Goal: Task Accomplishment & Management: Complete application form

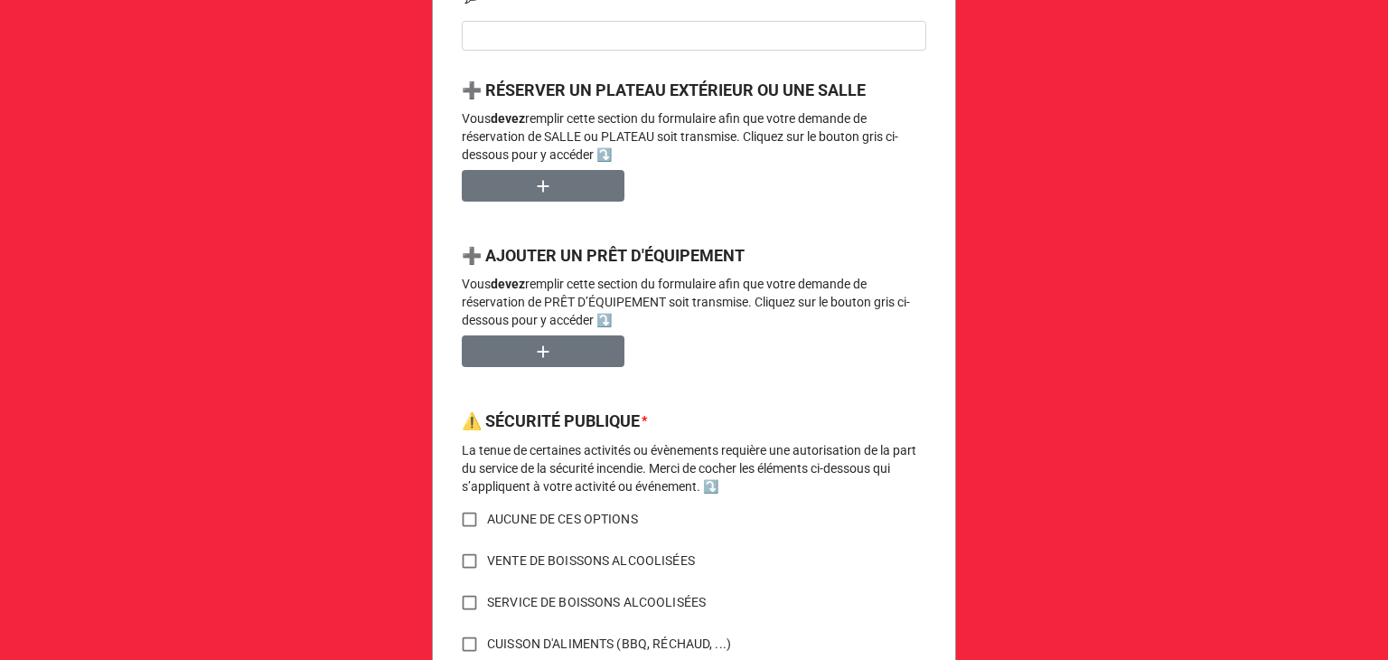
scroll to position [878, 0]
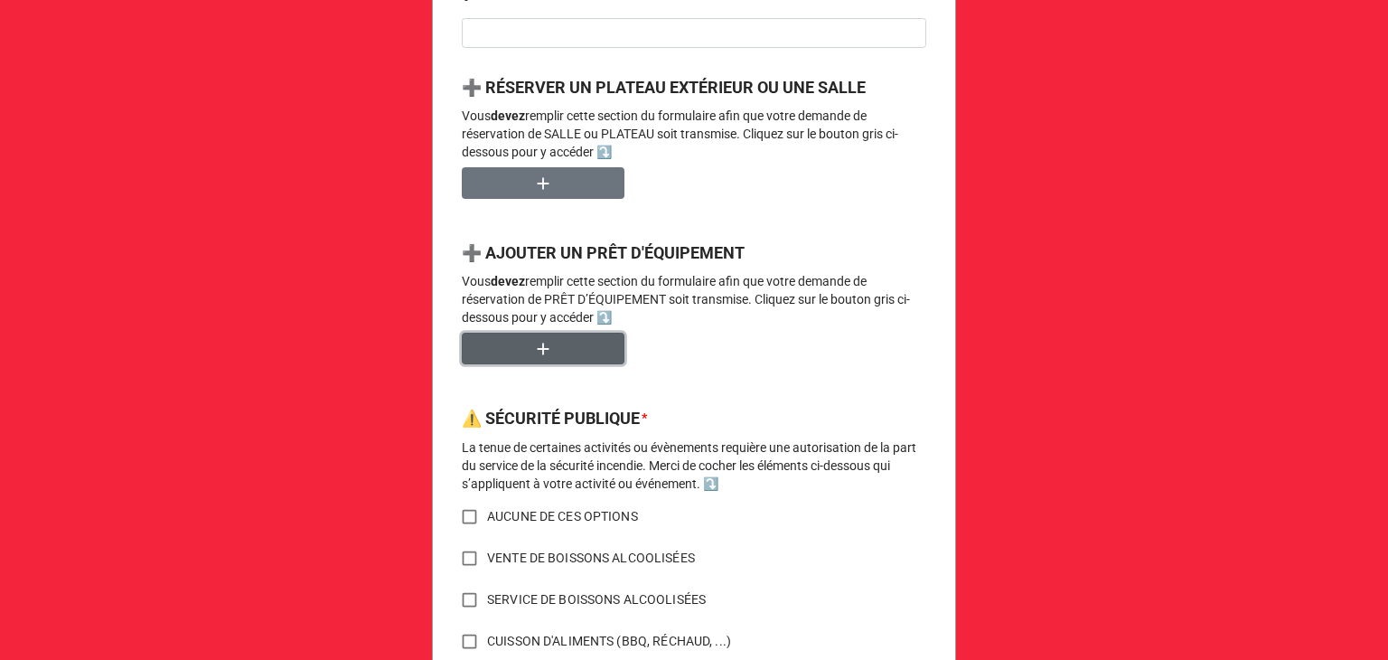
drag, startPoint x: 528, startPoint y: 348, endPoint x: 797, endPoint y: 454, distance: 289.3
click at [797, 454] on div "Demande de réservation de salle, plateau et prêt d'équipement 🔔 VOTRE ORGANISAT…" at bounding box center [694, 155] width 524 height 1820
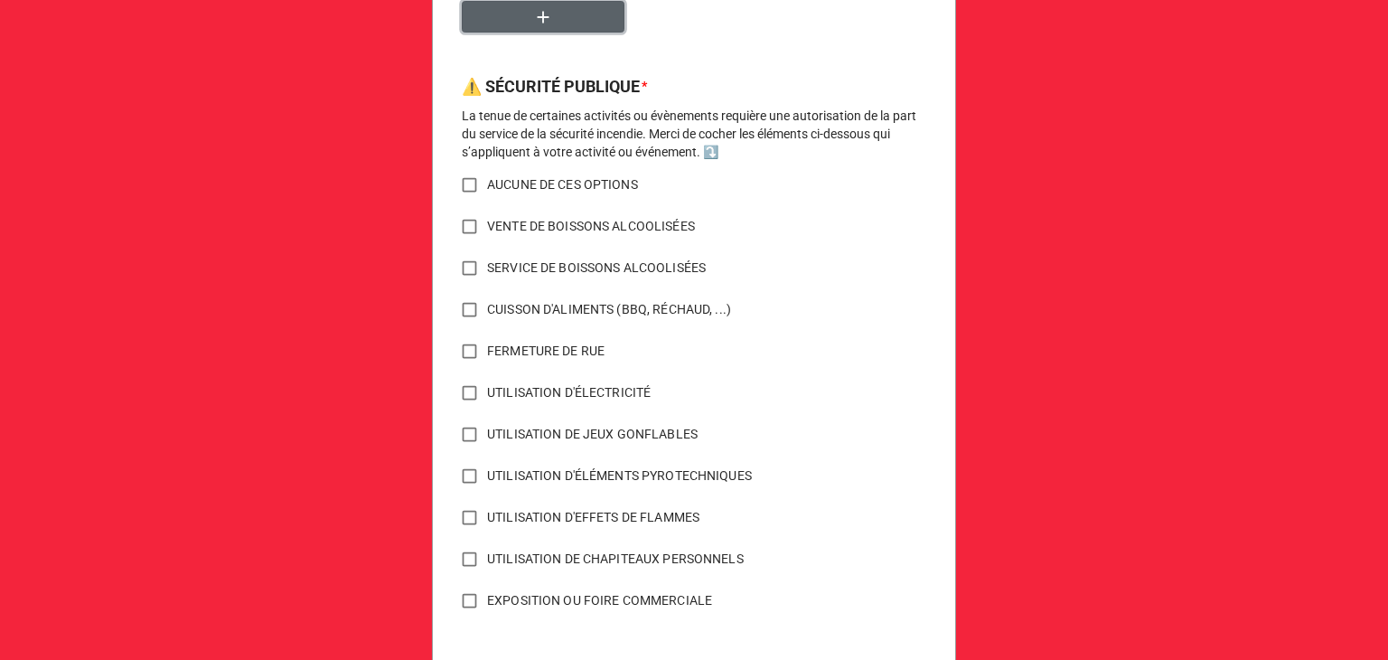
scroll to position [1240, 0]
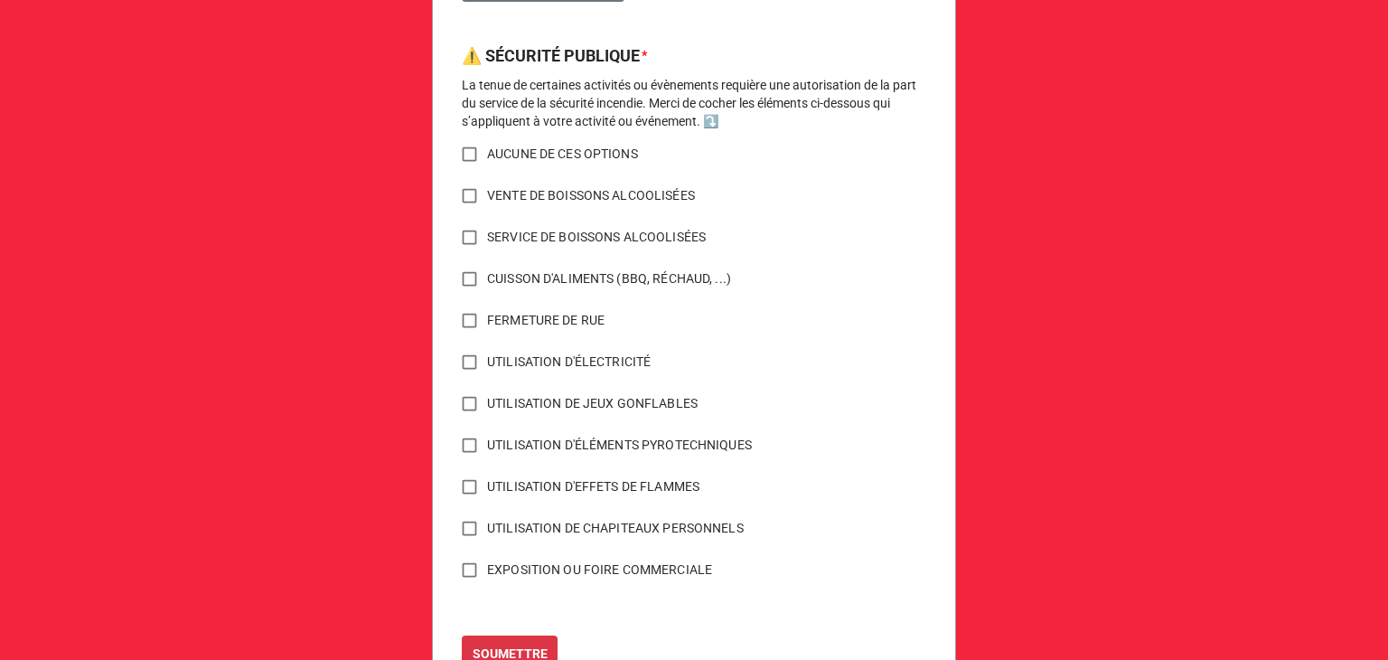
click at [462, 493] on input "UTILISATION D'EFFETS DE FLAMMES" at bounding box center [469, 486] width 35 height 35
checkbox input "true"
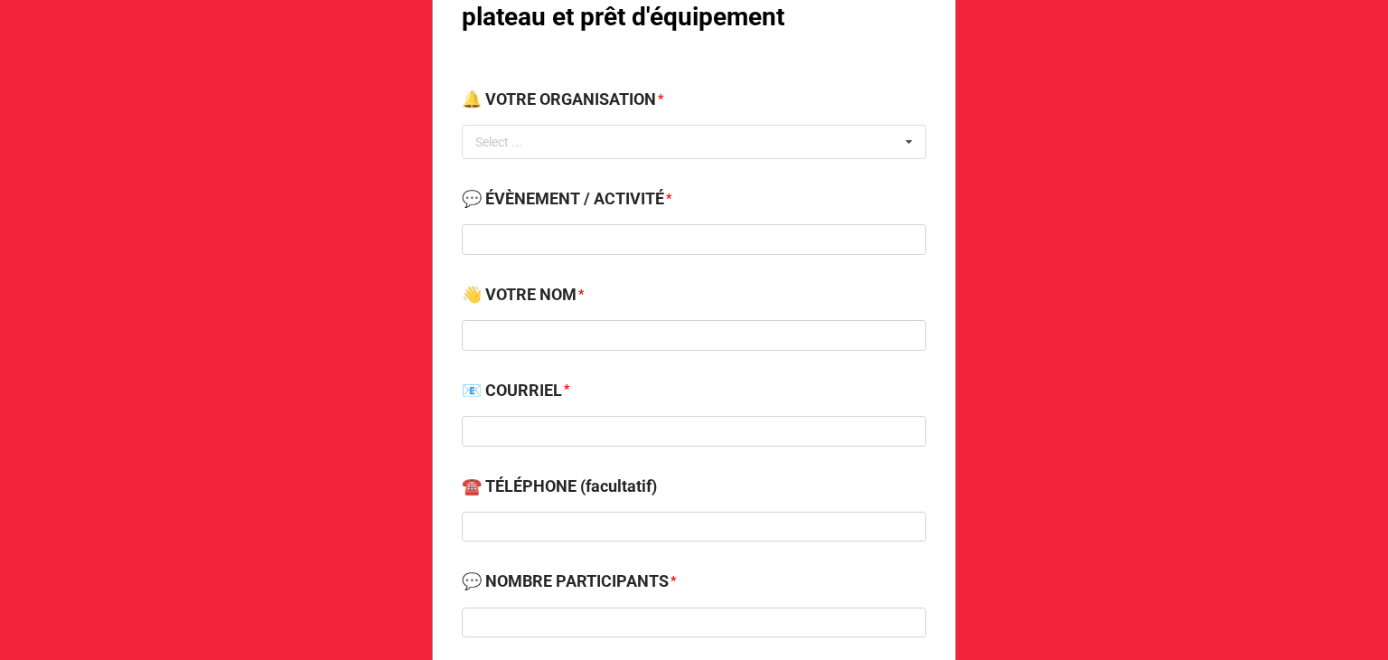
scroll to position [0, 0]
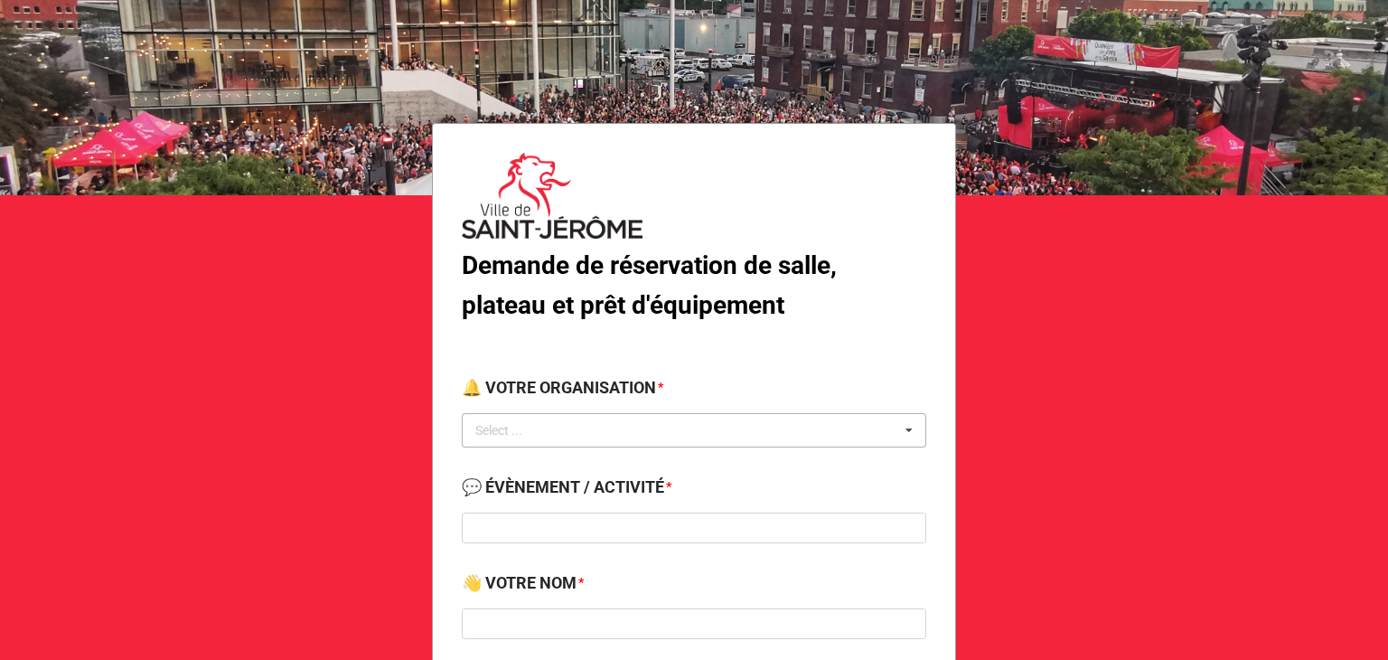
click at [541, 431] on div "Select ..." at bounding box center [510, 430] width 78 height 21
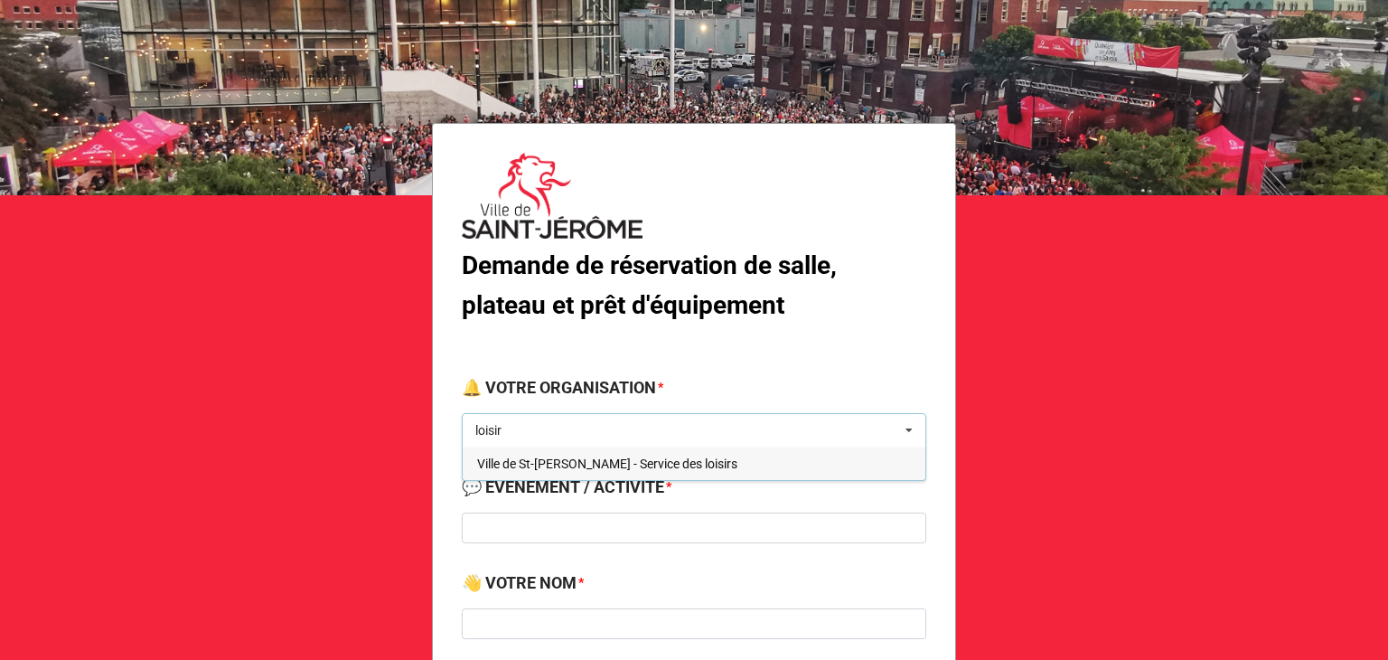
type input "loisir"
click at [513, 467] on span "Ville de St-[PERSON_NAME] - Service des loisirs" at bounding box center [607, 463] width 260 height 14
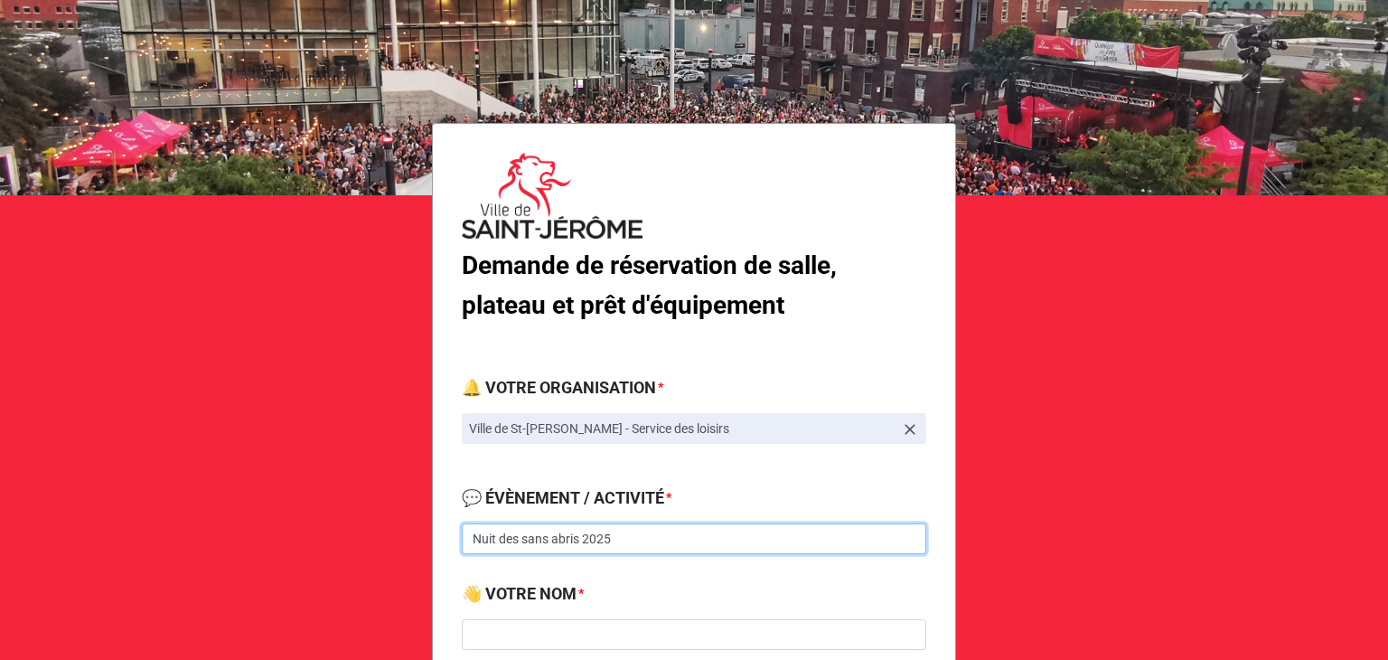
type input "Nuit des sans abris 2025"
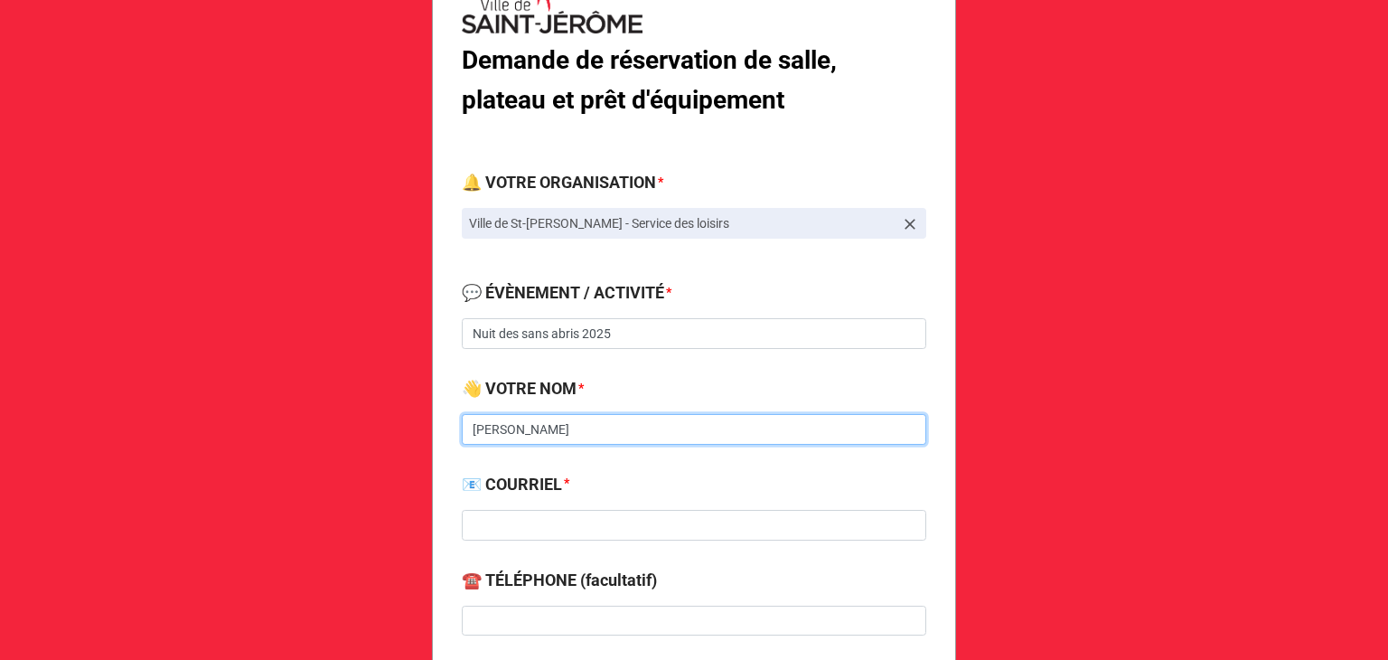
scroll to position [217, 0]
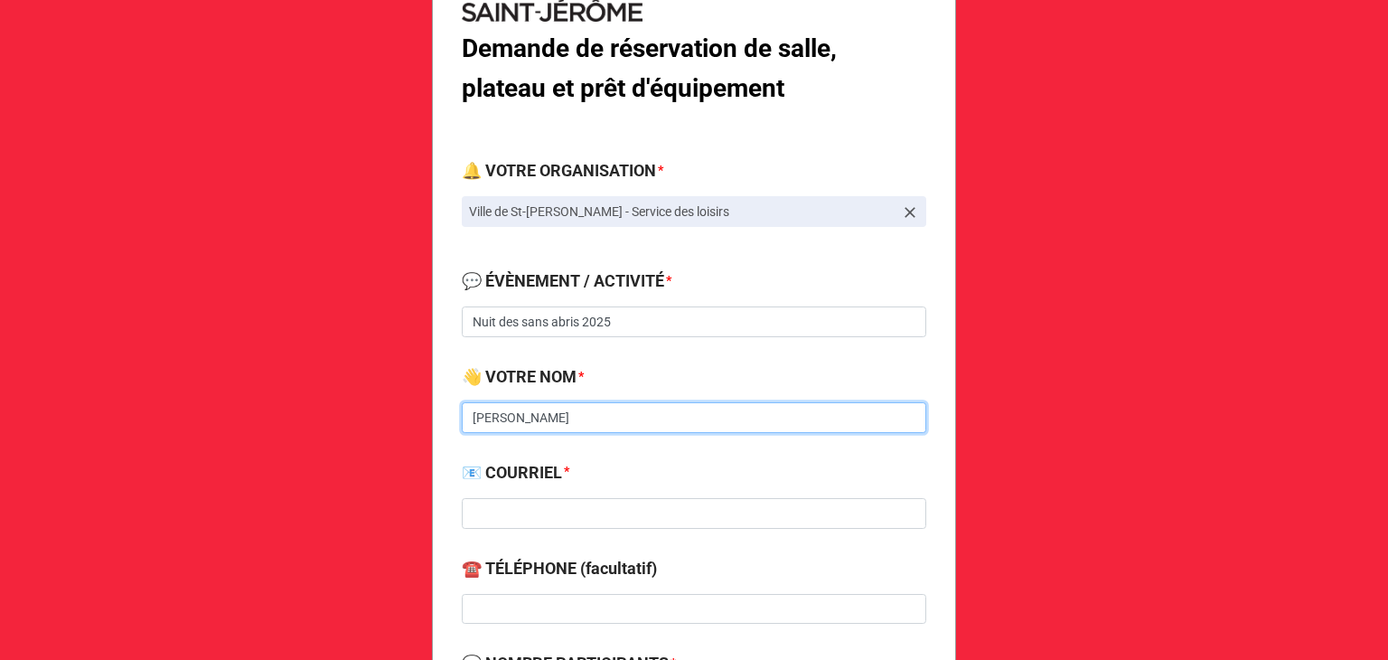
type input "[PERSON_NAME]"
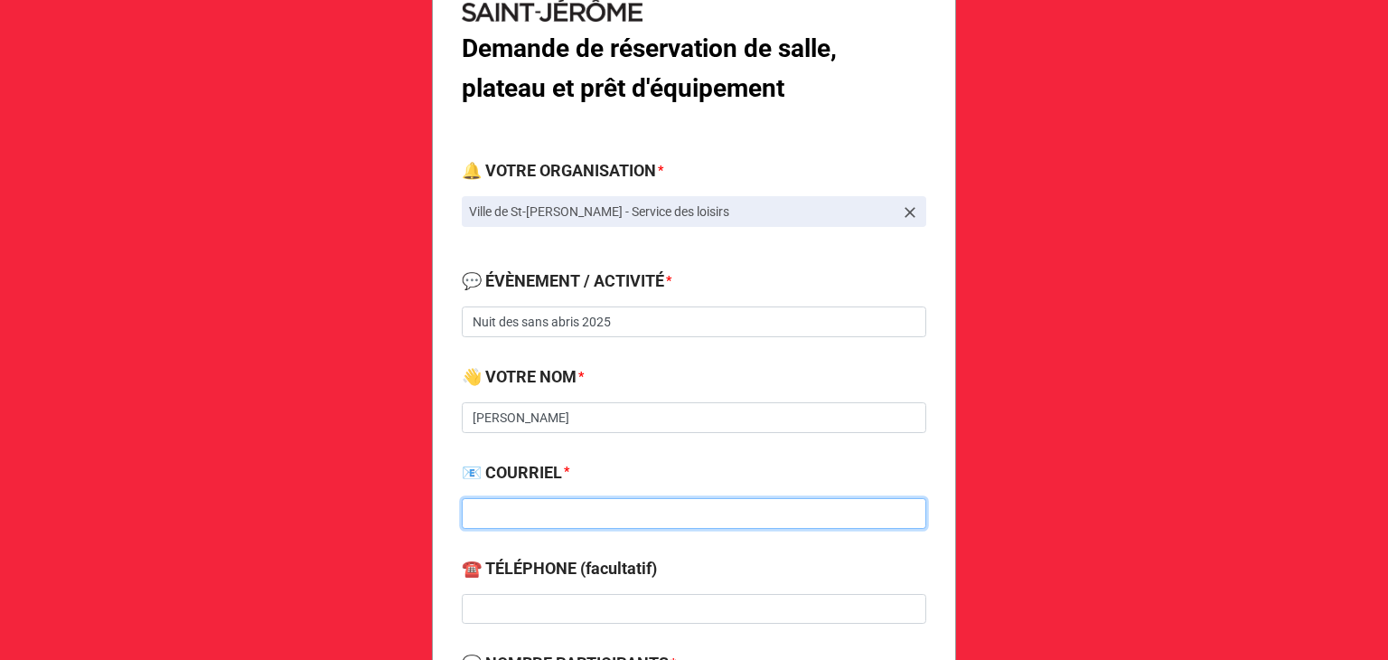
paste input "[EMAIL_ADDRESS][DOMAIN_NAME]"
type input "[EMAIL_ADDRESS][DOMAIN_NAME]"
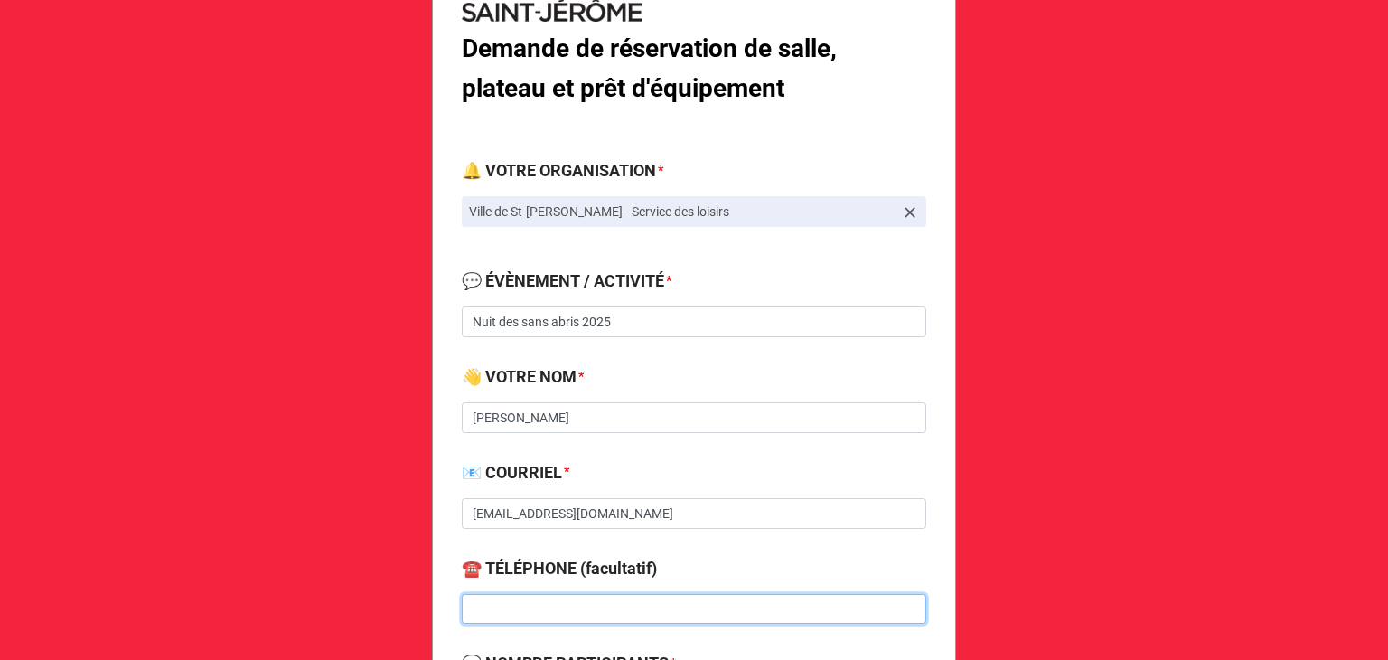
paste input "[PHONE_NUMBER]"
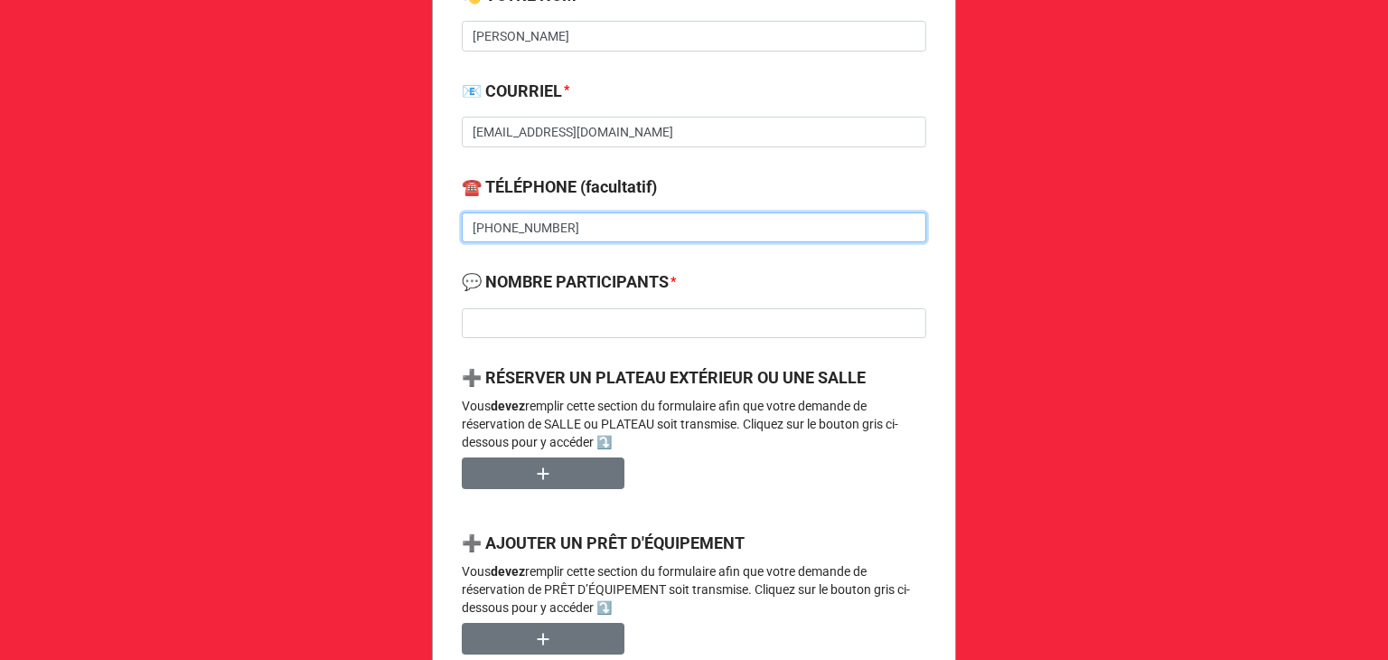
scroll to position [599, 0]
type input "[PHONE_NUMBER]"
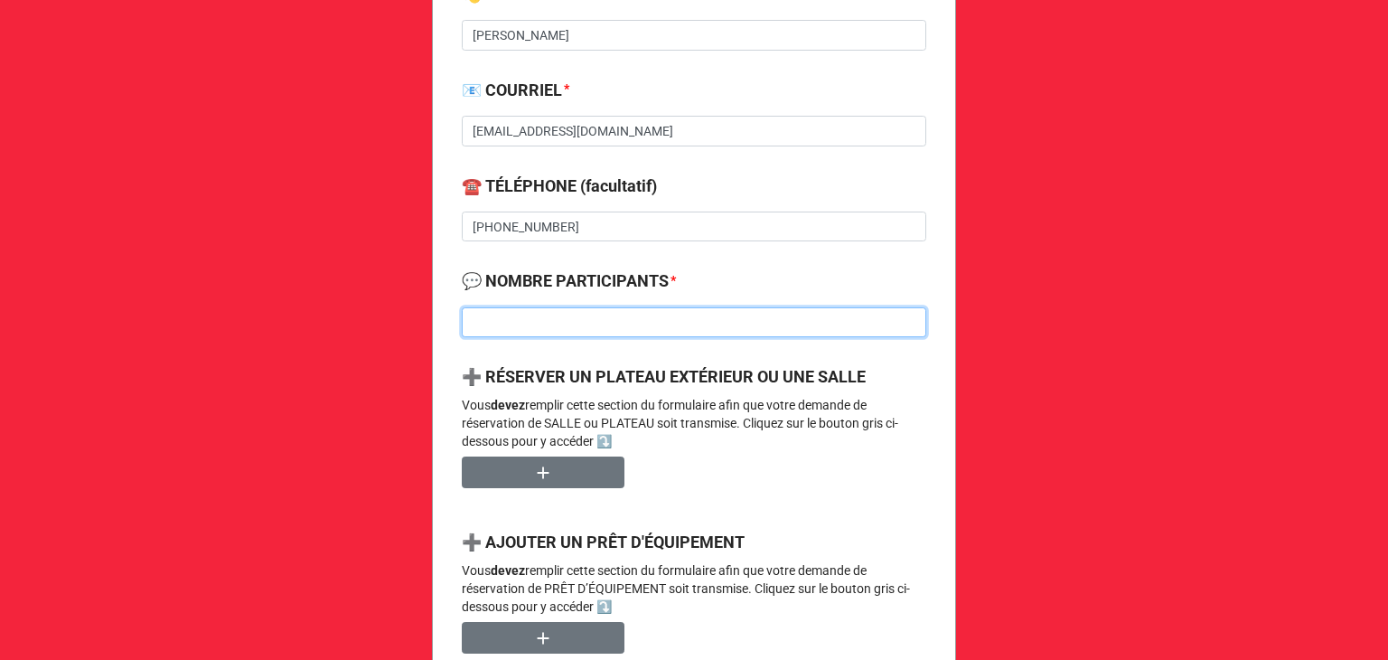
click at [517, 321] on input at bounding box center [694, 322] width 465 height 31
type input "200"
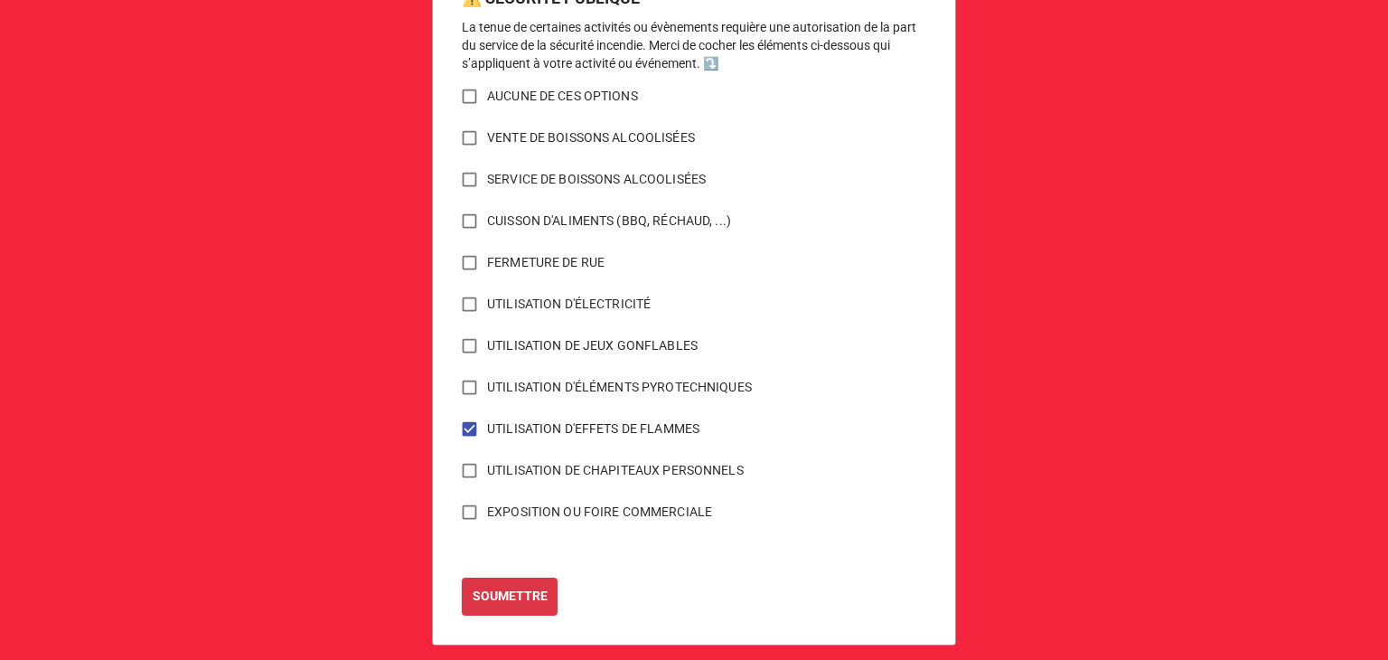
scroll to position [1233, 0]
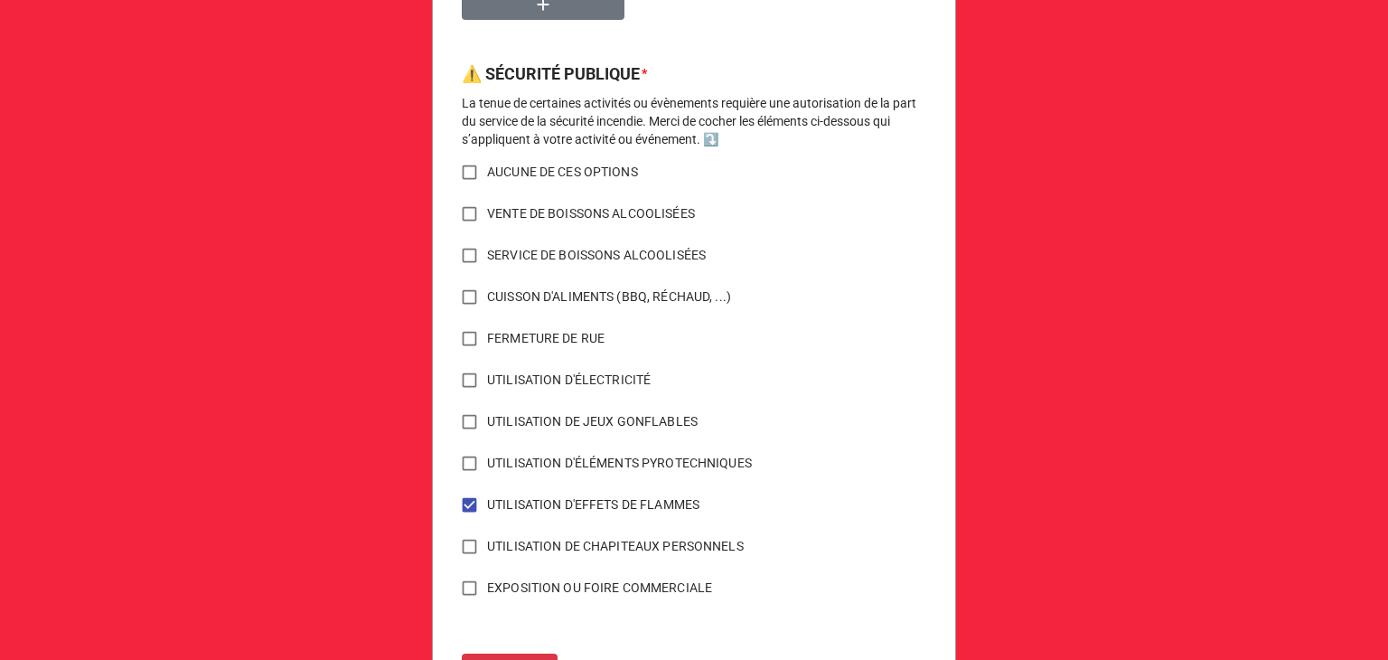
click at [470, 296] on input "CUISSON D'ALIMENTS (BBQ, RÉCHAUD, ...)" at bounding box center [469, 296] width 35 height 35
checkbox input "true"
click at [463, 380] on input "UTILISATION D'ÉLECTRICITÉ" at bounding box center [469, 379] width 35 height 35
checkbox input "true"
click at [463, 587] on input "EXPOSITION OU FOIRE COMMERCIALE" at bounding box center [469, 587] width 35 height 35
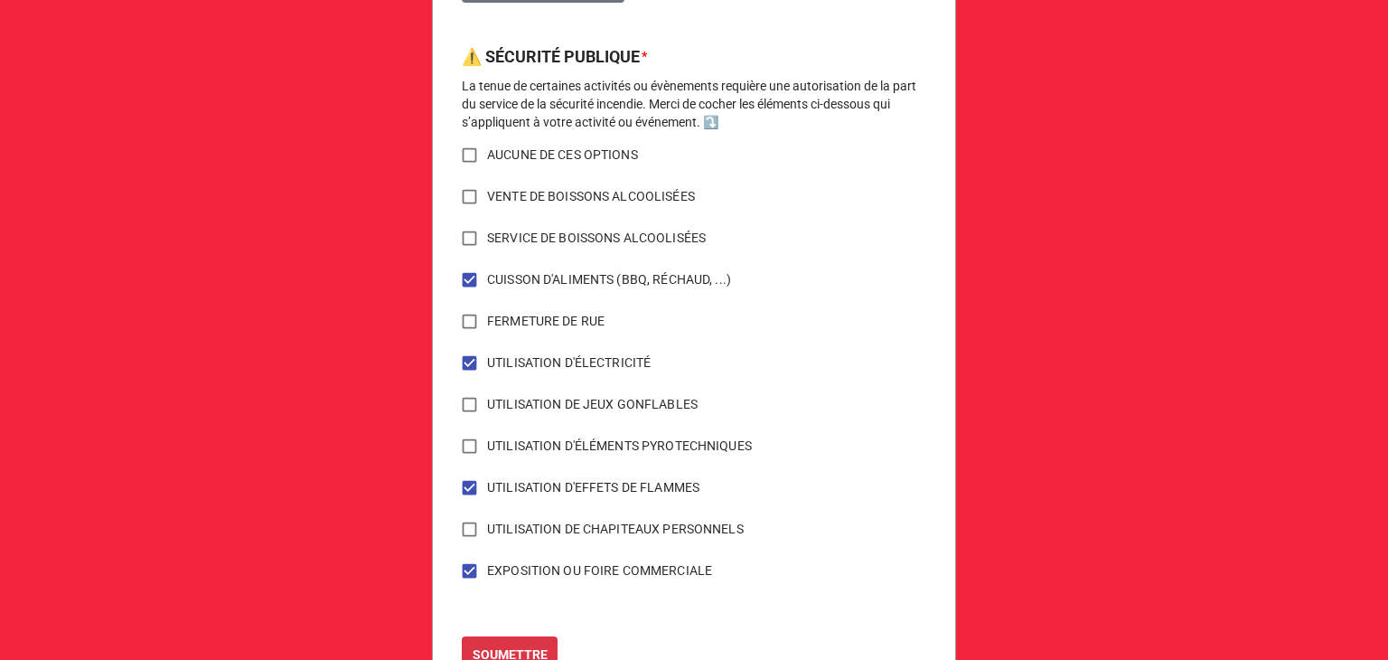
scroll to position [1251, 0]
click at [463, 576] on input "EXPOSITION OU FOIRE COMMERCIALE" at bounding box center [469, 569] width 35 height 35
checkbox input "false"
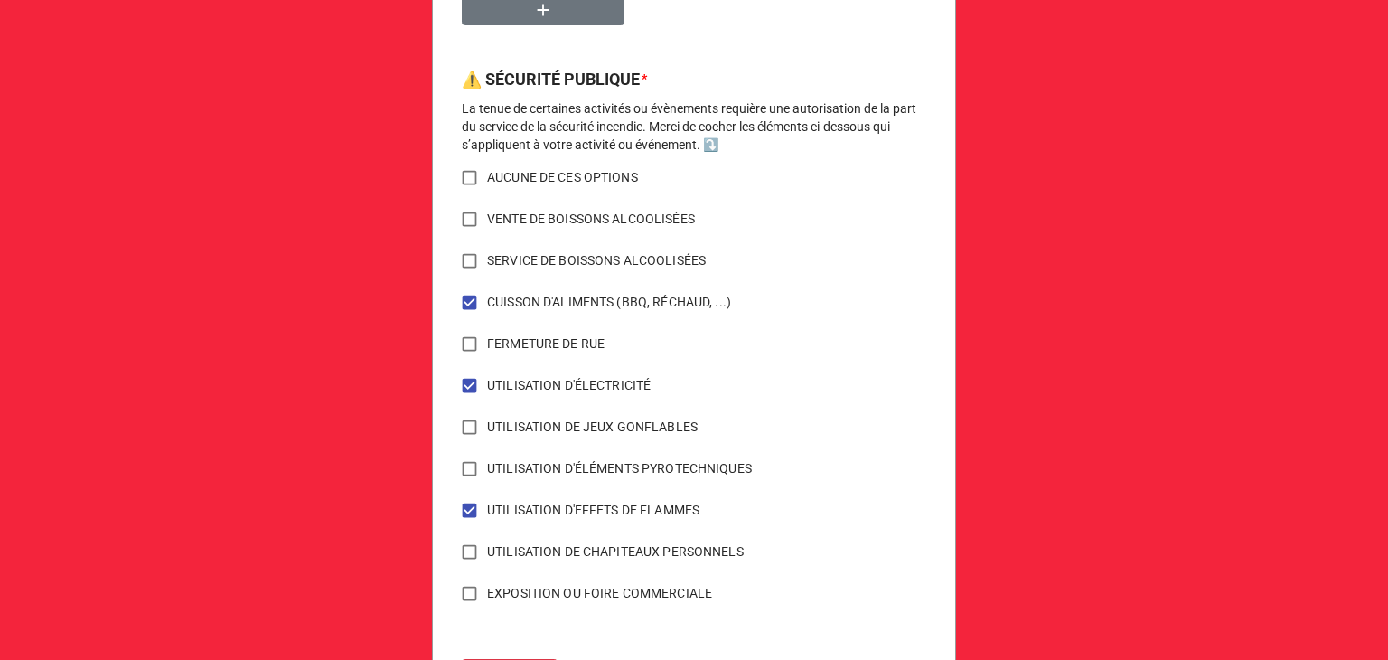
scroll to position [1225, 0]
click at [470, 549] on input "UTILISATION DE CHAPITEAUX PERSONNELS" at bounding box center [469, 553] width 35 height 35
checkbox input "true"
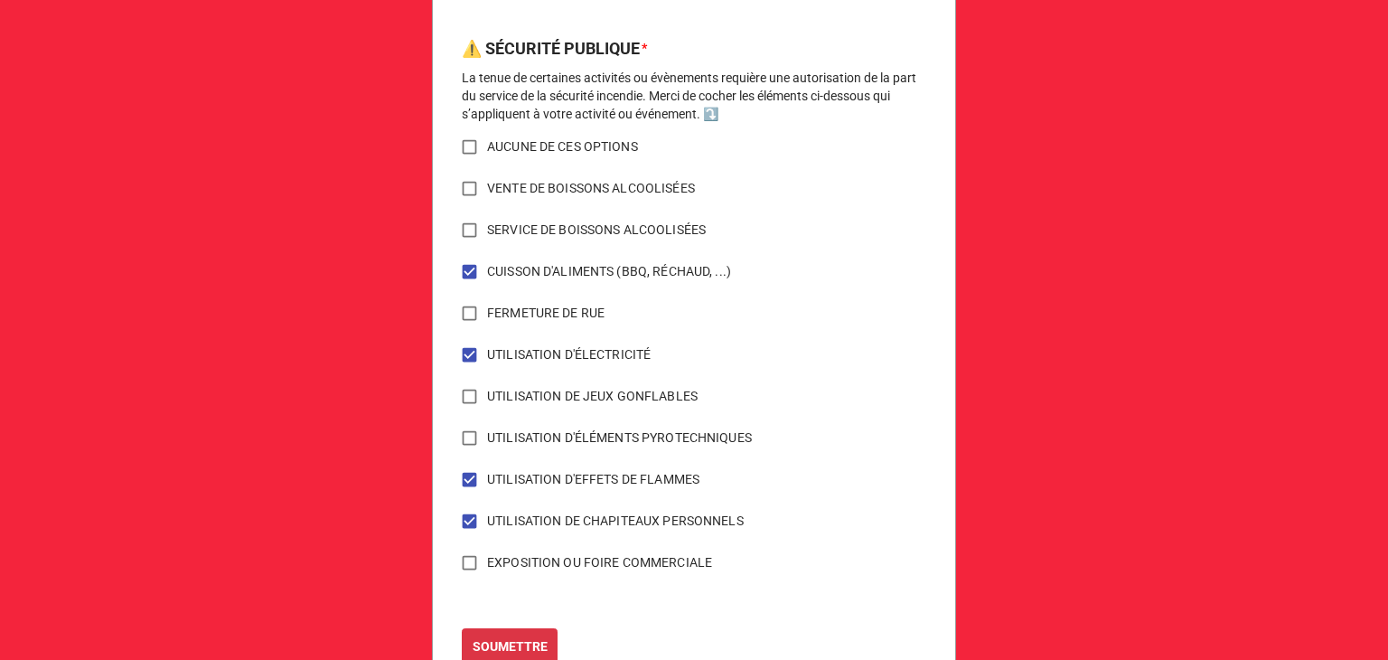
scroll to position [1323, 0]
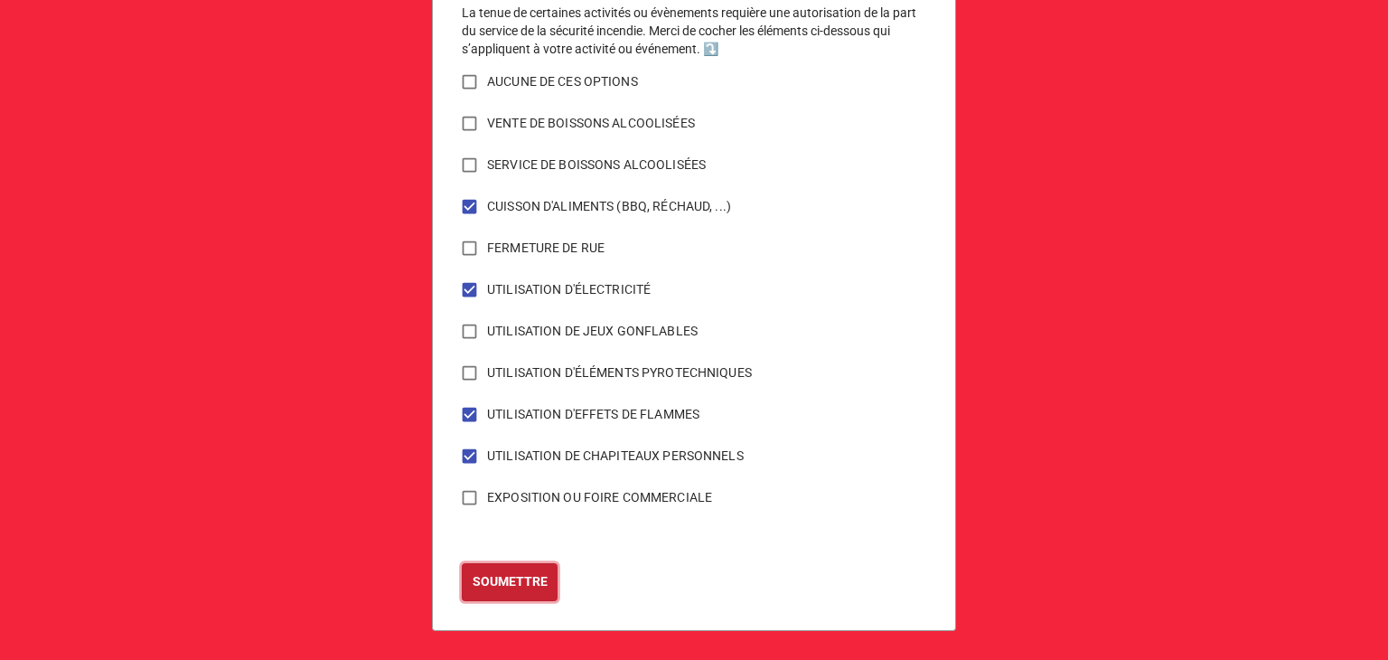
click at [492, 588] on b "SOUMETTRE" at bounding box center [510, 581] width 75 height 19
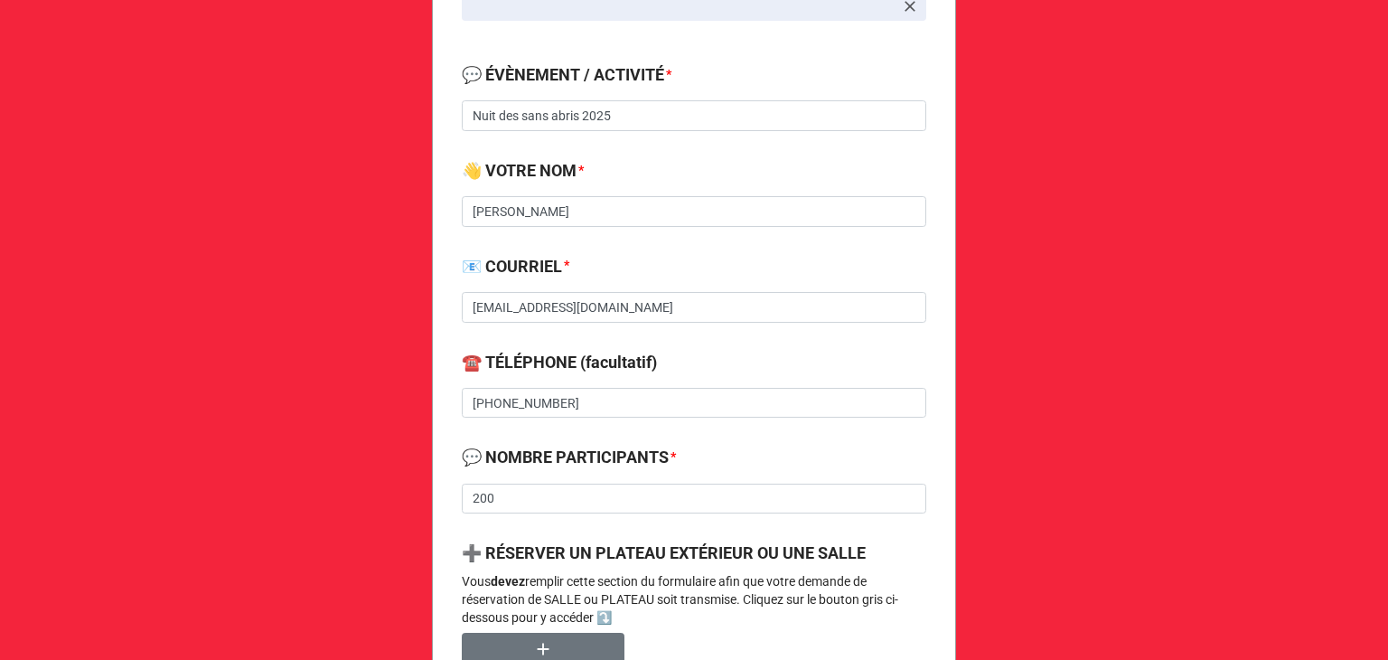
scroll to position [803, 0]
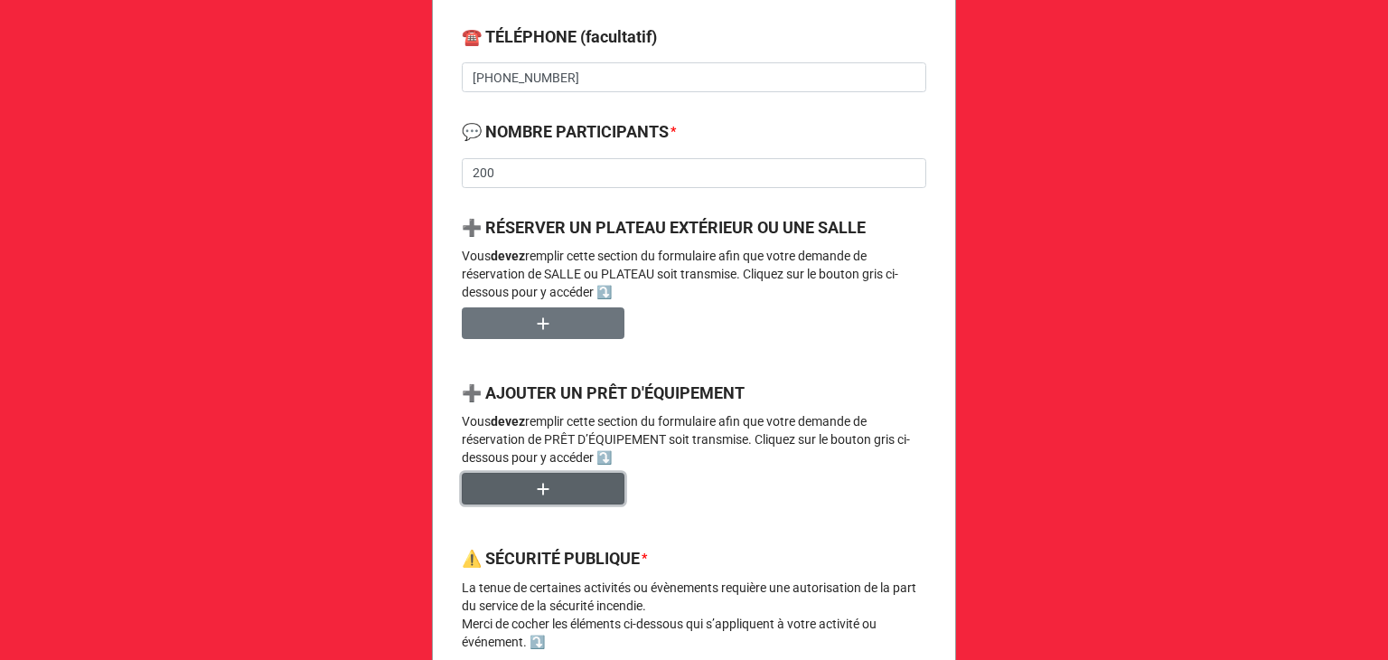
click at [523, 489] on button "button" at bounding box center [543, 489] width 163 height 32
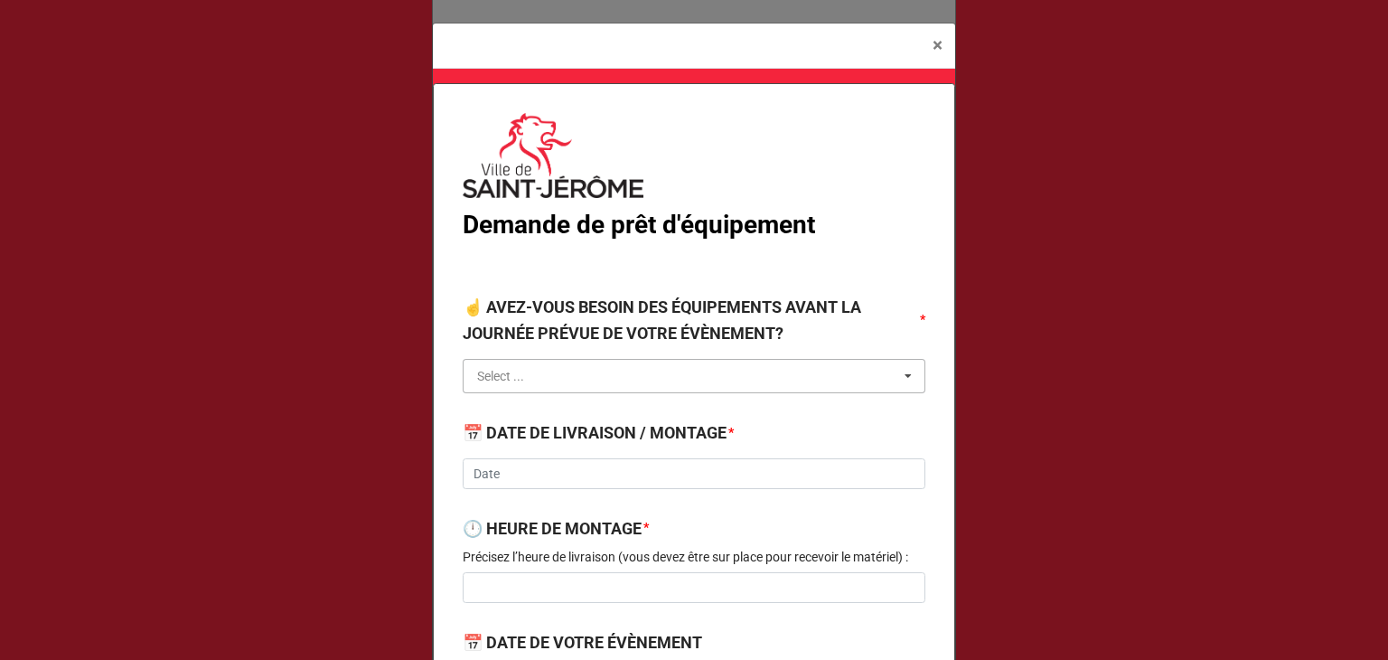
click at [546, 380] on input "text" at bounding box center [695, 376] width 461 height 33
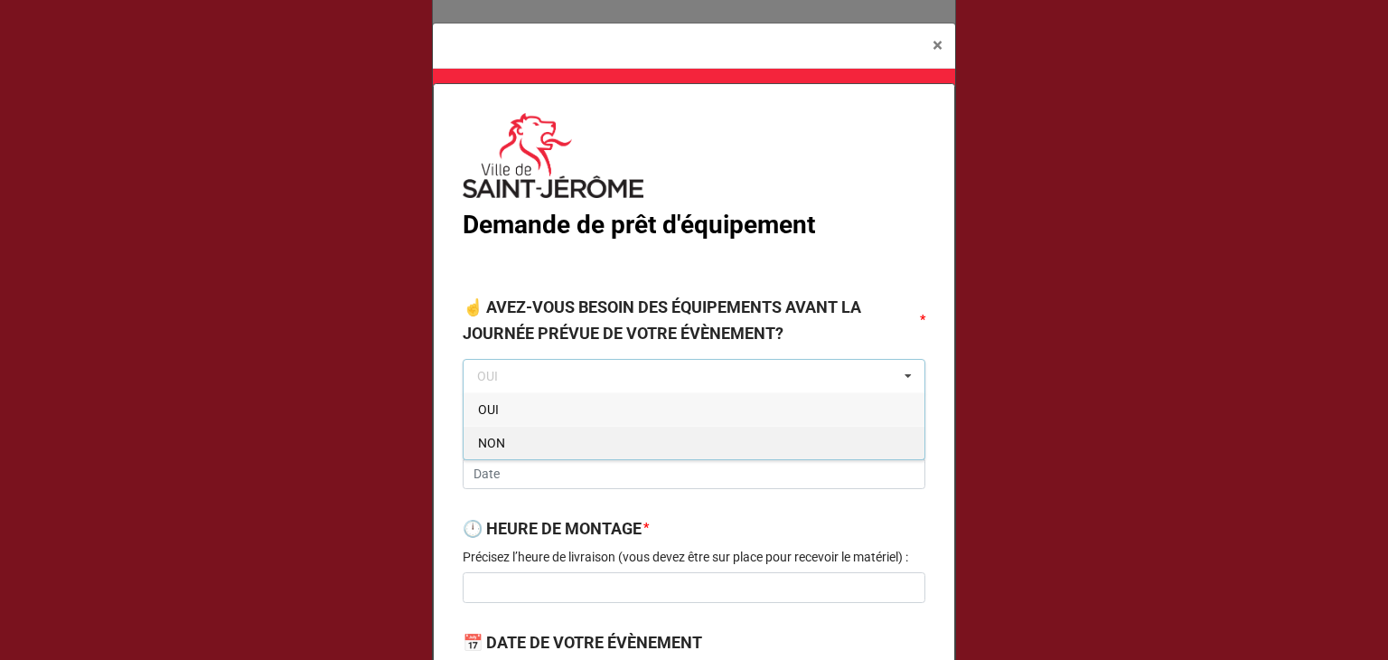
click at [506, 442] on div "NON" at bounding box center [694, 442] width 461 height 33
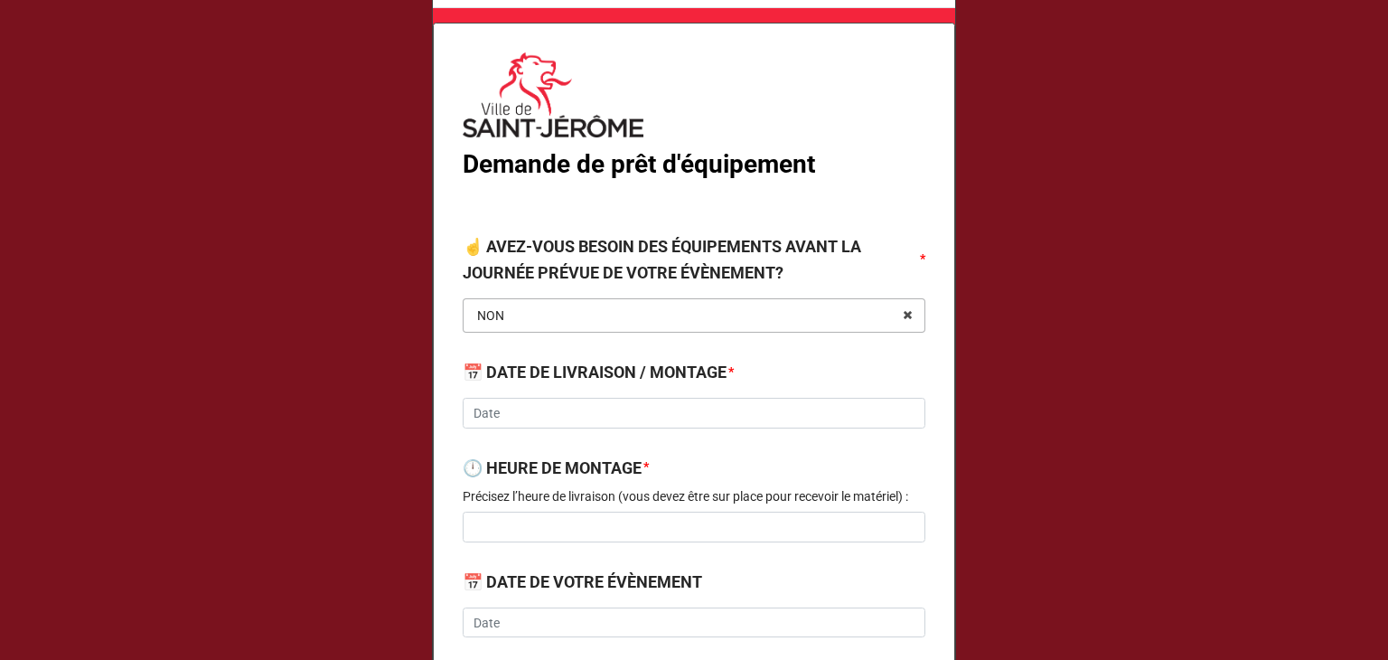
scroll to position [61, 0]
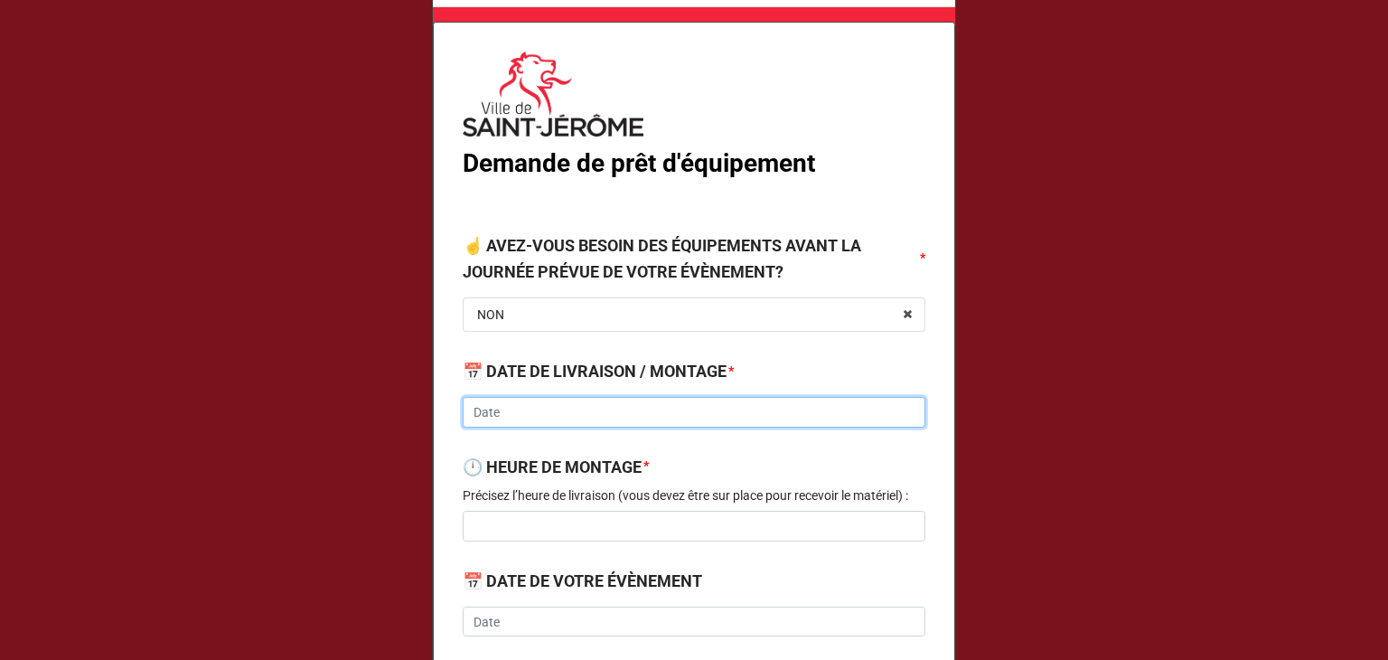
click at [517, 414] on input "text" at bounding box center [694, 412] width 463 height 31
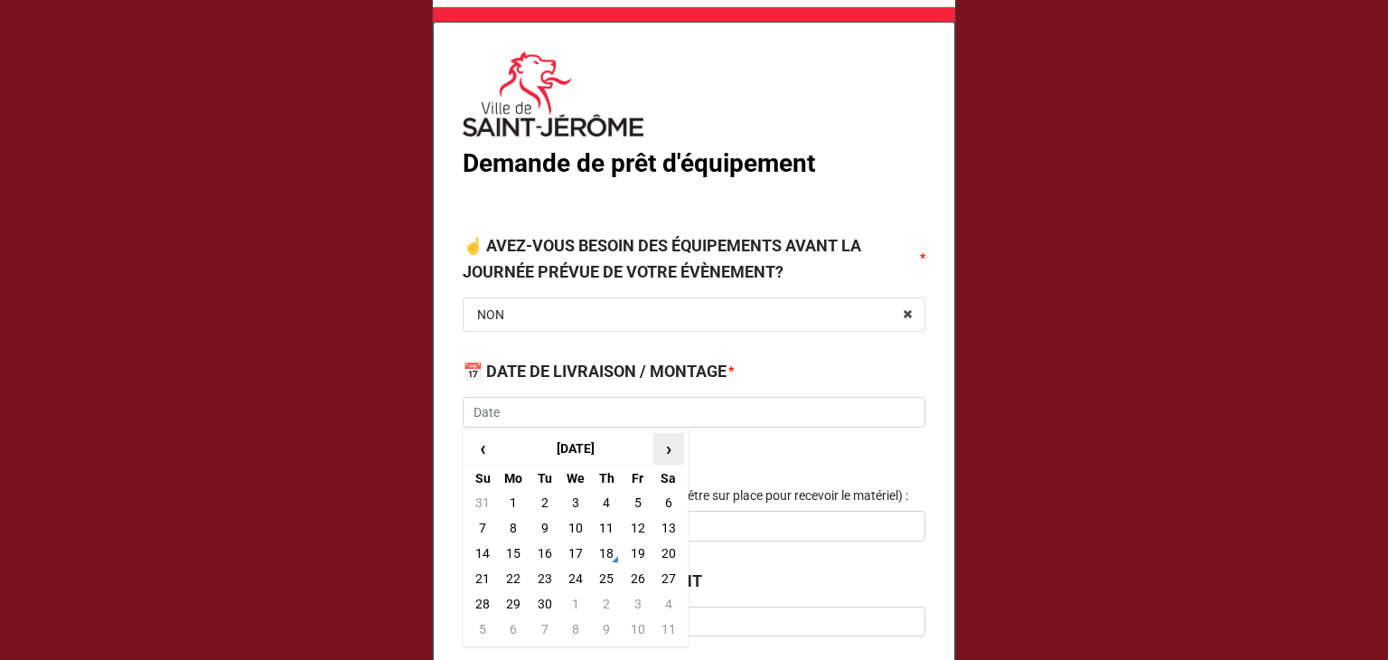
click at [672, 447] on span "›" at bounding box center [668, 449] width 29 height 30
click at [631, 548] on td "17" at bounding box center [637, 552] width 31 height 25
type input "[DATE]"
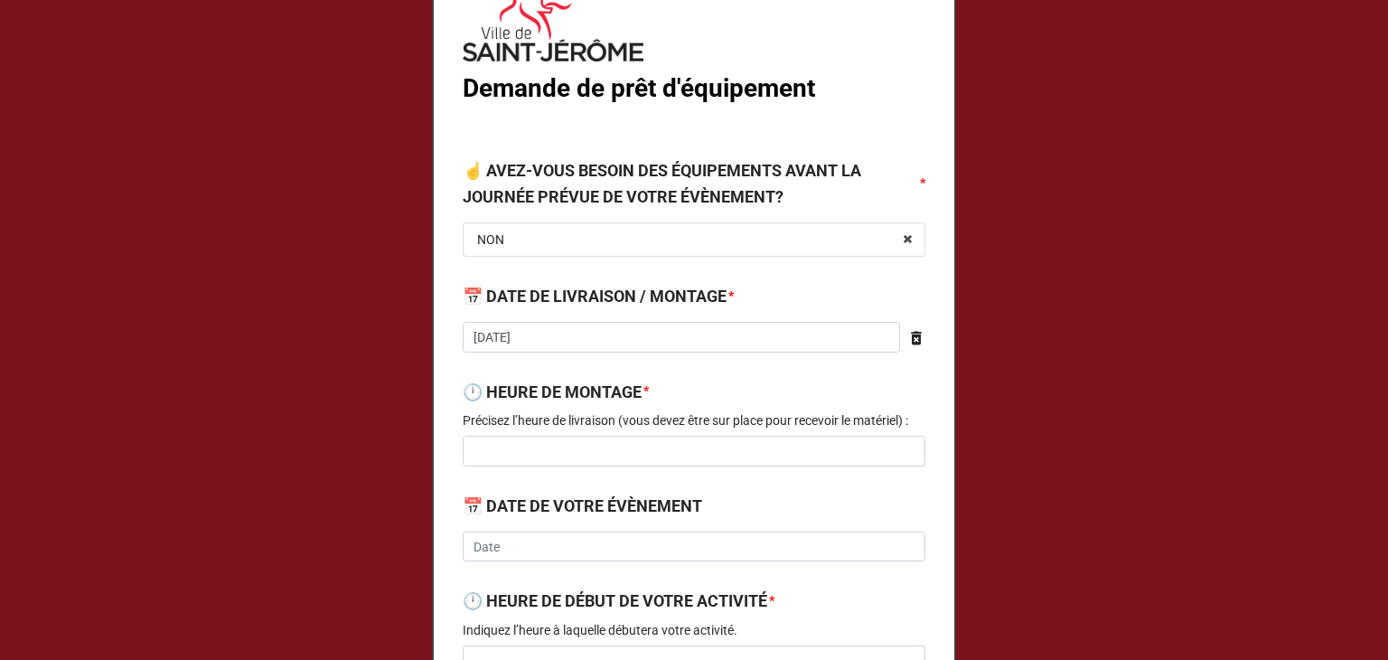
scroll to position [137, 0]
click at [549, 441] on input at bounding box center [694, 450] width 463 height 31
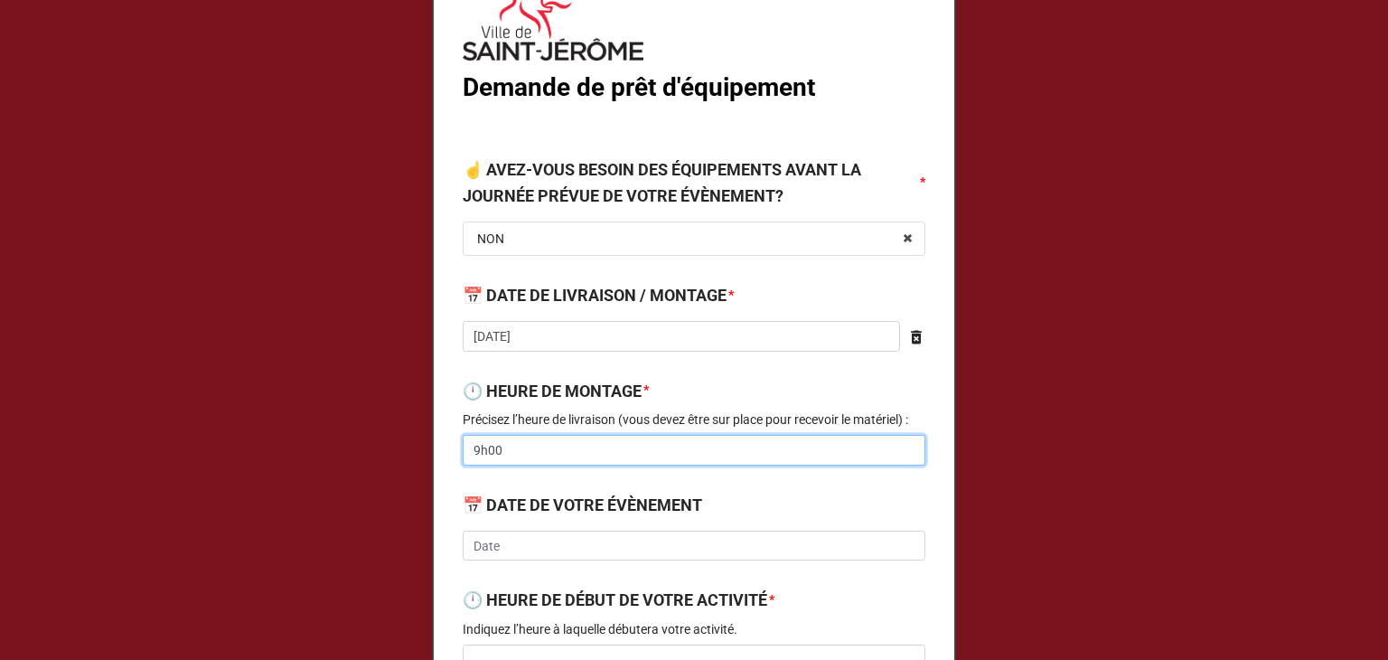
type input "9h00"
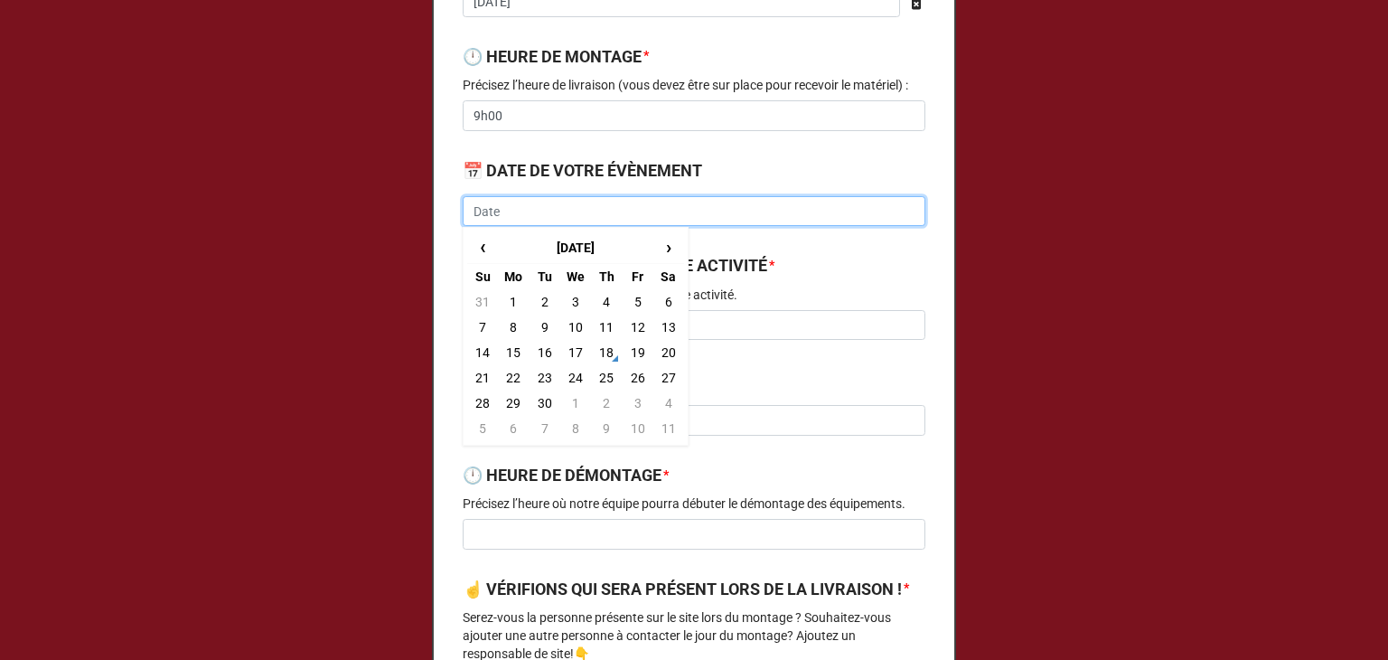
scroll to position [473, 0]
click at [662, 253] on span "›" at bounding box center [668, 246] width 29 height 30
click at [636, 352] on td "17" at bounding box center [637, 351] width 31 height 25
type input "[DATE]"
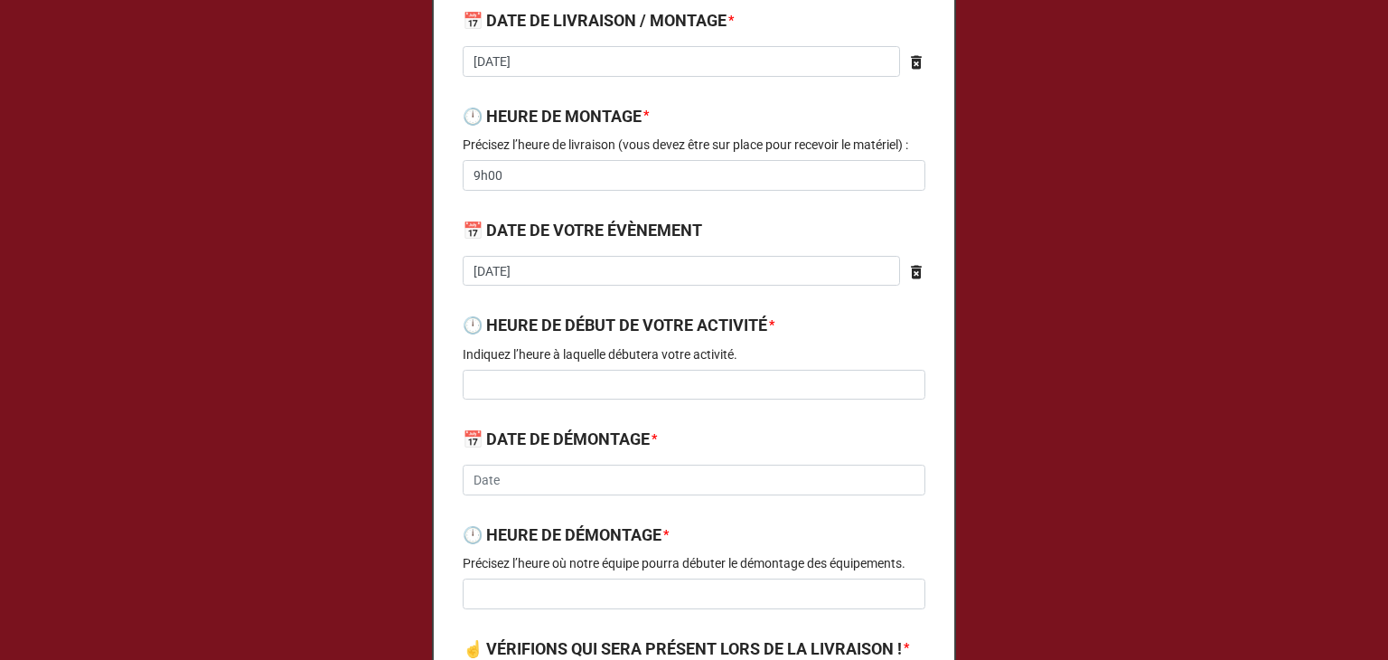
scroll to position [477, 0]
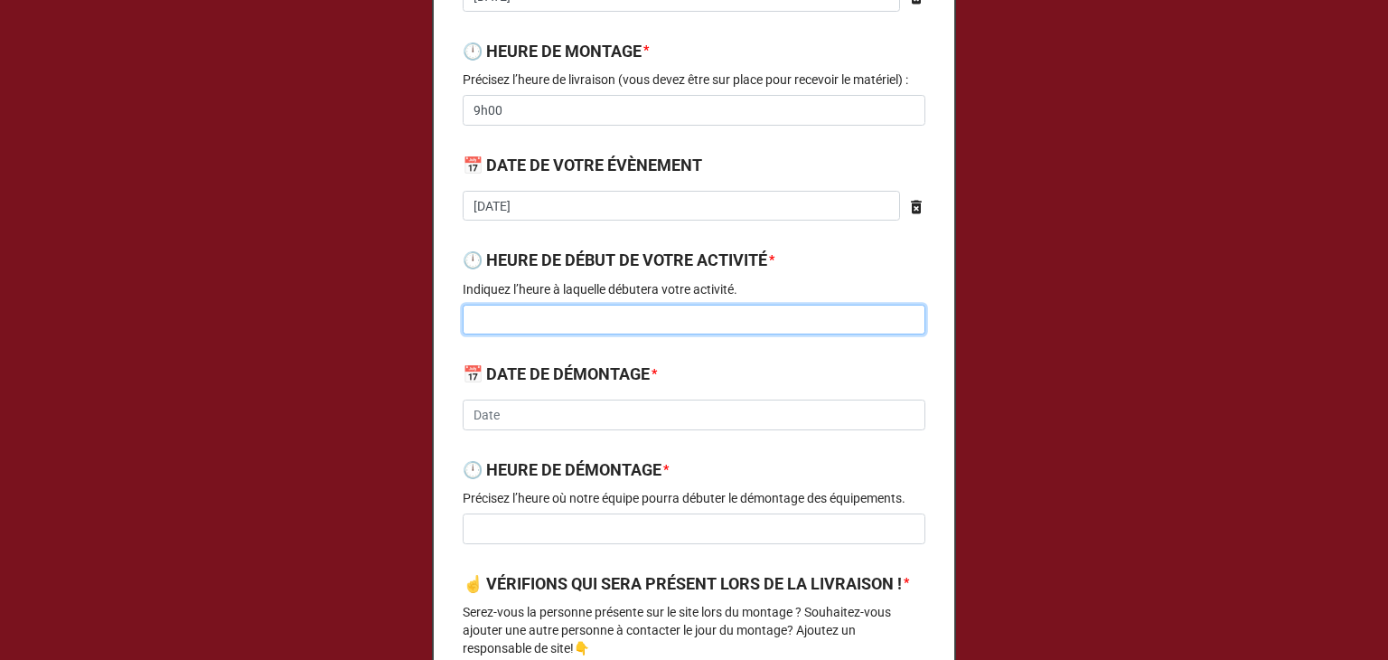
click at [585, 320] on input at bounding box center [694, 320] width 463 height 31
type input "1"
type input "12h00"
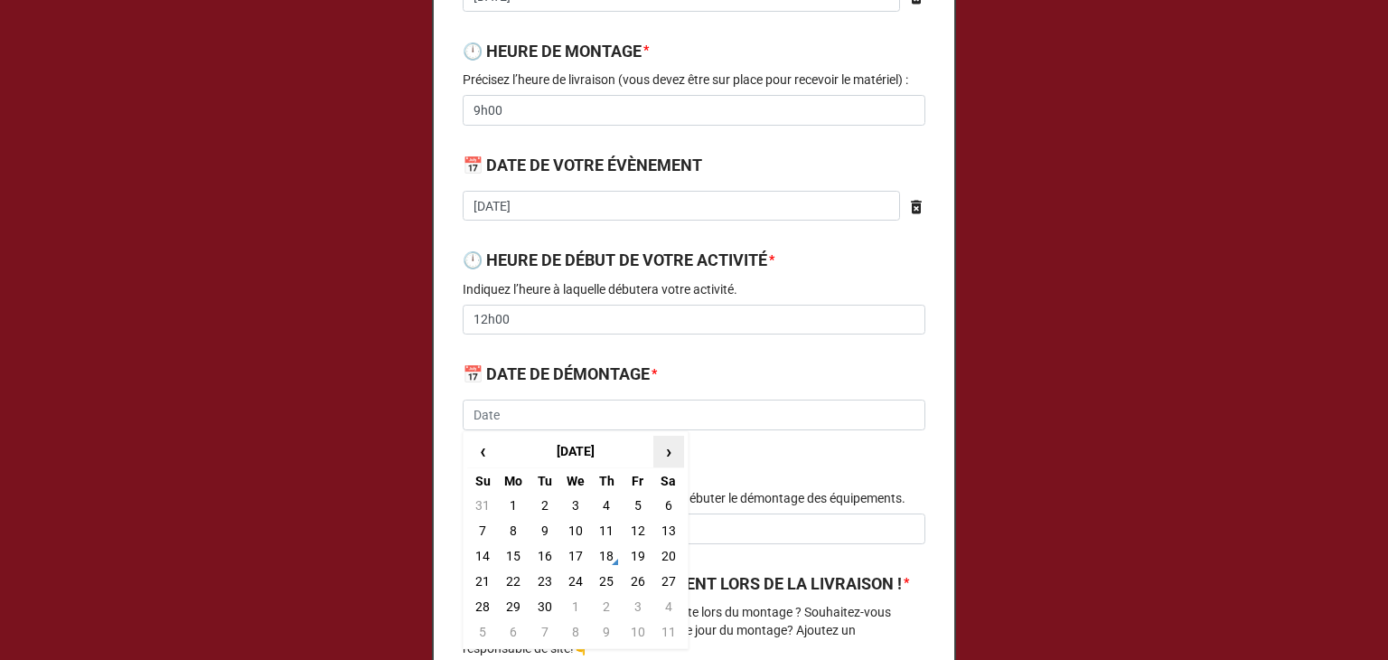
click at [667, 453] on span "›" at bounding box center [668, 452] width 29 height 30
click at [639, 550] on td "17" at bounding box center [637, 555] width 31 height 25
type input "2025-10-17"
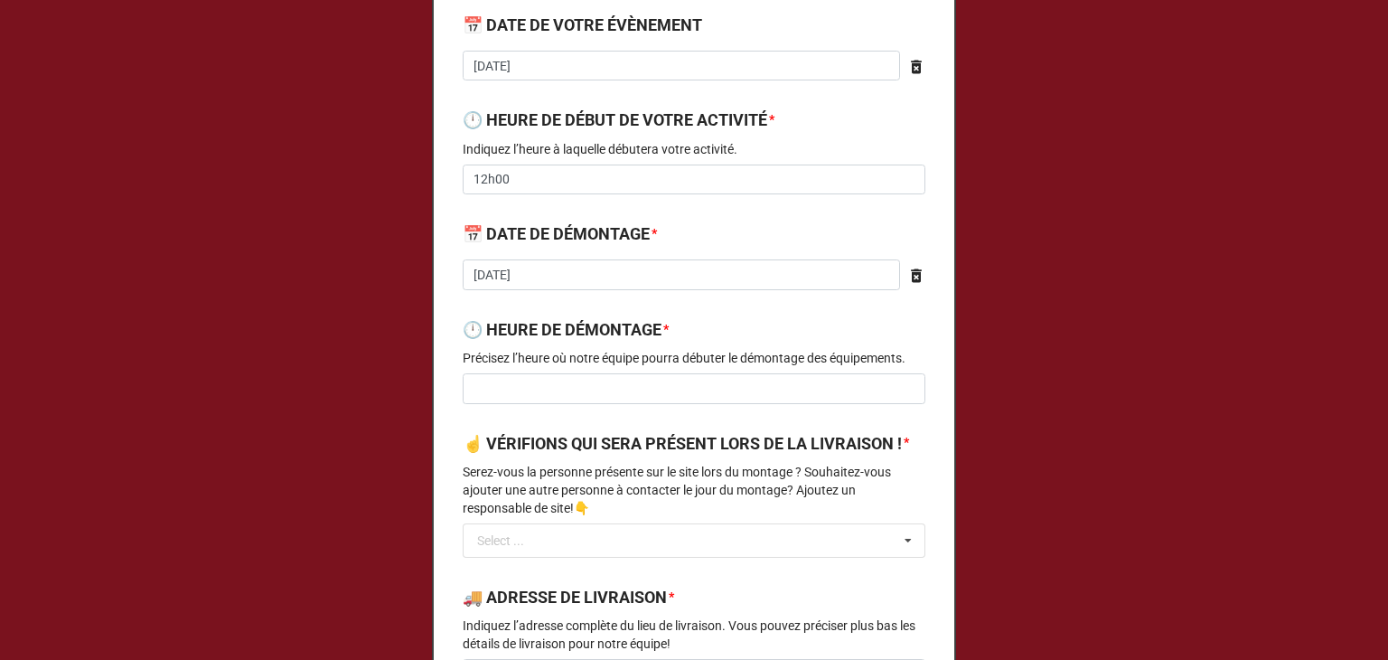
scroll to position [621, 0]
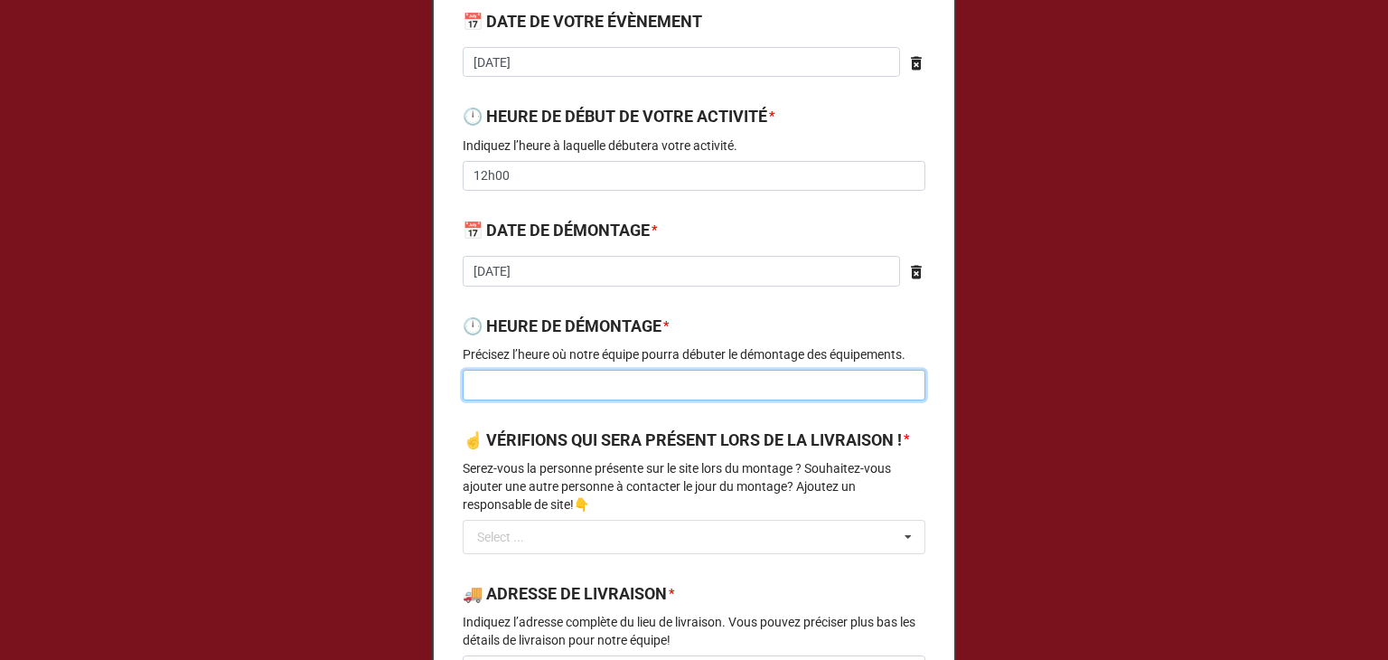
click at [528, 384] on input at bounding box center [694, 385] width 463 height 31
type input "22h00"
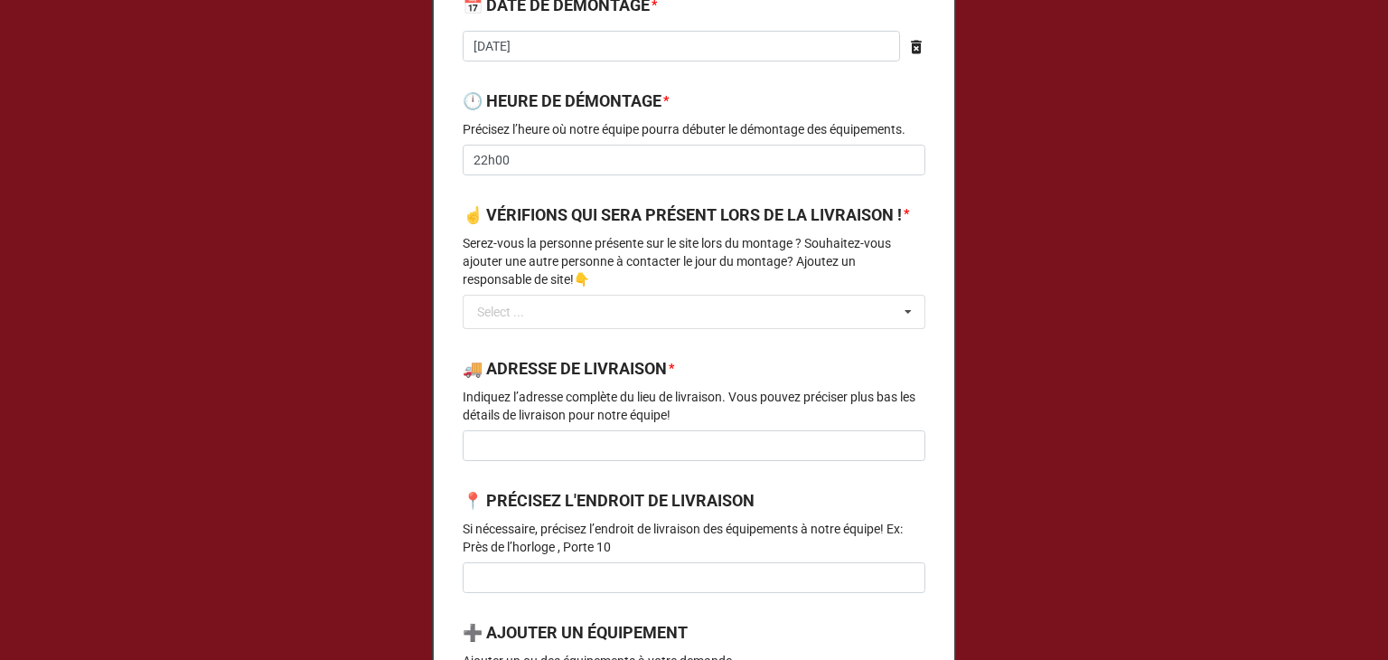
scroll to position [848, 0]
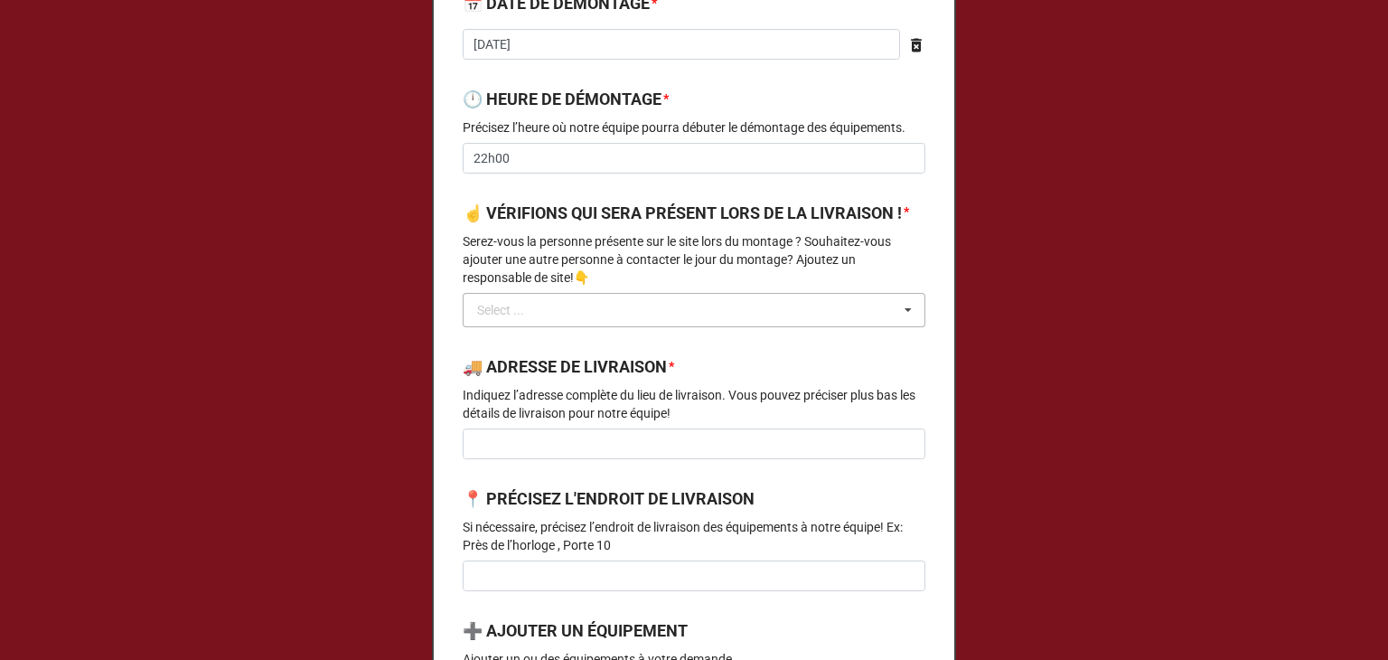
click at [509, 316] on div "Select ..." at bounding box center [500, 310] width 47 height 13
click at [521, 351] on span "CONTACTEZ-MOI" at bounding box center [527, 343] width 98 height 14
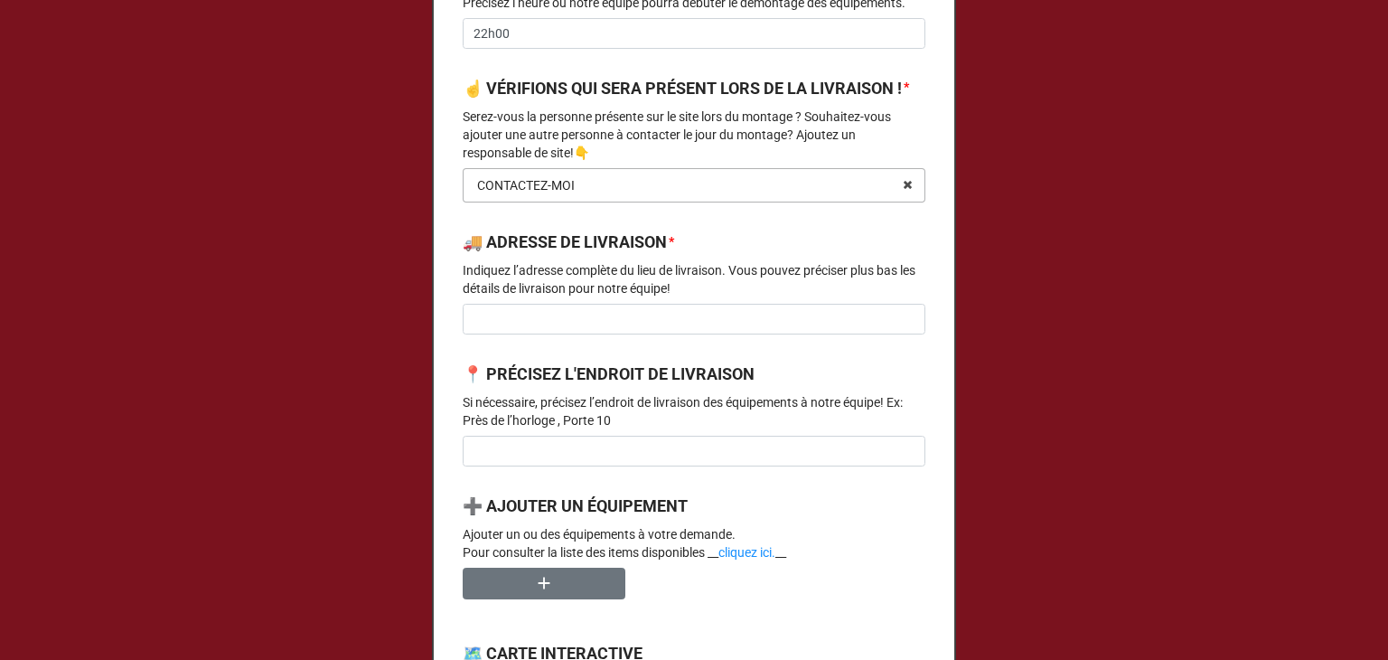
scroll to position [972, 0]
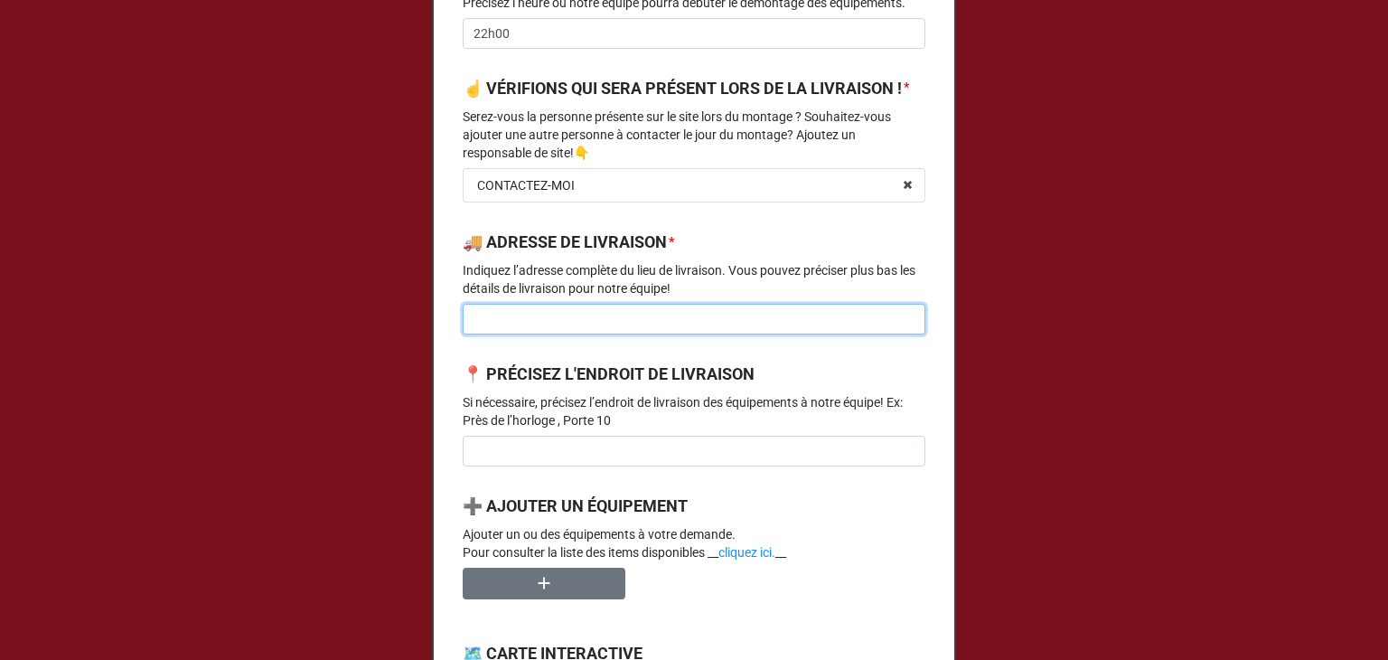
click at [504, 334] on input at bounding box center [694, 319] width 463 height 31
type input "V"
click at [625, 334] on input "Place de la gare et Place de sfestivités" at bounding box center [694, 319] width 463 height 31
type input "Place de la gare et Place des festivités"
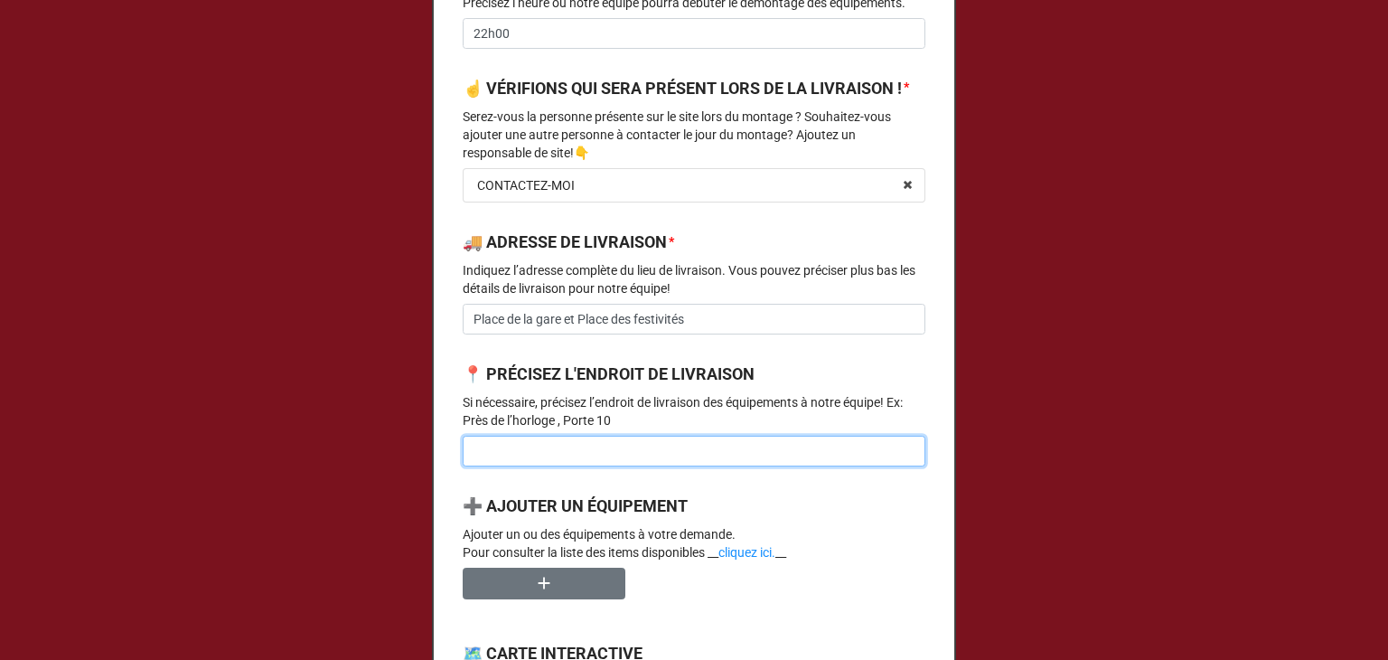
scroll to position [1101, 0]
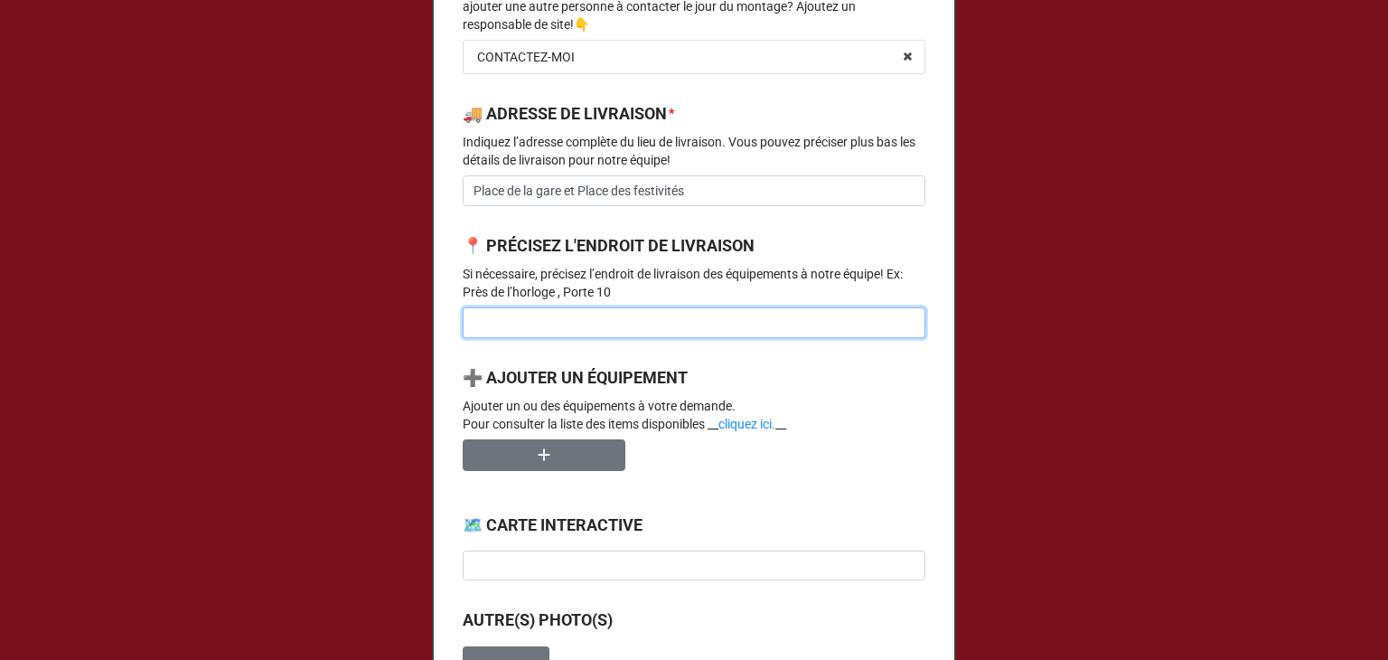
click at [549, 338] on input at bounding box center [694, 322] width 463 height 31
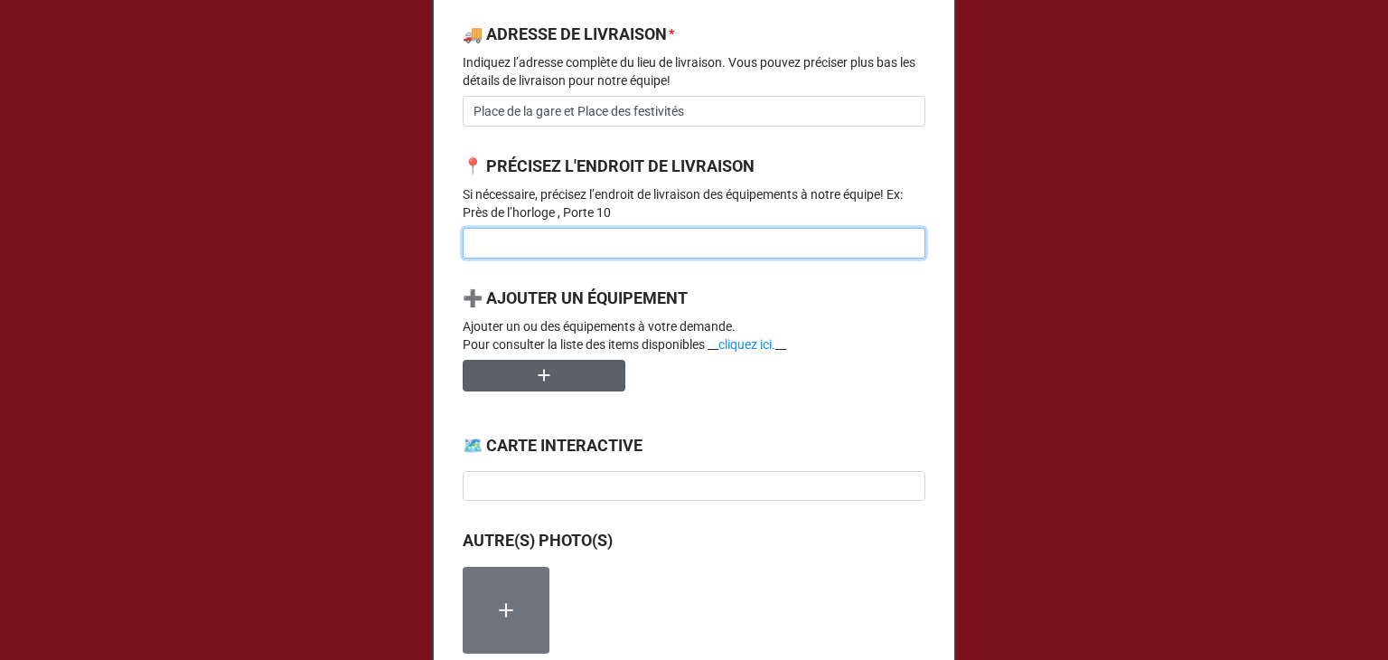
scroll to position [1297, 0]
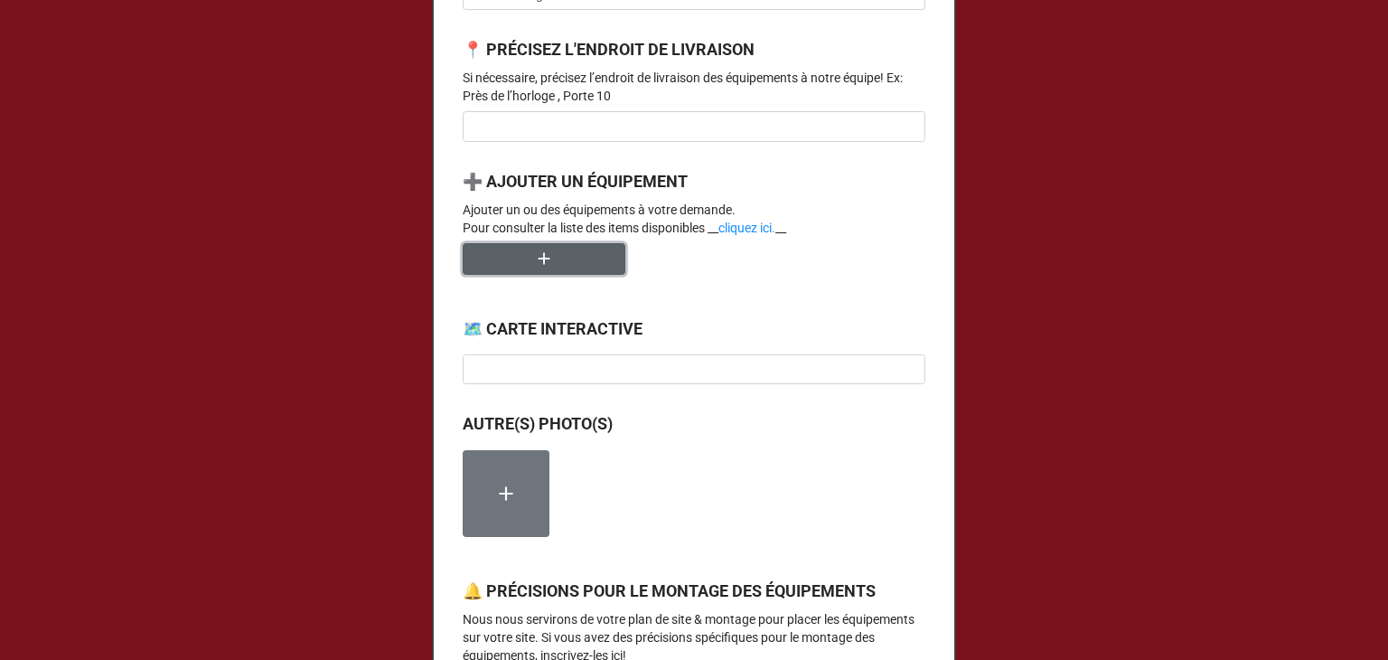
click at [491, 271] on button "button" at bounding box center [544, 259] width 163 height 32
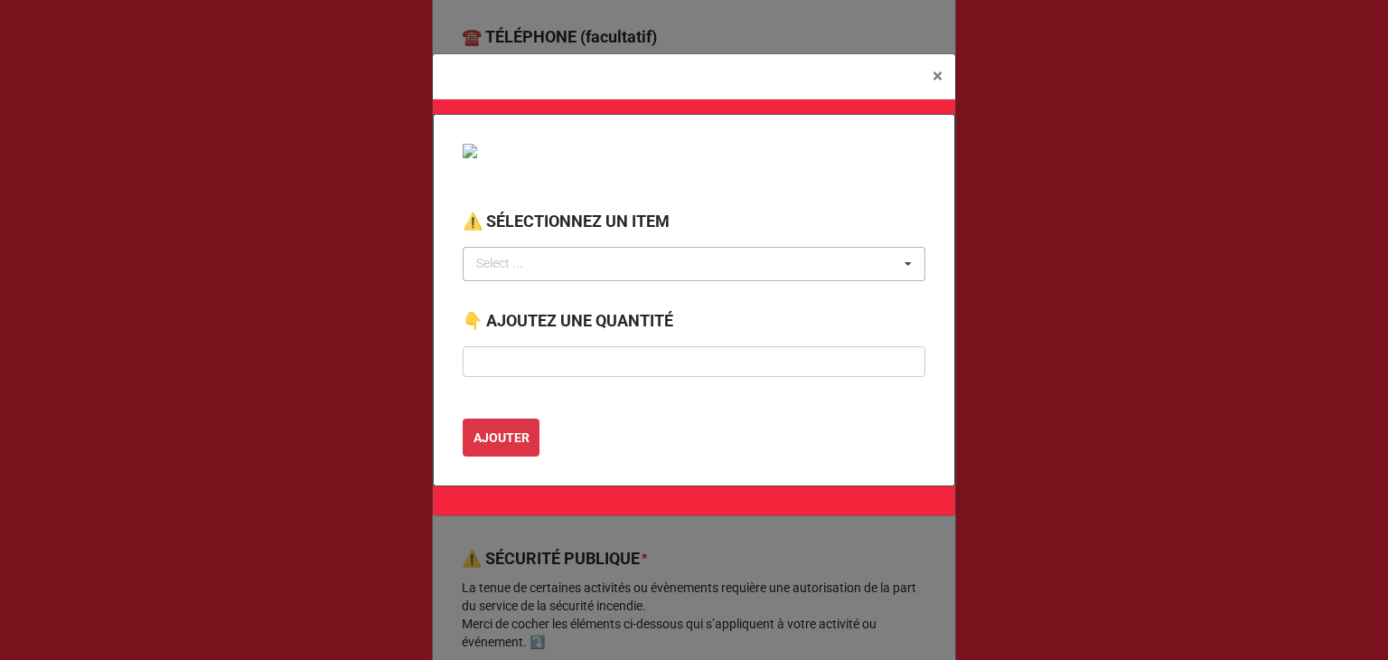
click at [515, 259] on div "Select ..." at bounding box center [511, 263] width 78 height 21
type input "barri"
click at [531, 307] on div "BARRIÈRE ANTI-ÉMEUTE 8 PIEDS" at bounding box center [694, 296] width 461 height 33
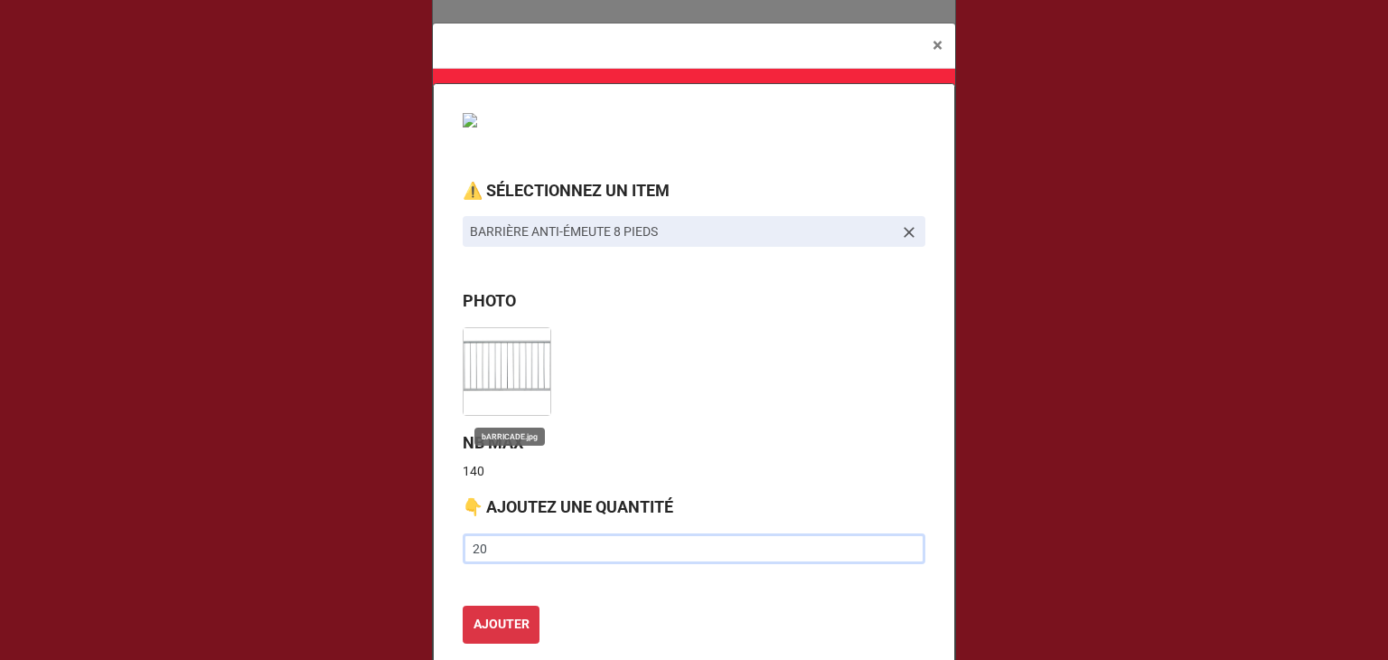
type input "20"
click at [463, 606] on button "AJOUTER" at bounding box center [501, 625] width 77 height 38
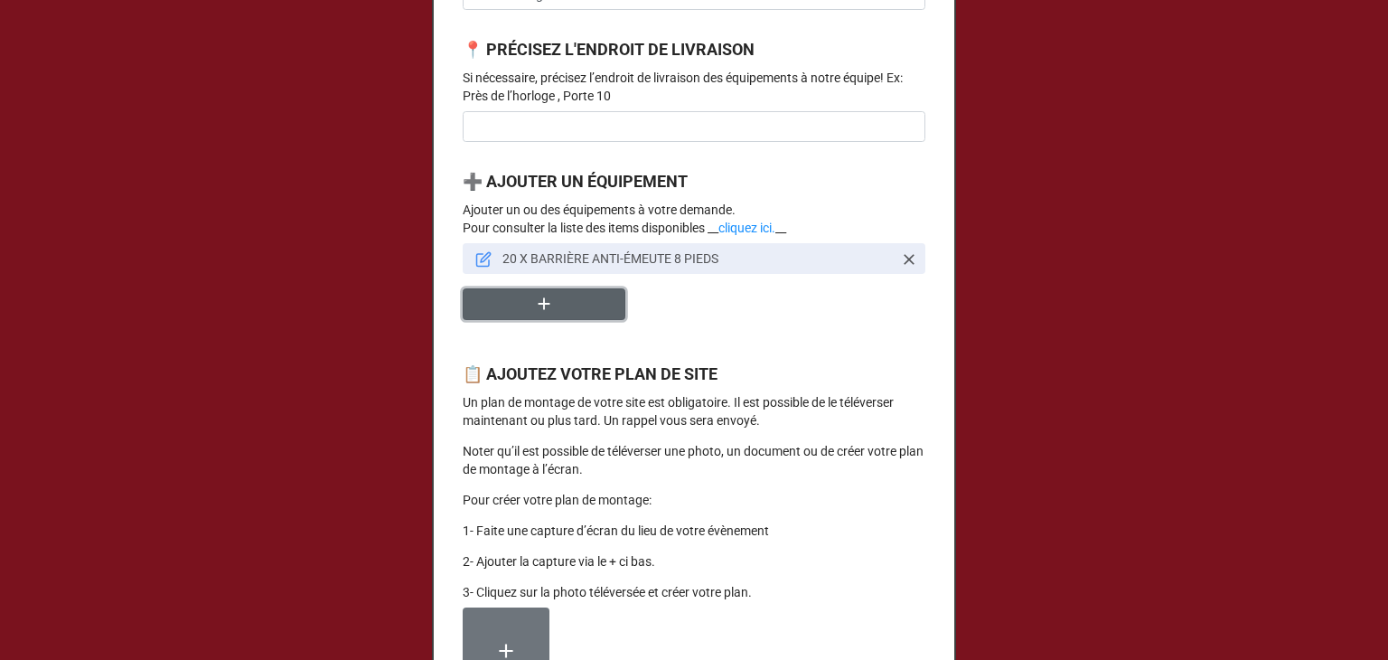
click at [502, 320] on button "button" at bounding box center [544, 304] width 163 height 32
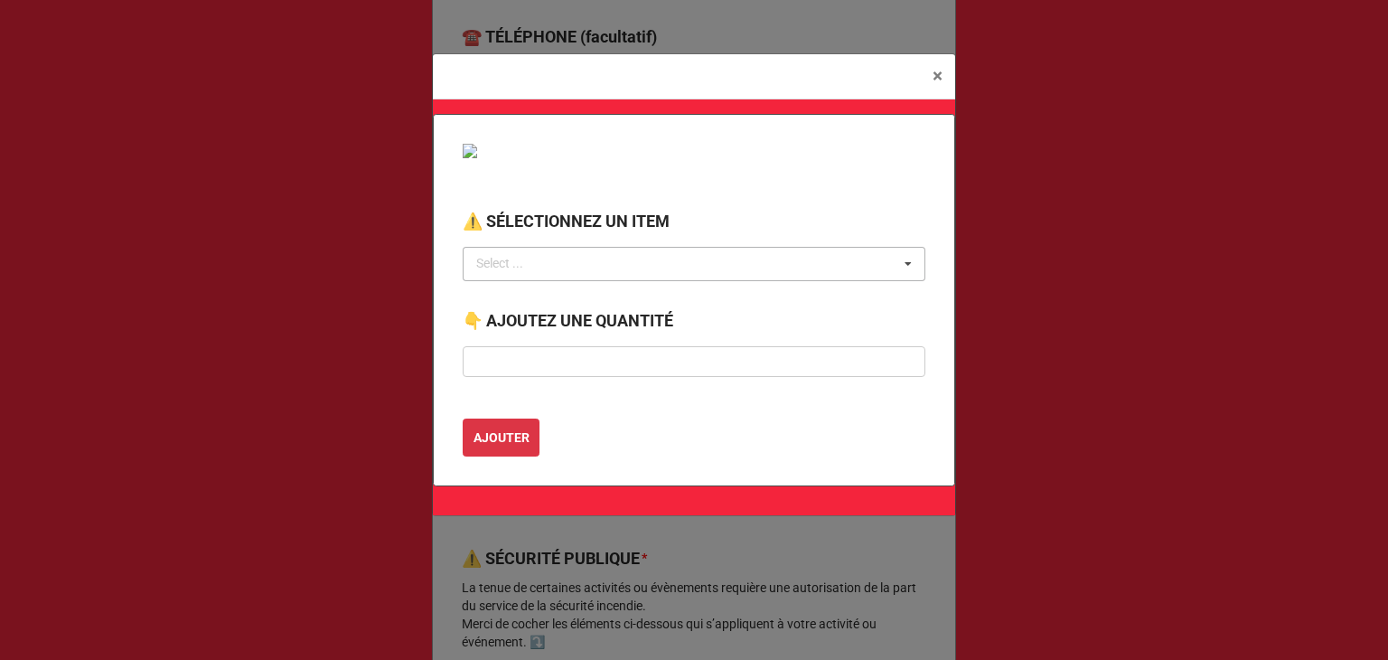
click at [540, 263] on div "Select ..." at bounding box center [511, 263] width 78 height 21
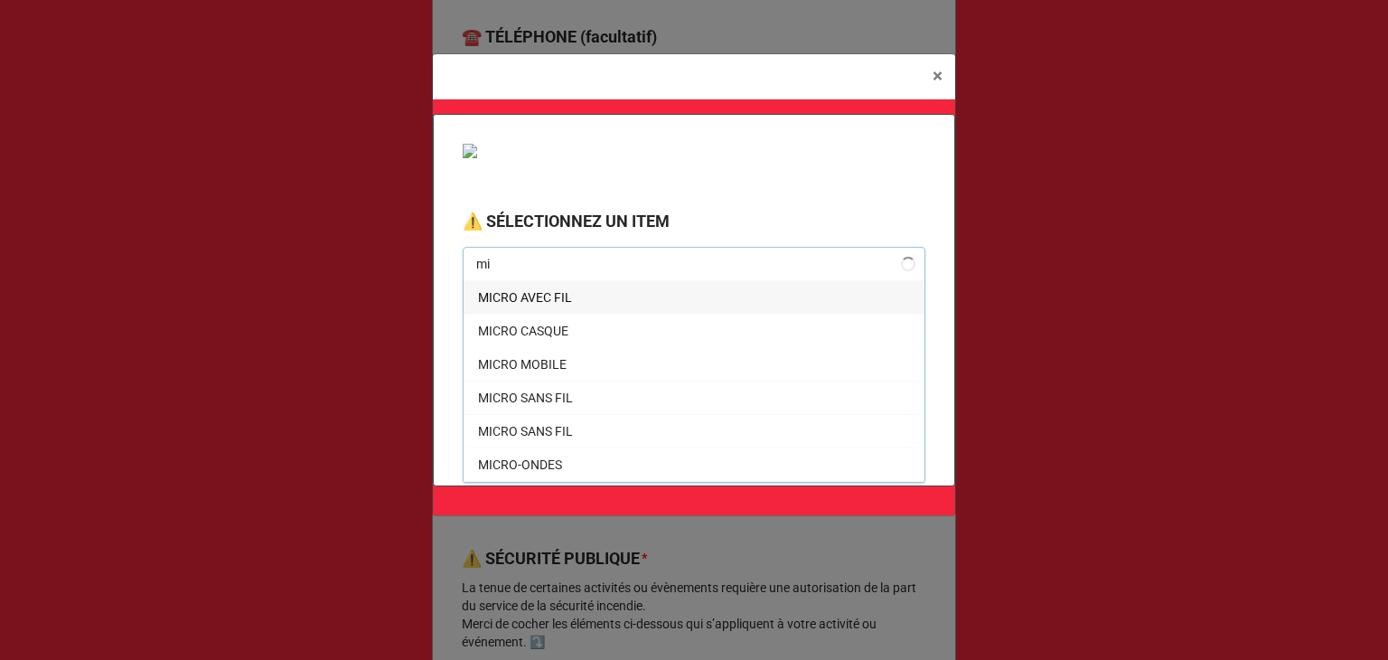
type input "m"
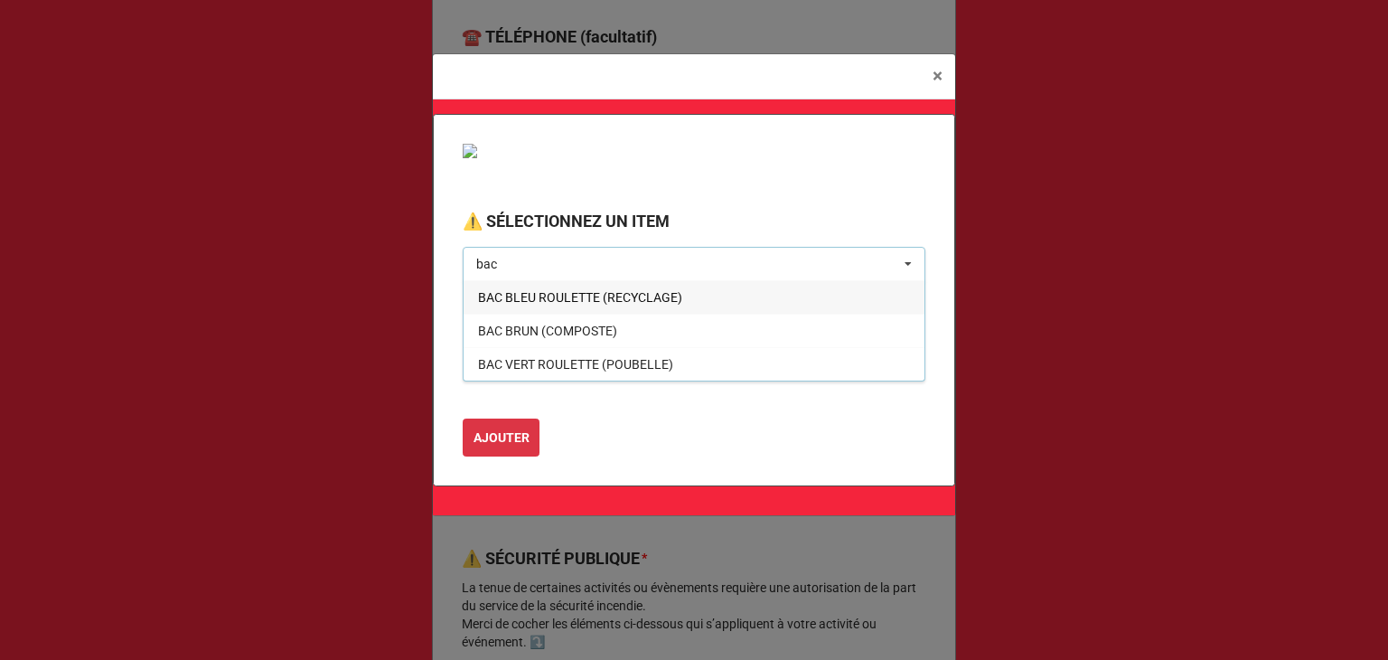
type input "bac"
click at [546, 290] on span "BAC BLEU ROULETTE (RECYCLAGE)" at bounding box center [580, 297] width 204 height 14
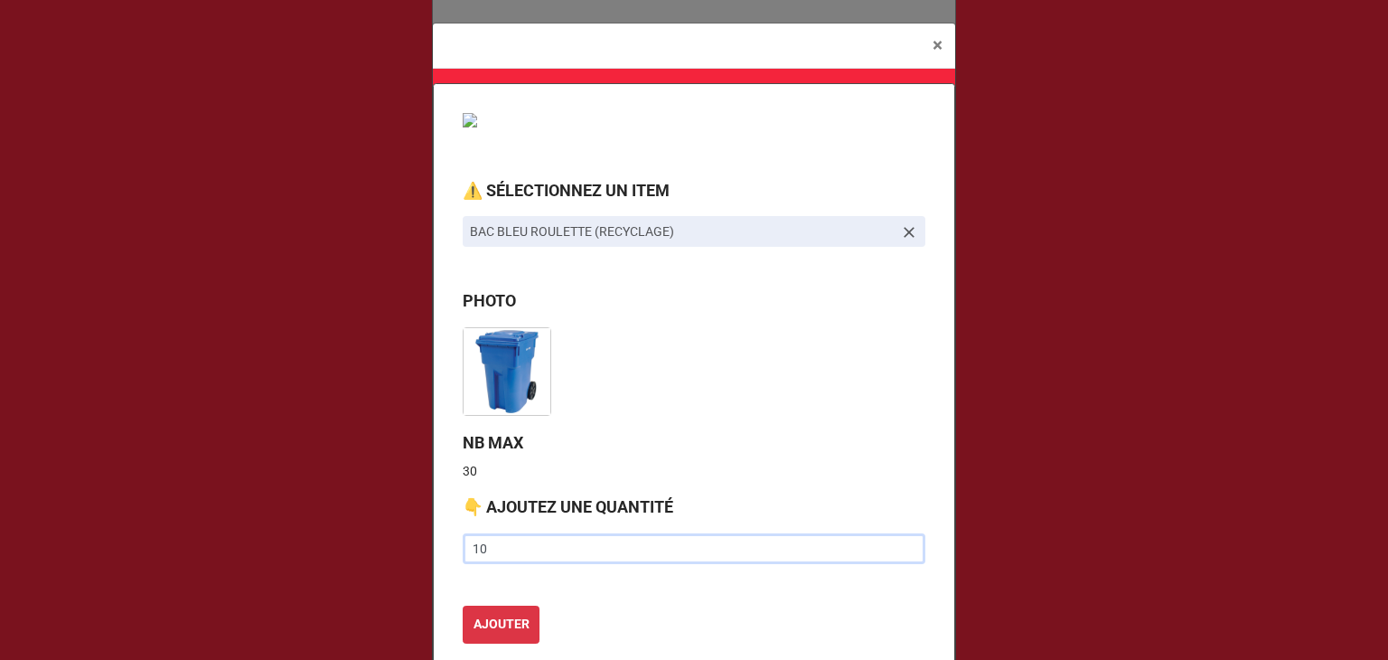
type input "10"
click at [463, 606] on button "AJOUTER" at bounding box center [501, 625] width 77 height 38
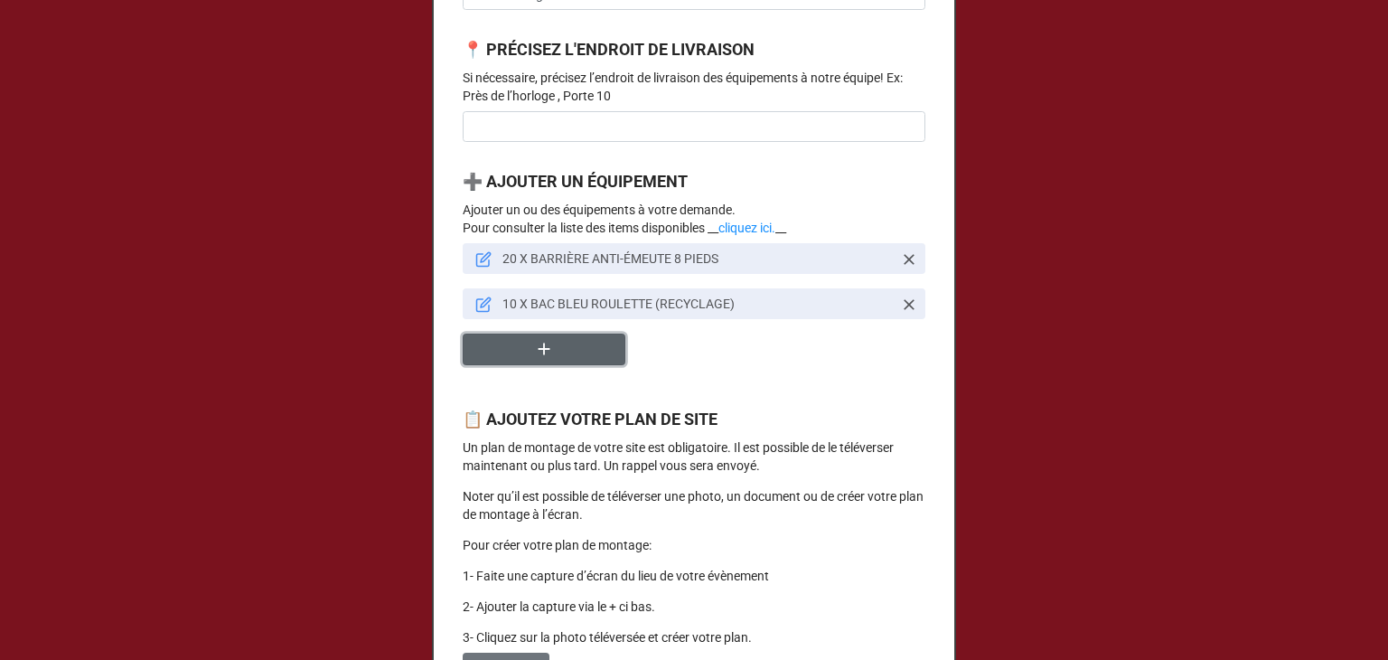
click at [534, 359] on icon "button" at bounding box center [544, 349] width 20 height 20
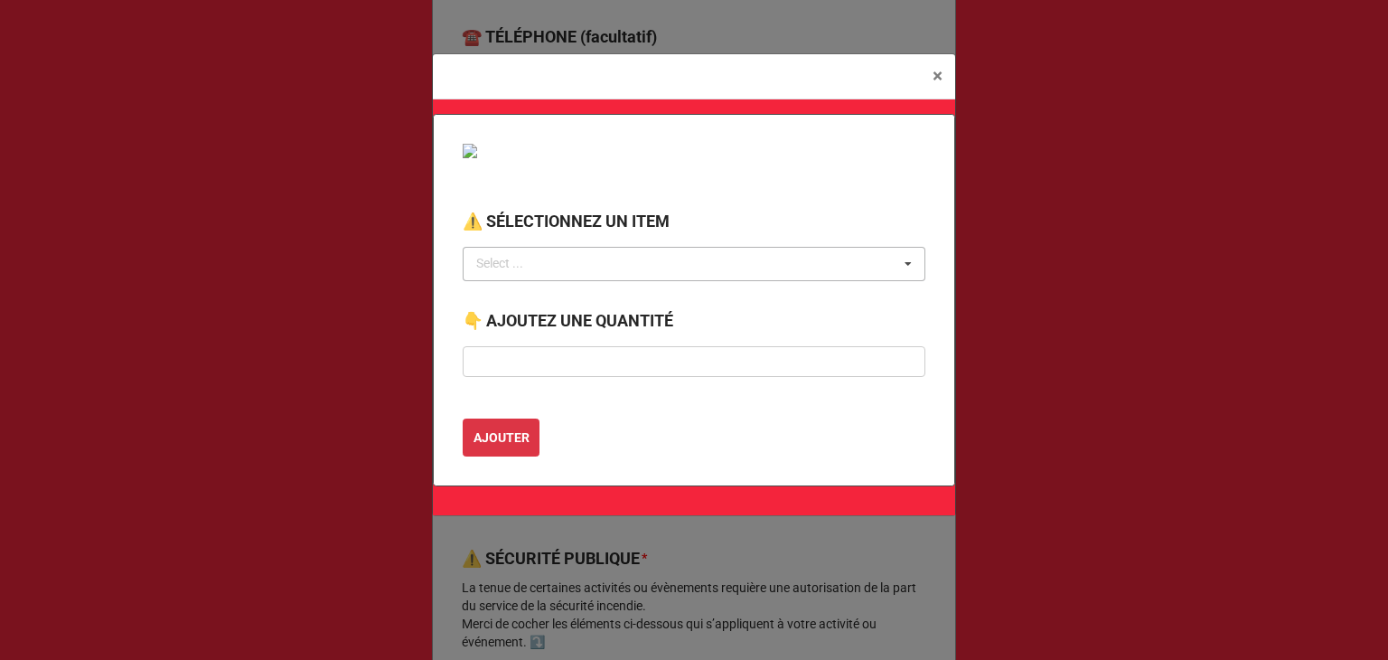
click at [534, 249] on div "Select ... No results found." at bounding box center [694, 264] width 463 height 34
type input "bac"
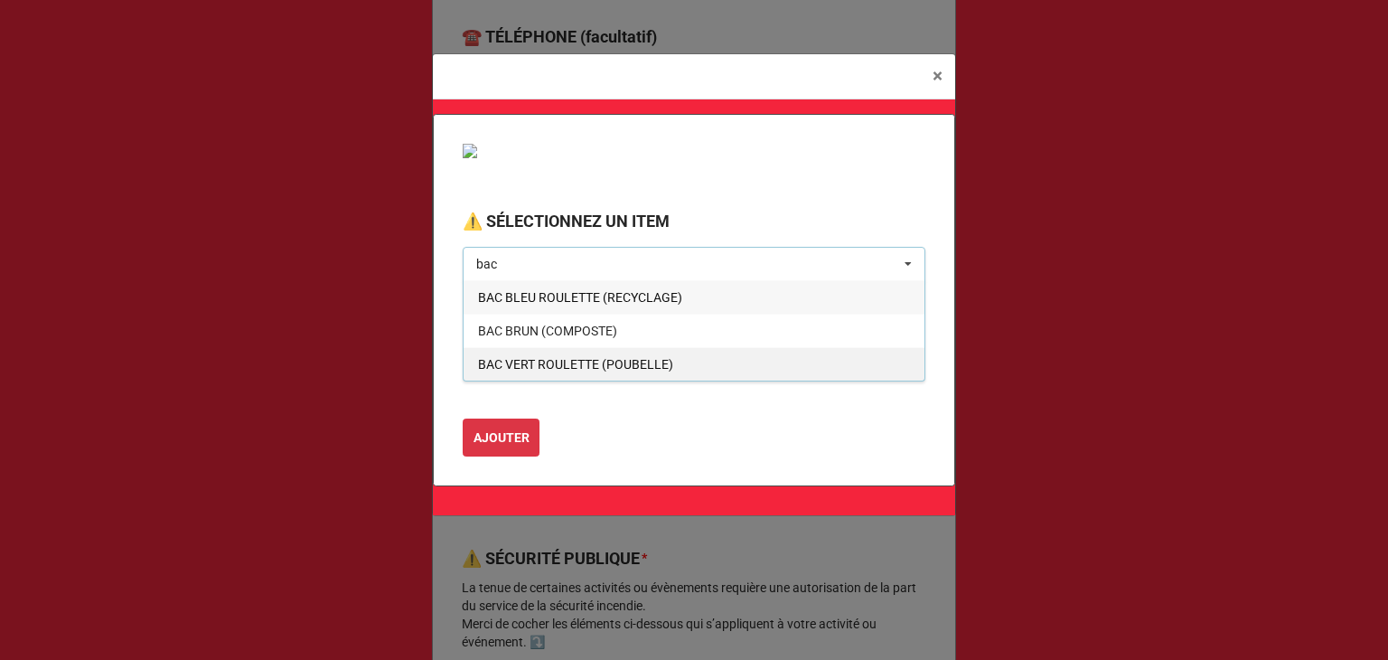
click at [558, 352] on div "BAC VERT ROULETTE (POUBELLE)" at bounding box center [694, 363] width 461 height 33
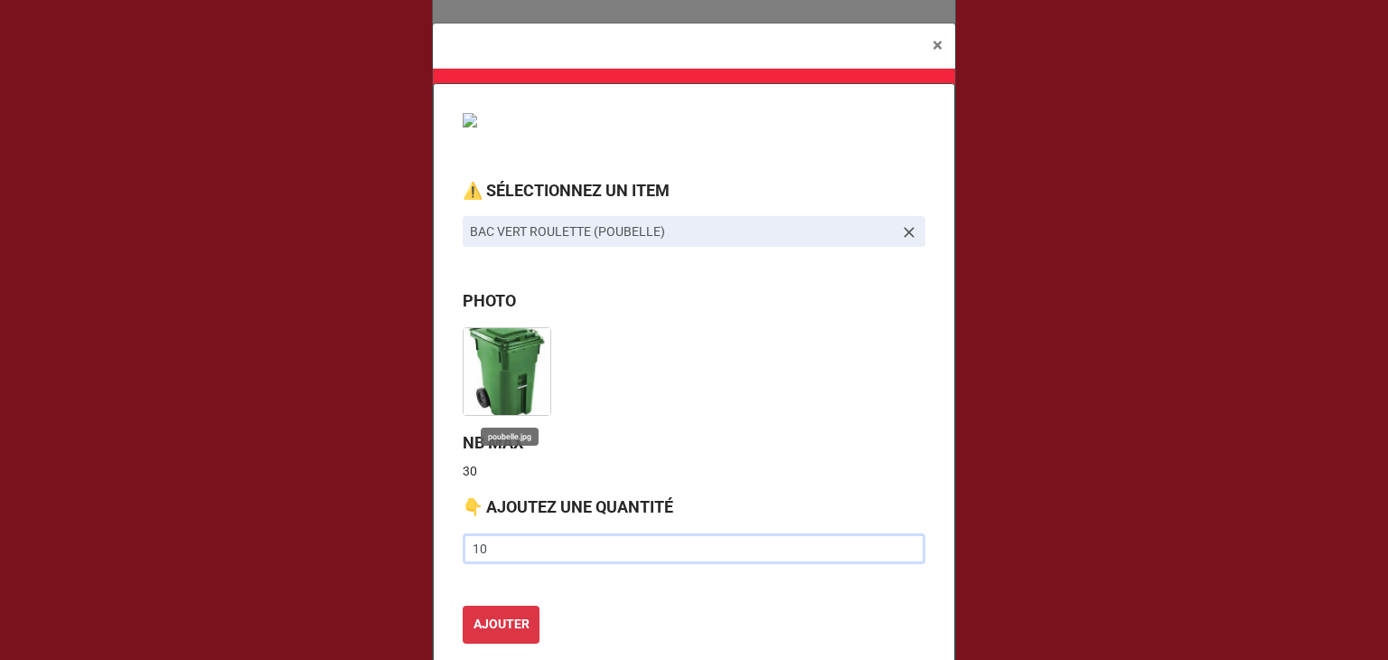
type input "10"
click at [463, 606] on button "AJOUTER" at bounding box center [501, 625] width 77 height 38
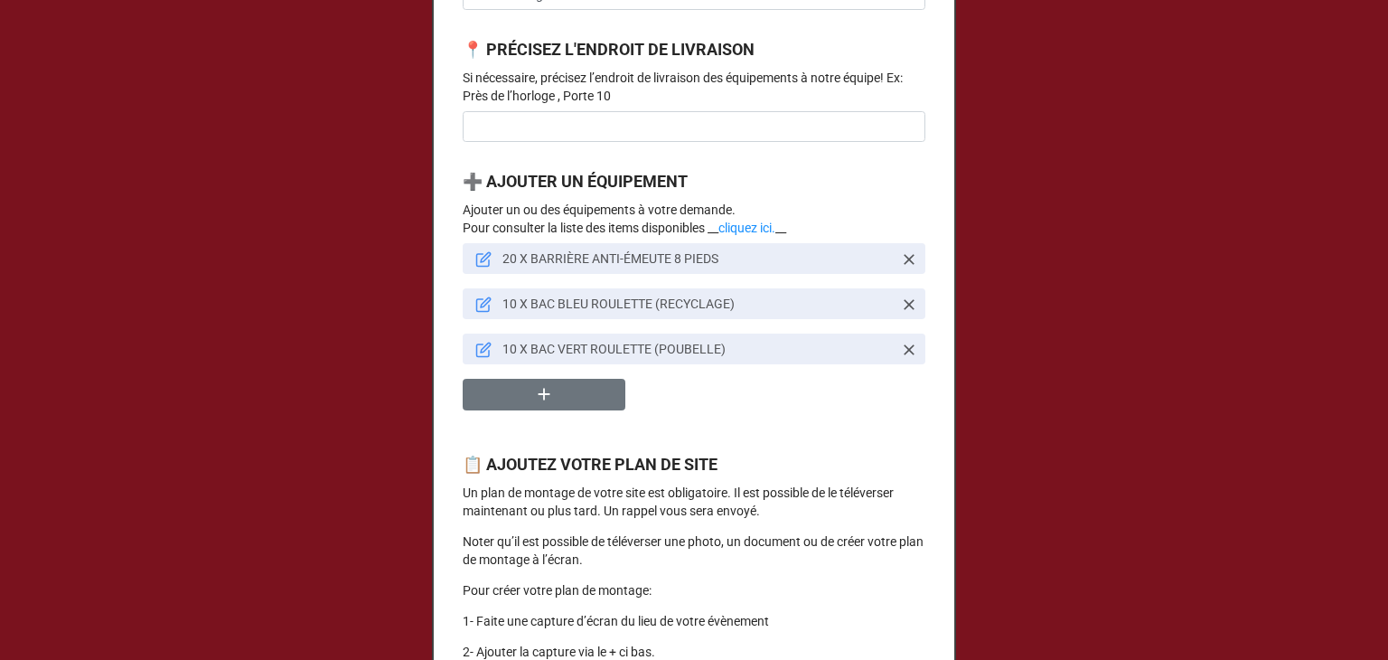
click at [536, 425] on div "20 X BARRIÈRE ANTI-ÉMEUTE 8 PIEDS 10 X BAC BLEU ROULETTE (RECYCLAGE) 10 X BAC V…" at bounding box center [694, 334] width 463 height 182
click at [535, 404] on icon "button" at bounding box center [544, 394] width 20 height 20
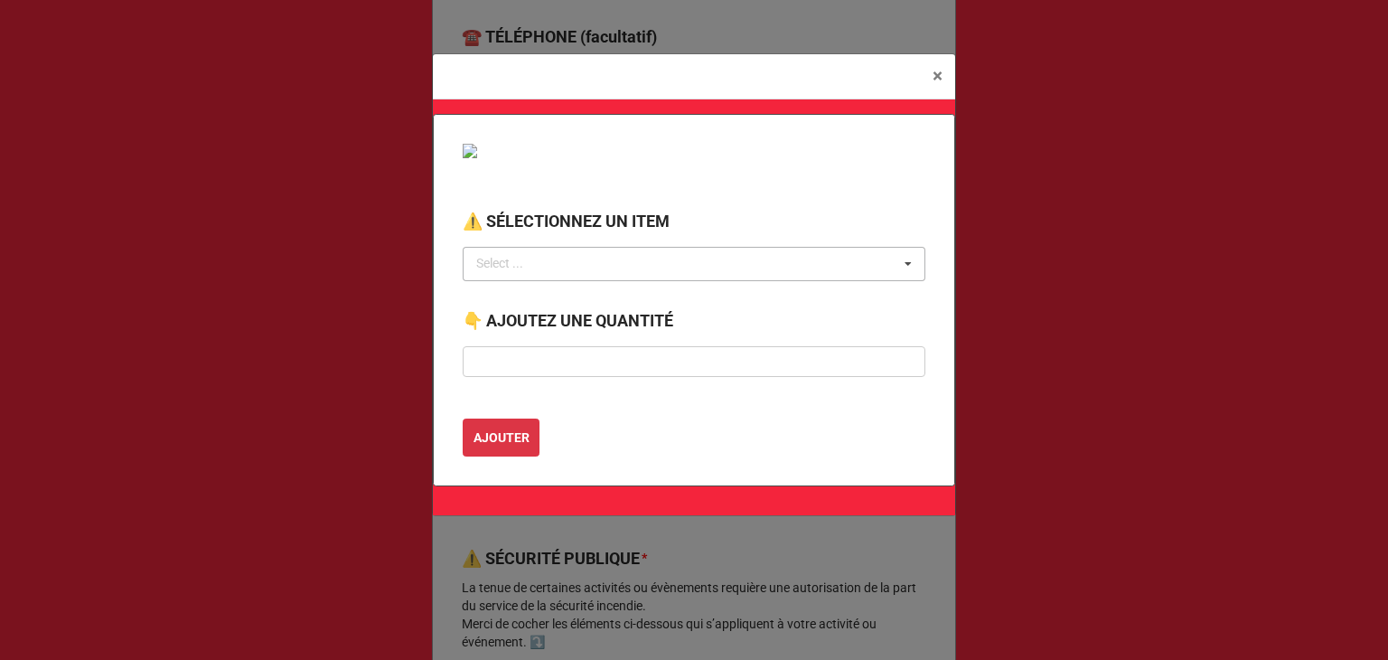
click at [517, 273] on div "Select ..." at bounding box center [511, 263] width 78 height 21
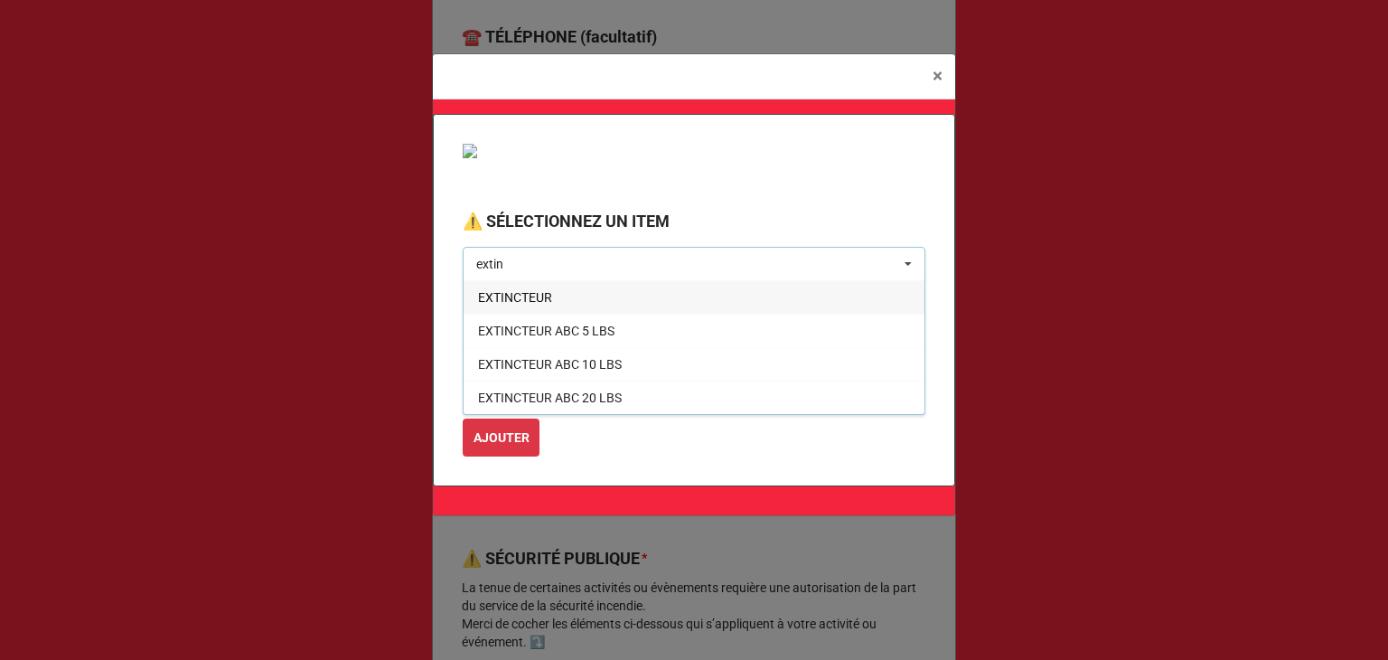
type input "extin"
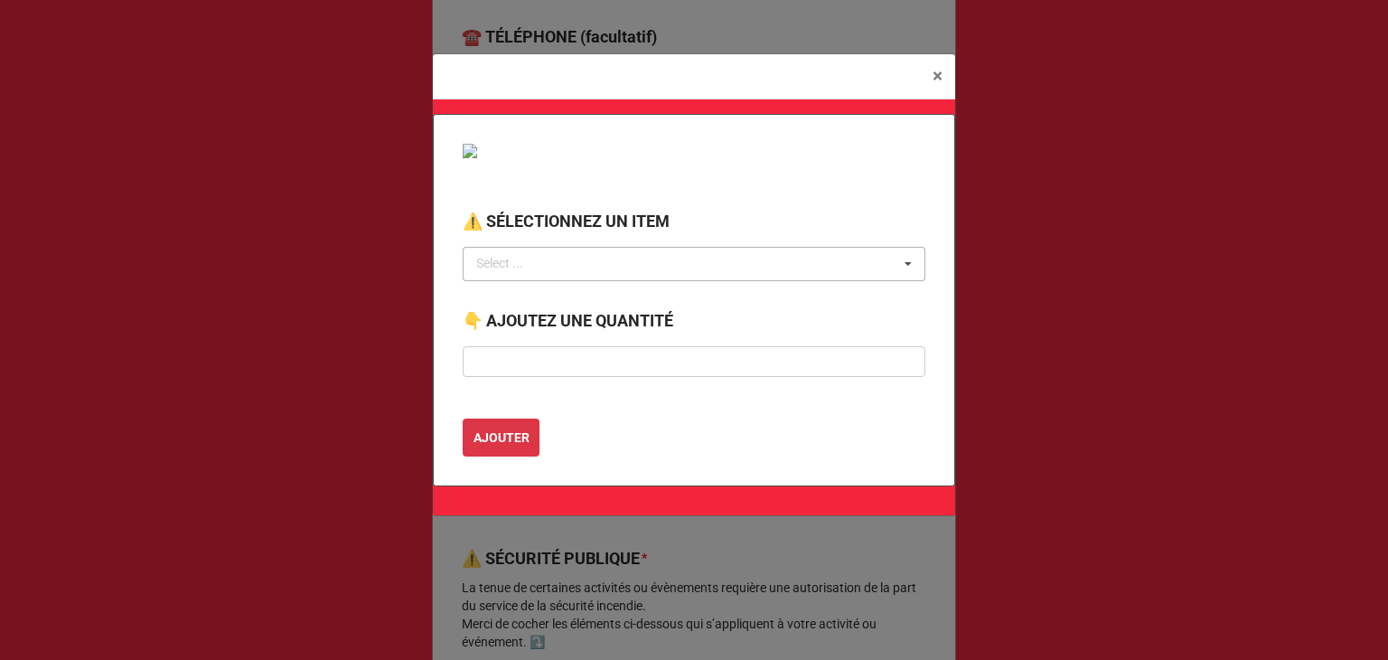
click at [517, 273] on div "Select ..." at bounding box center [511, 263] width 78 height 21
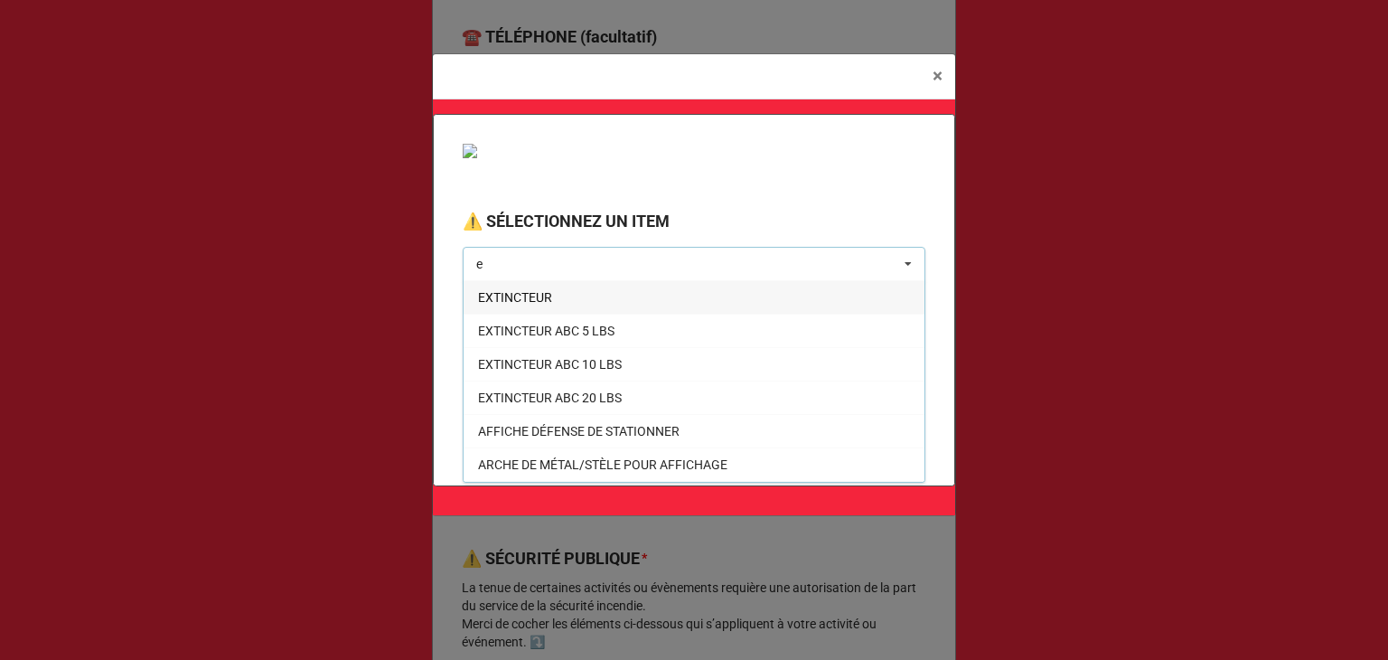
type input "e"
click at [514, 296] on span "EXTINCTEUR" at bounding box center [515, 297] width 74 height 14
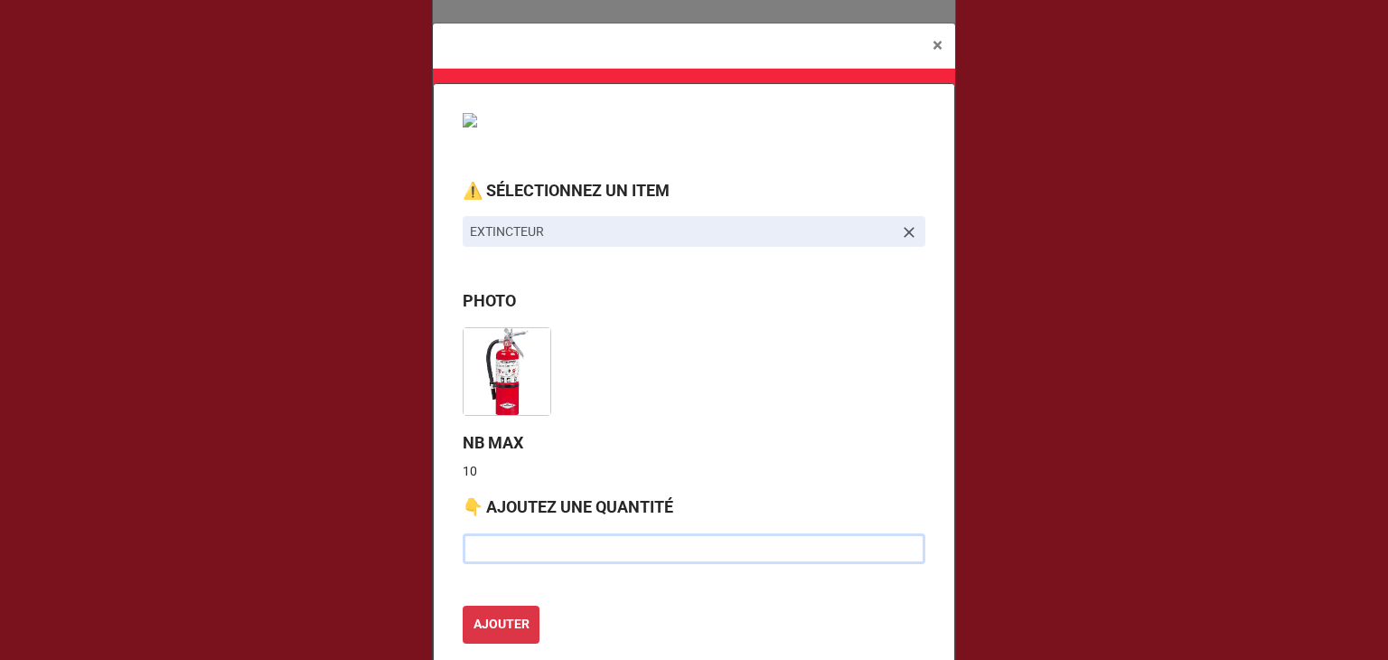
click at [502, 546] on input "text" at bounding box center [694, 548] width 463 height 31
type input "10"
click at [463, 606] on button "AJOUTER" at bounding box center [501, 625] width 77 height 38
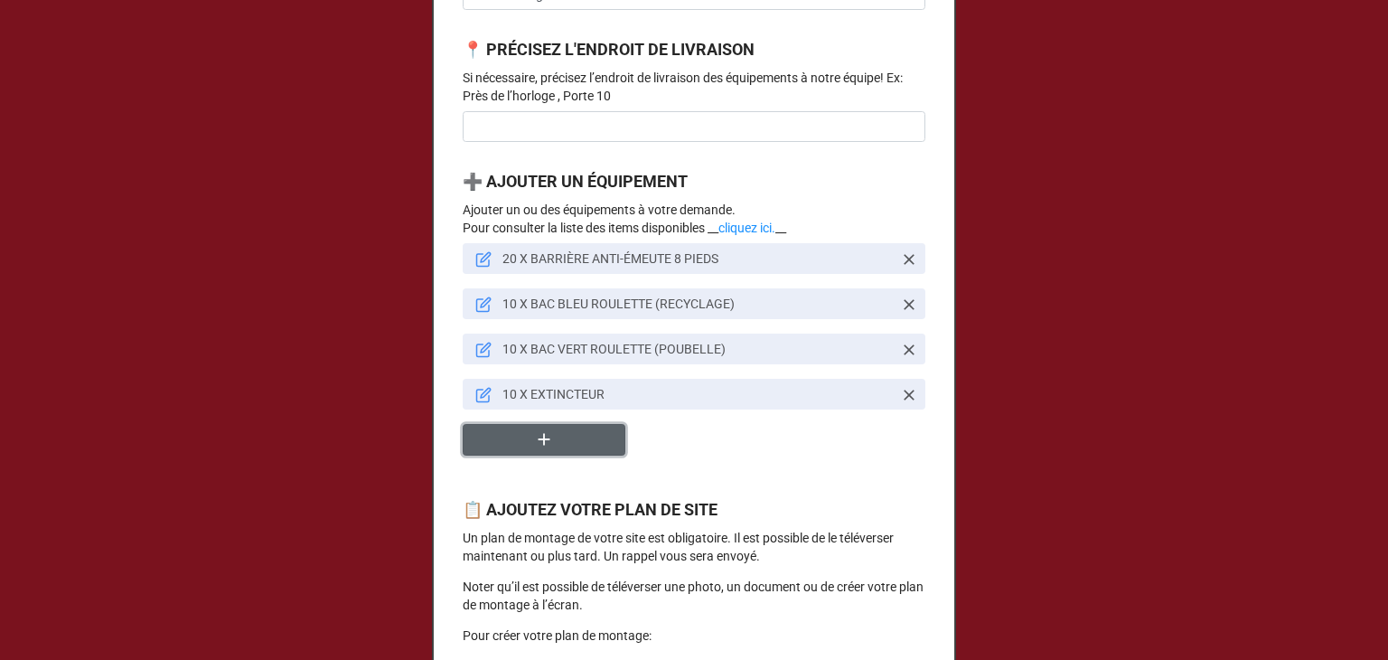
click at [552, 453] on button "button" at bounding box center [544, 440] width 163 height 32
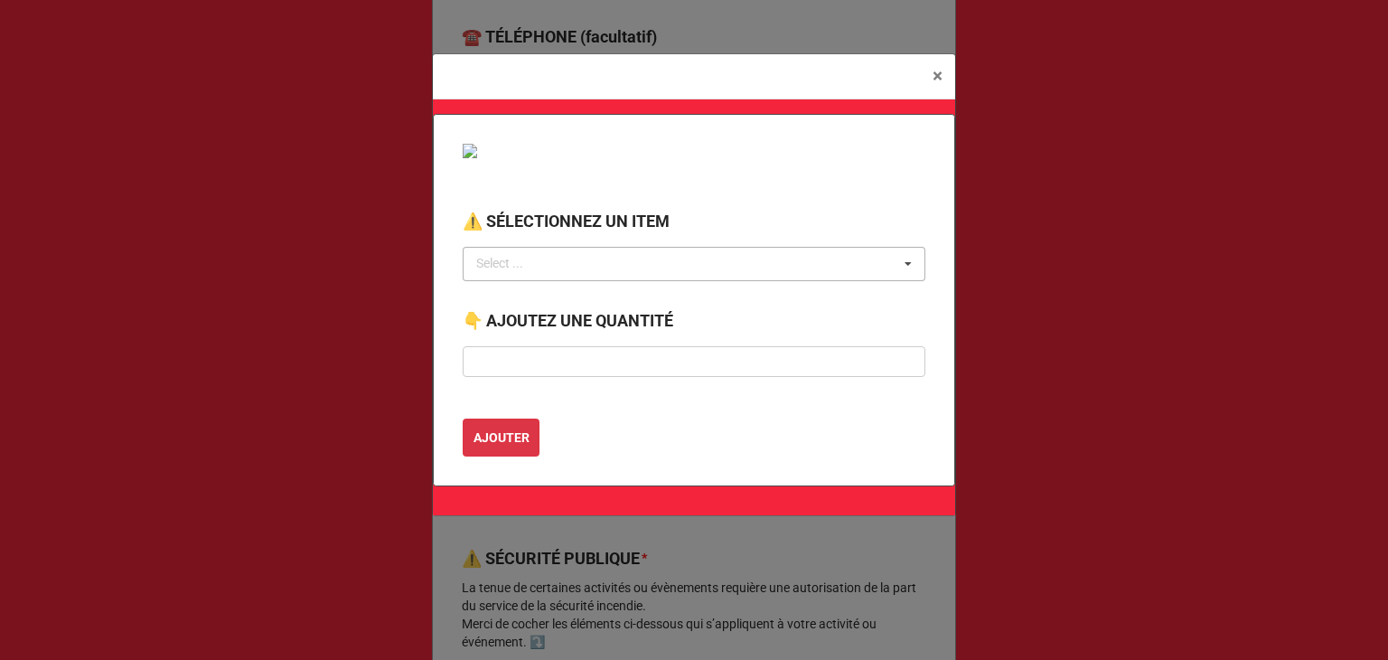
click at [556, 256] on div "Select ... No results found." at bounding box center [694, 264] width 463 height 34
type input "c"
type input "fils"
click at [511, 305] on div "CACHE-FILS 3'" at bounding box center [694, 296] width 461 height 33
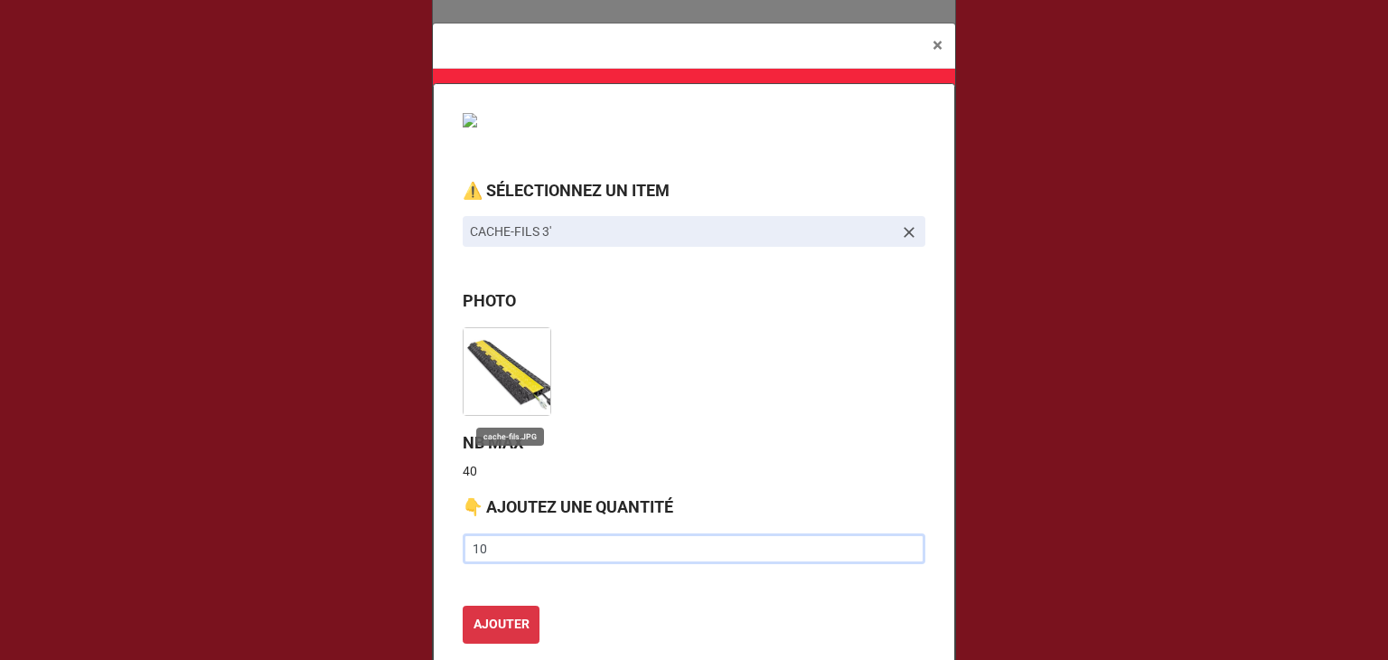
type input "10"
click at [463, 606] on button "AJOUTER" at bounding box center [501, 625] width 77 height 38
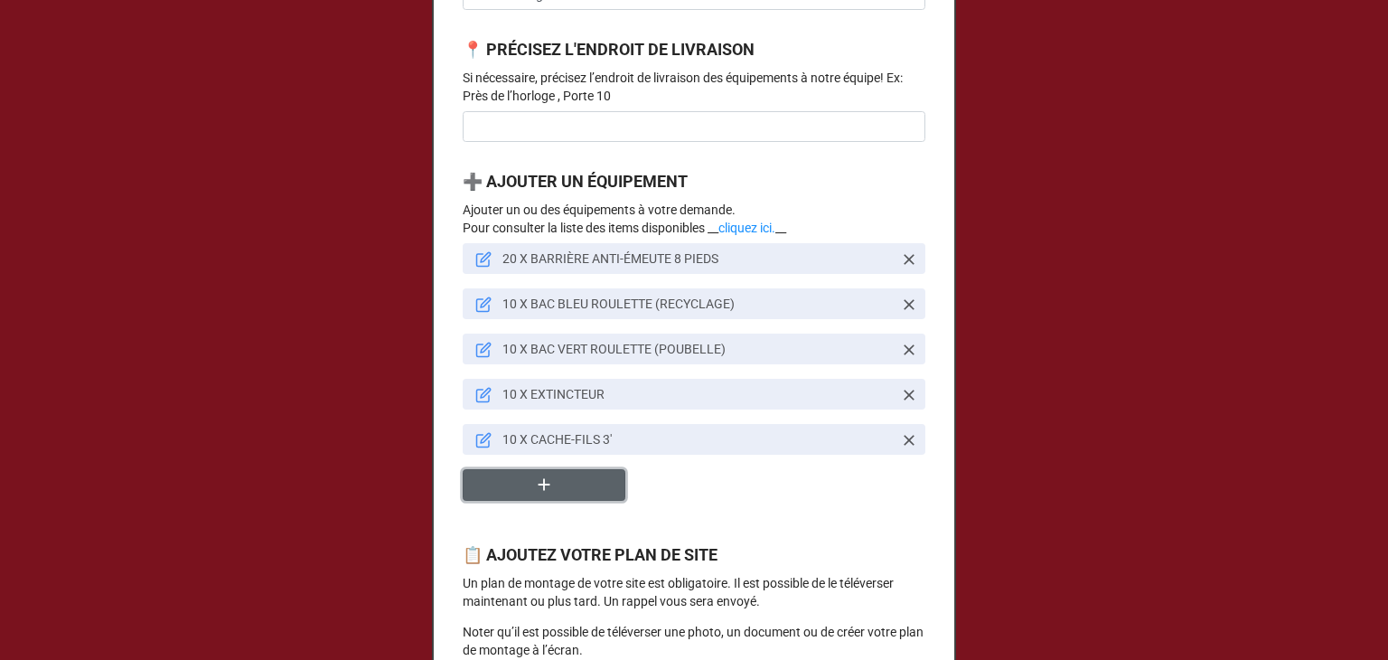
click at [503, 501] on button "button" at bounding box center [544, 485] width 163 height 32
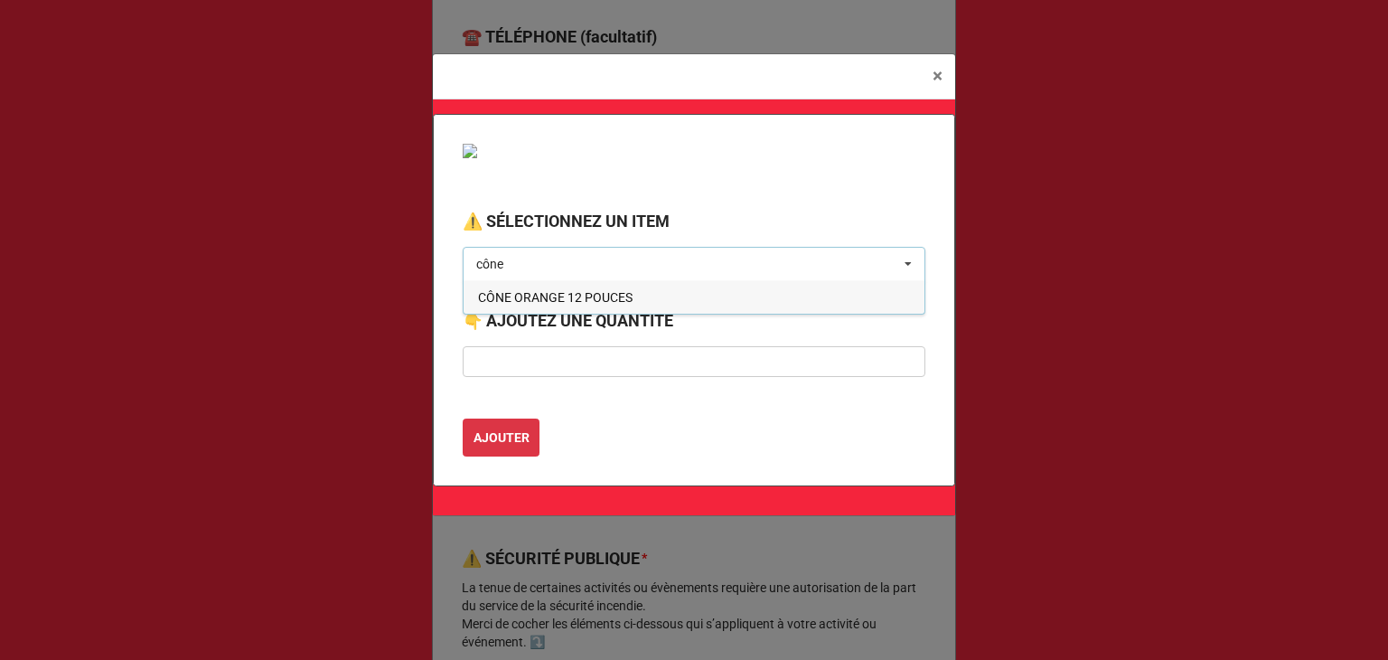
type input "cône"
click at [517, 290] on span "CÔNE ORANGE 12 POUCES" at bounding box center [555, 297] width 155 height 14
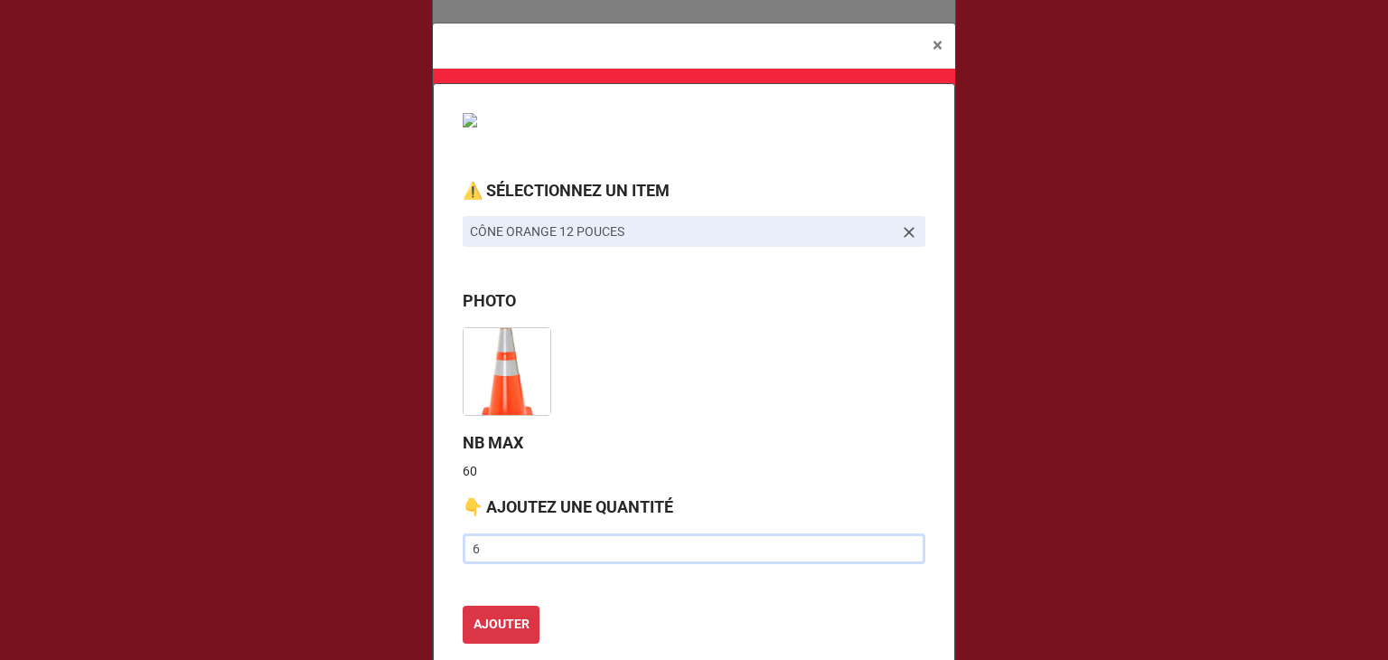
type input "6"
click at [463, 606] on button "AJOUTER" at bounding box center [501, 625] width 77 height 38
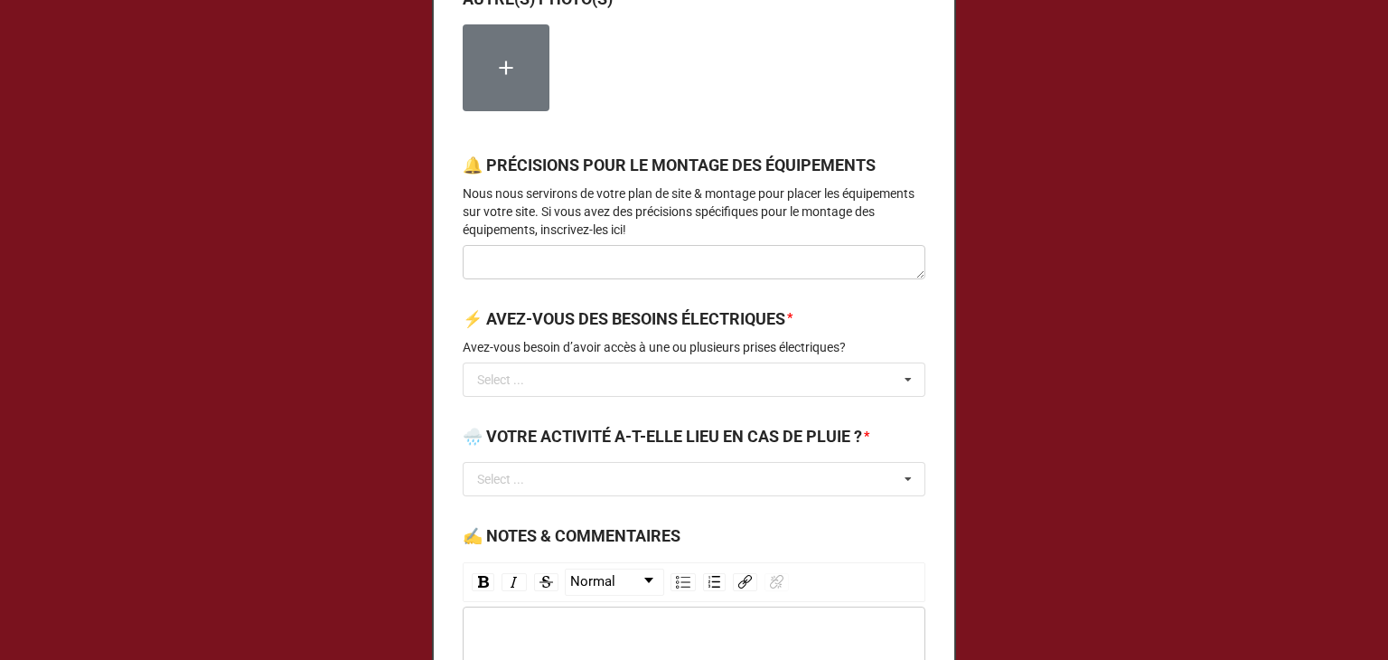
scroll to position [2370, 0]
click at [492, 391] on input "text" at bounding box center [695, 377] width 461 height 33
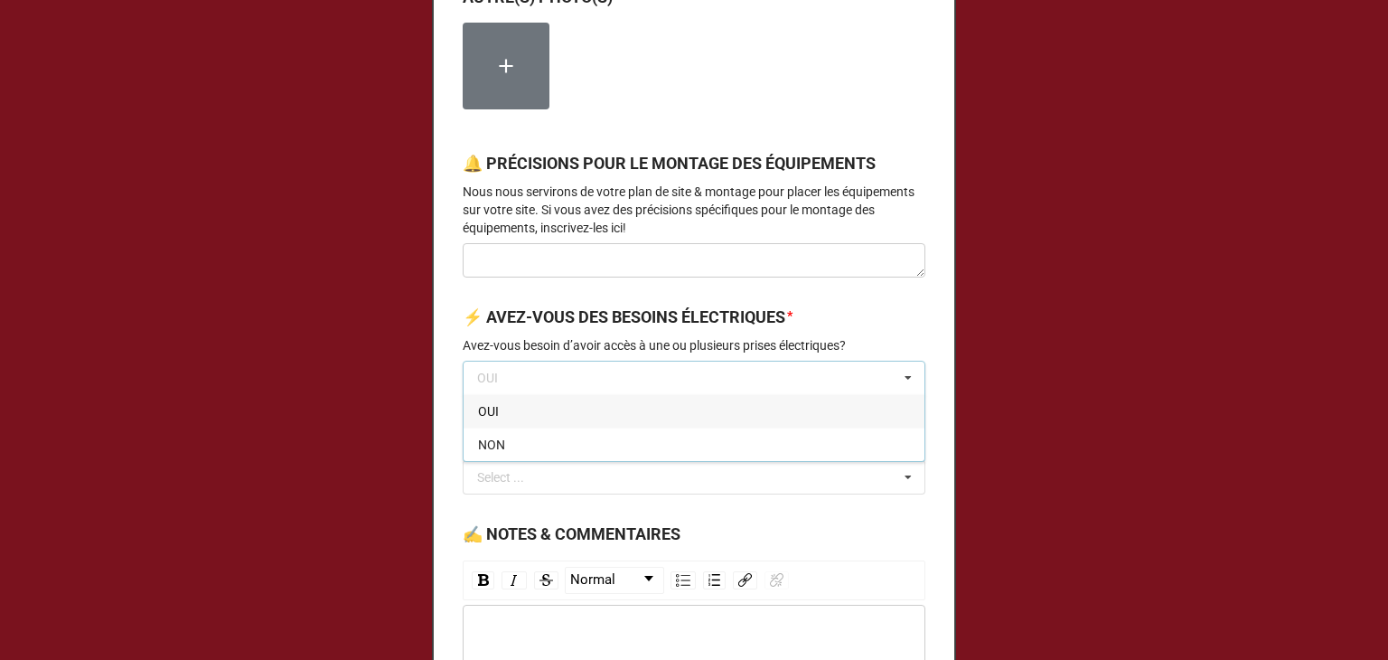
click at [495, 427] on div "OUI" at bounding box center [694, 410] width 461 height 33
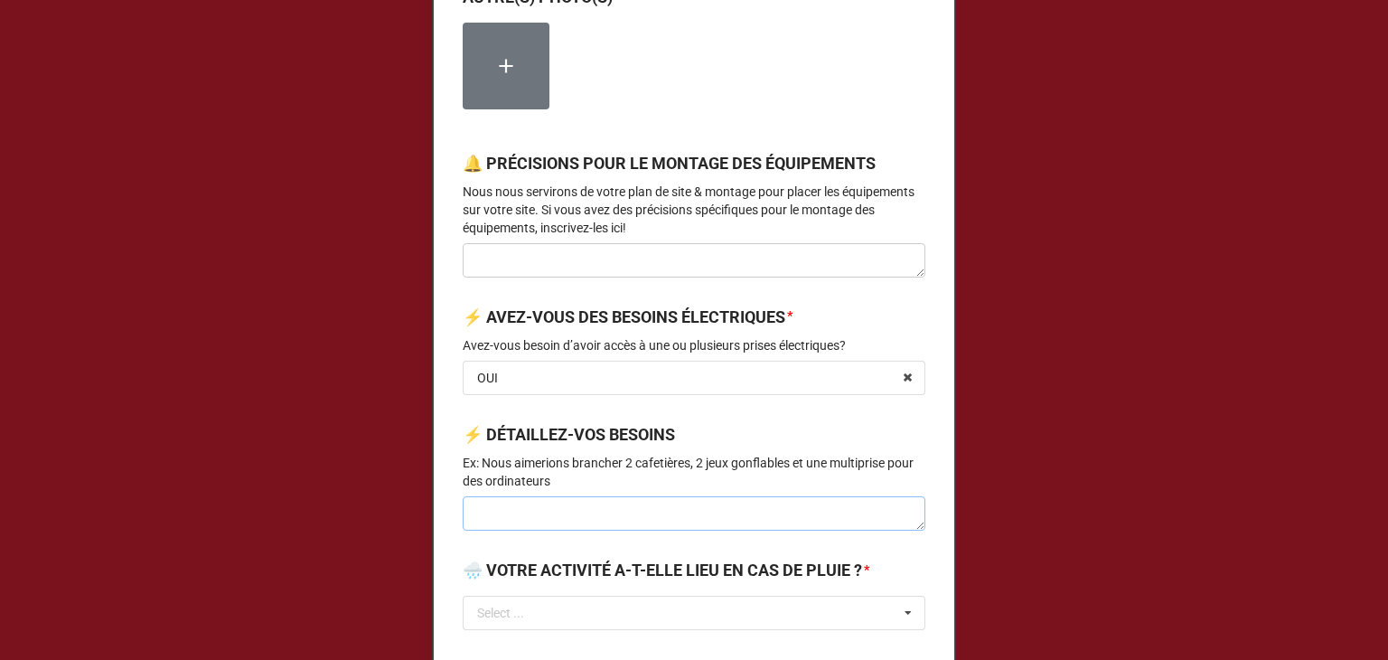
click at [544, 530] on textarea at bounding box center [694, 513] width 463 height 34
type textarea "x"
type textarea "S"
type textarea "x"
type textarea "Sc"
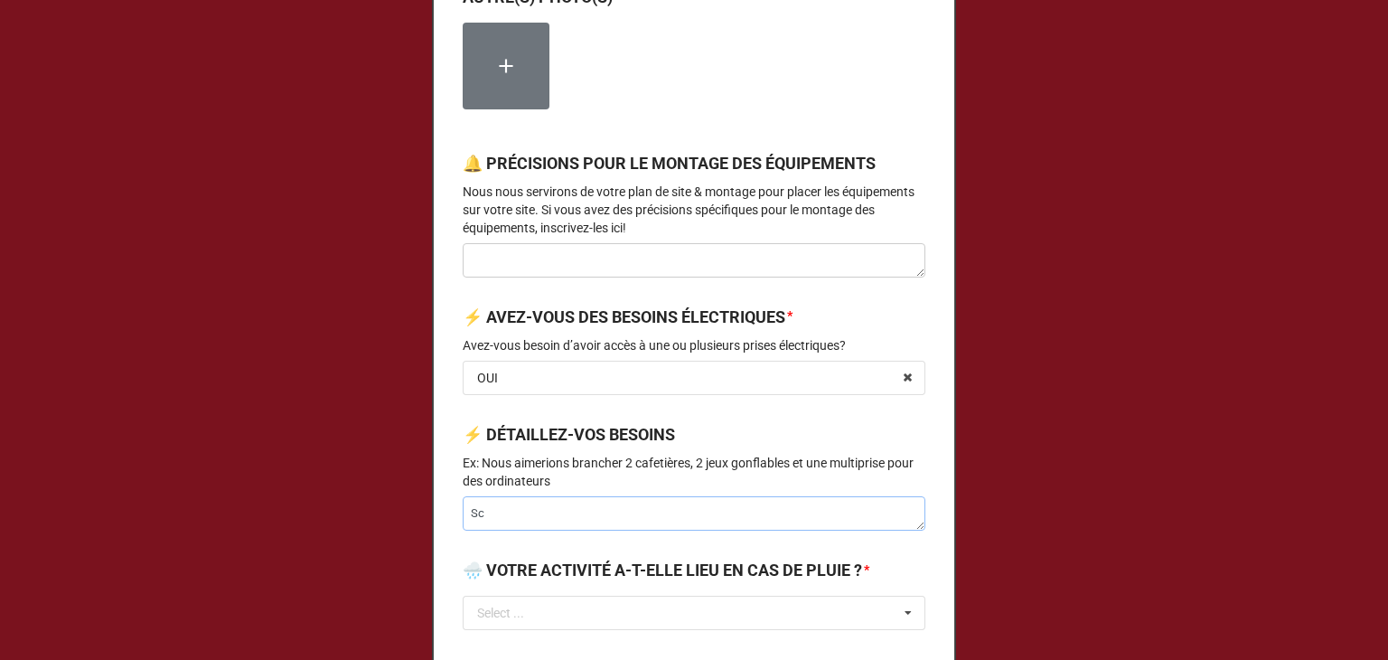
type textarea "x"
type textarea "Scè"
type textarea "x"
type textarea "Scèn"
type textarea "x"
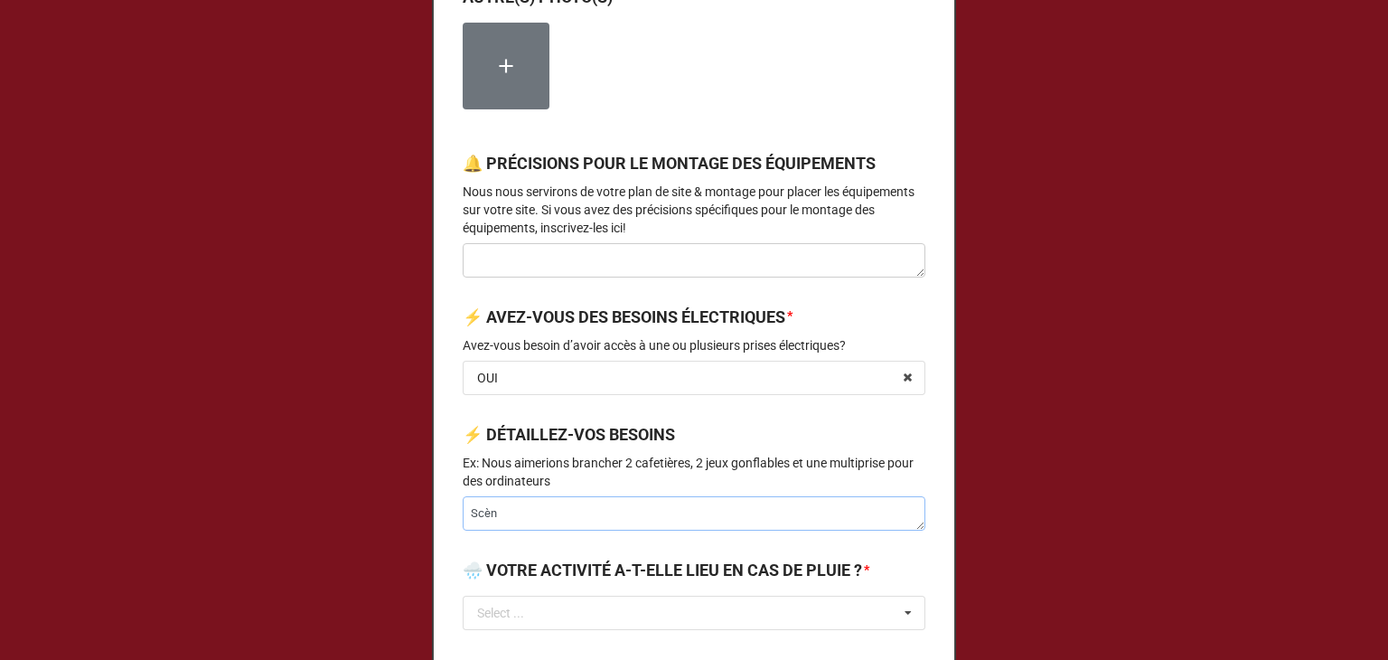
type textarea "Scène"
type textarea "x"
type textarea "Scèn"
type textarea "x"
type textarea "Scè"
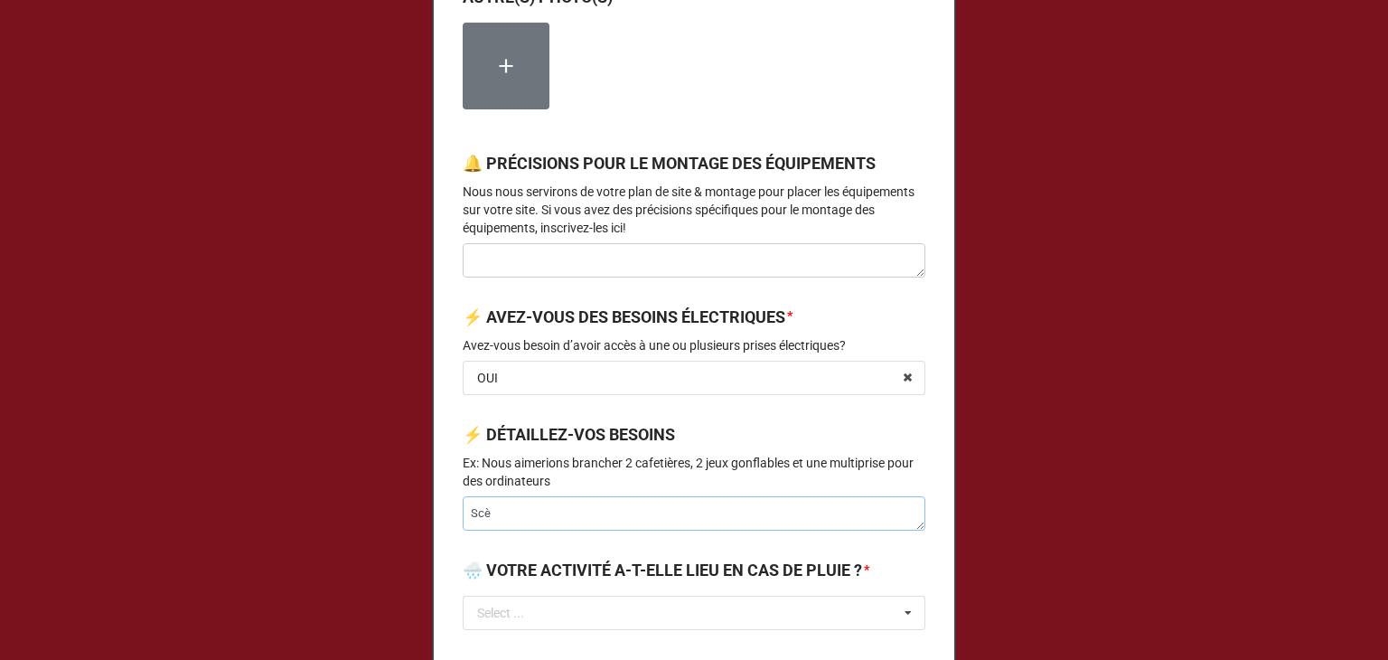
type textarea "x"
type textarea "Sc"
type textarea "x"
type textarea "S"
type textarea "x"
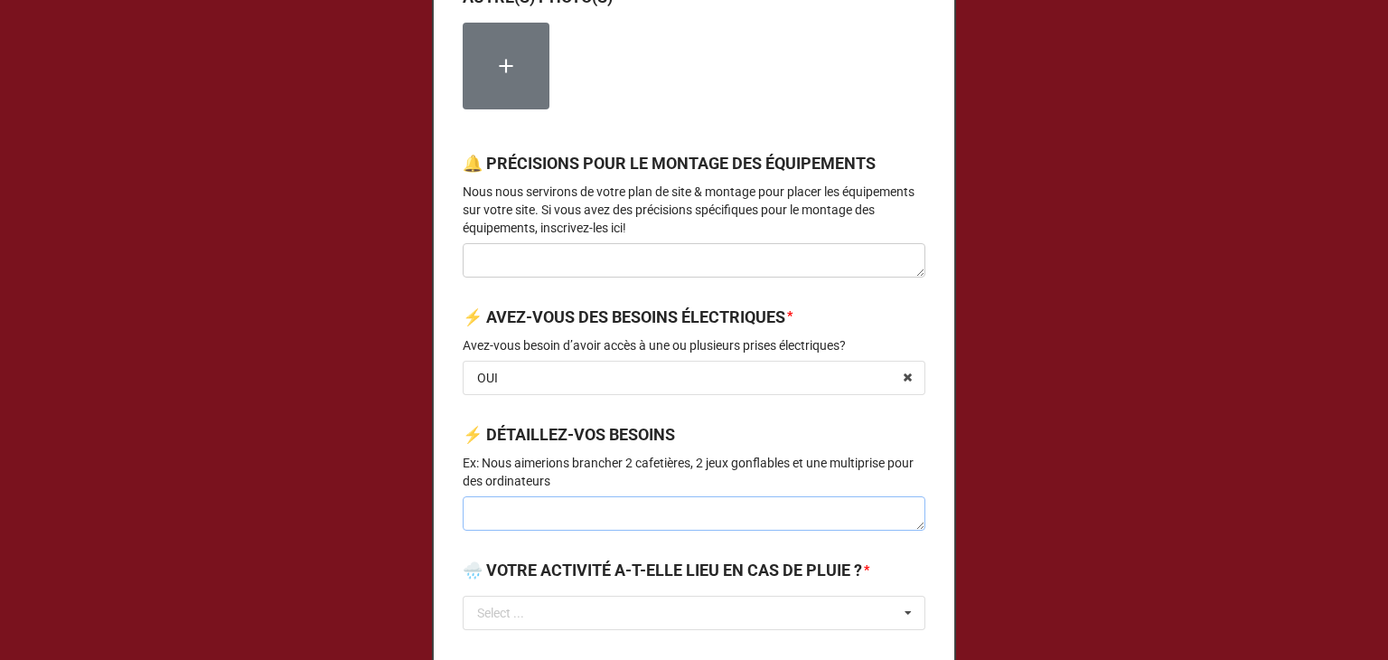
type textarea "-"
type textarea "x"
type textarea "-"
type textarea "x"
type textarea "- S"
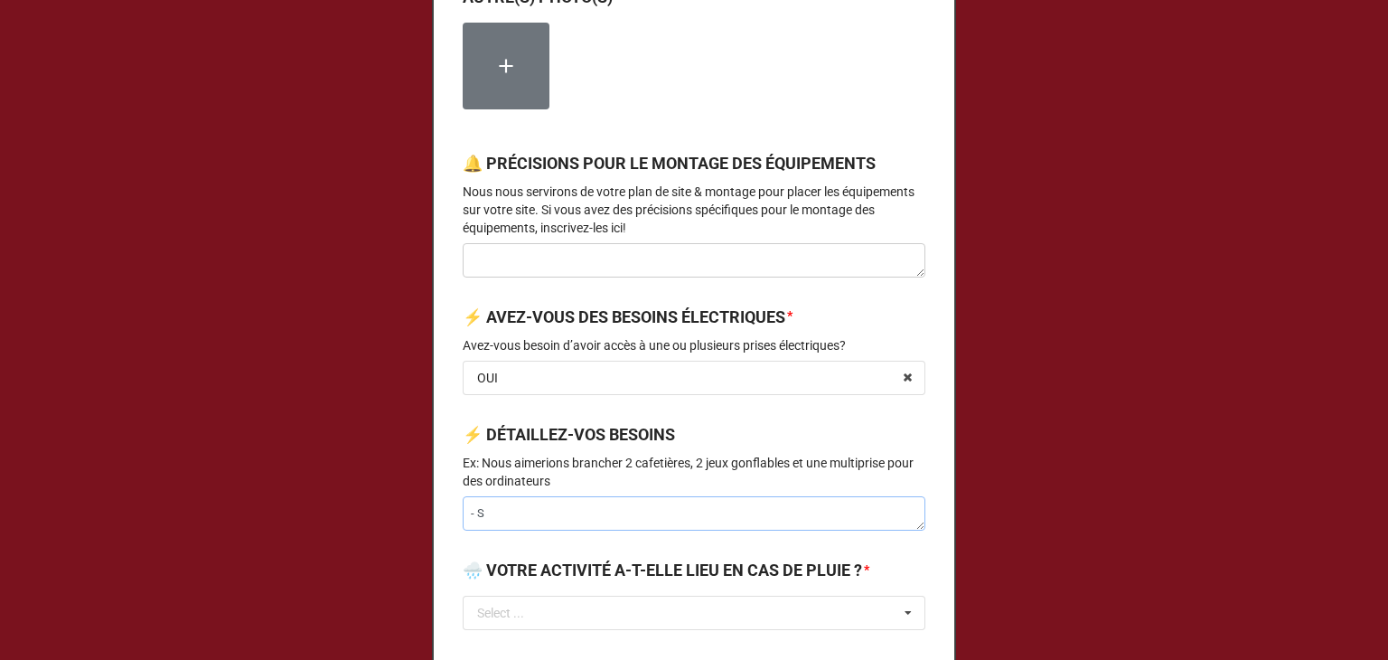
type textarea "x"
type textarea "- Sc"
type textarea "x"
type textarea "- Scè"
type textarea "x"
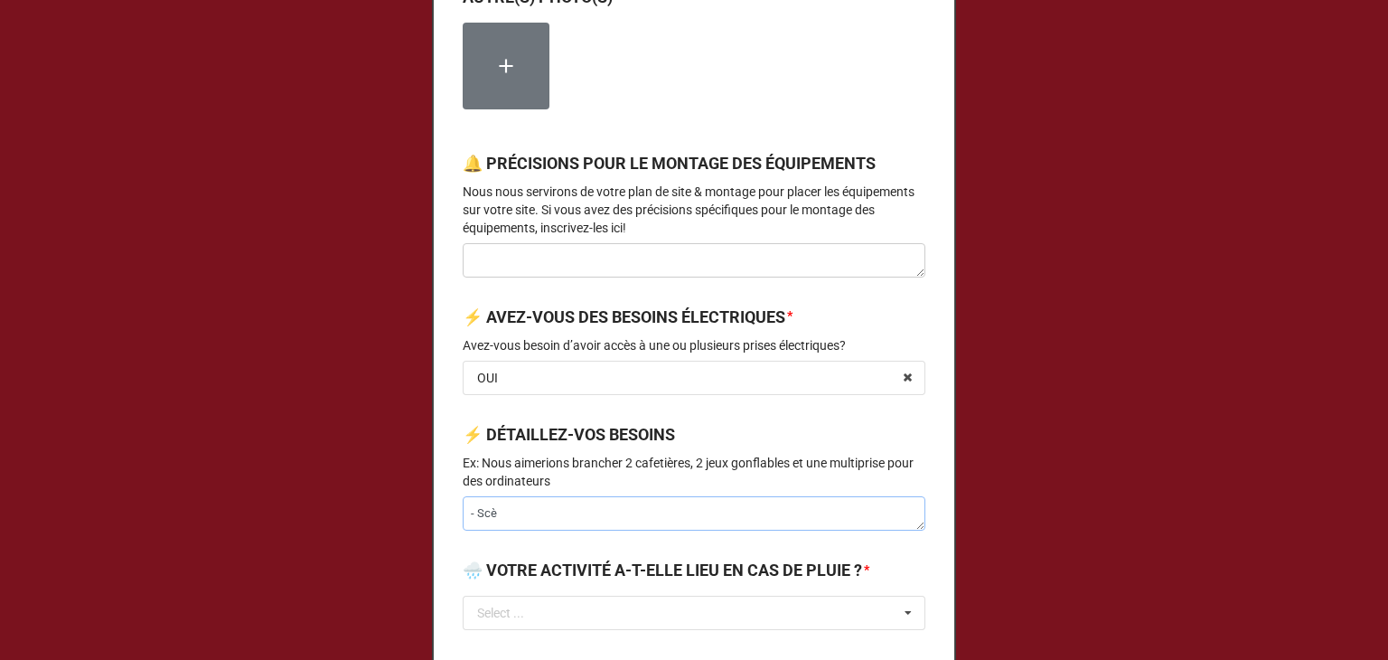
type textarea "- Scèn"
type textarea "x"
type textarea "- Scène"
type textarea "x"
type textarea "- Scène"
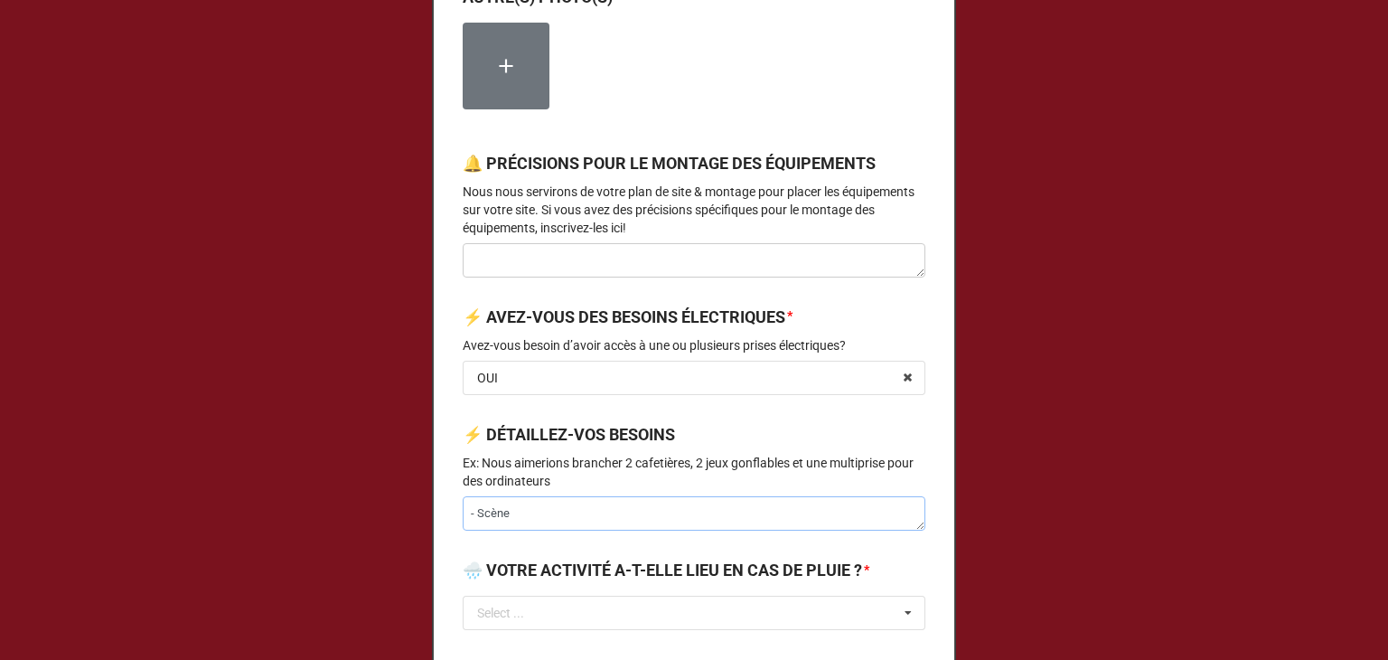
type textarea "x"
type textarea "- Scène a"
type textarea "x"
type textarea "- Scène av"
type textarea "x"
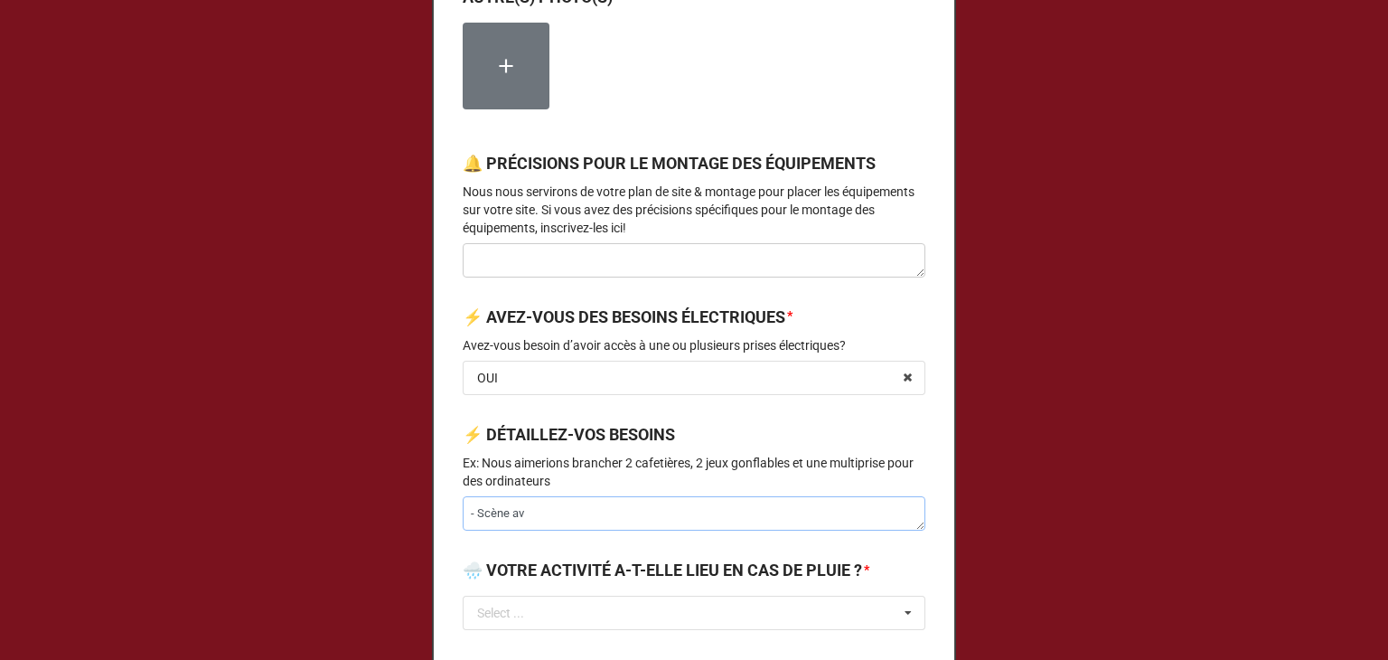
type textarea "- Scène ave"
type textarea "x"
type textarea "- Scène avec"
type textarea "x"
type textarea "- Scène avec"
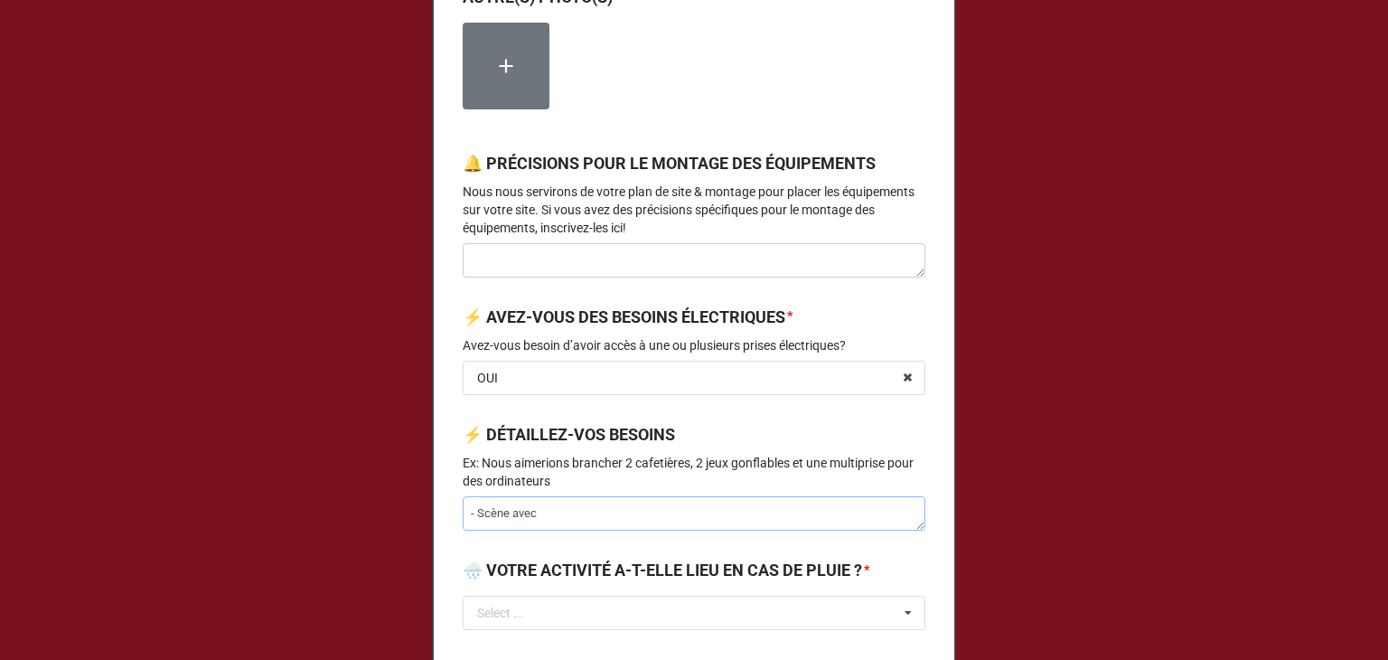
type textarea "x"
type textarea "- Scène avec b"
type textarea "x"
type textarea "- Scène avec ba"
type textarea "x"
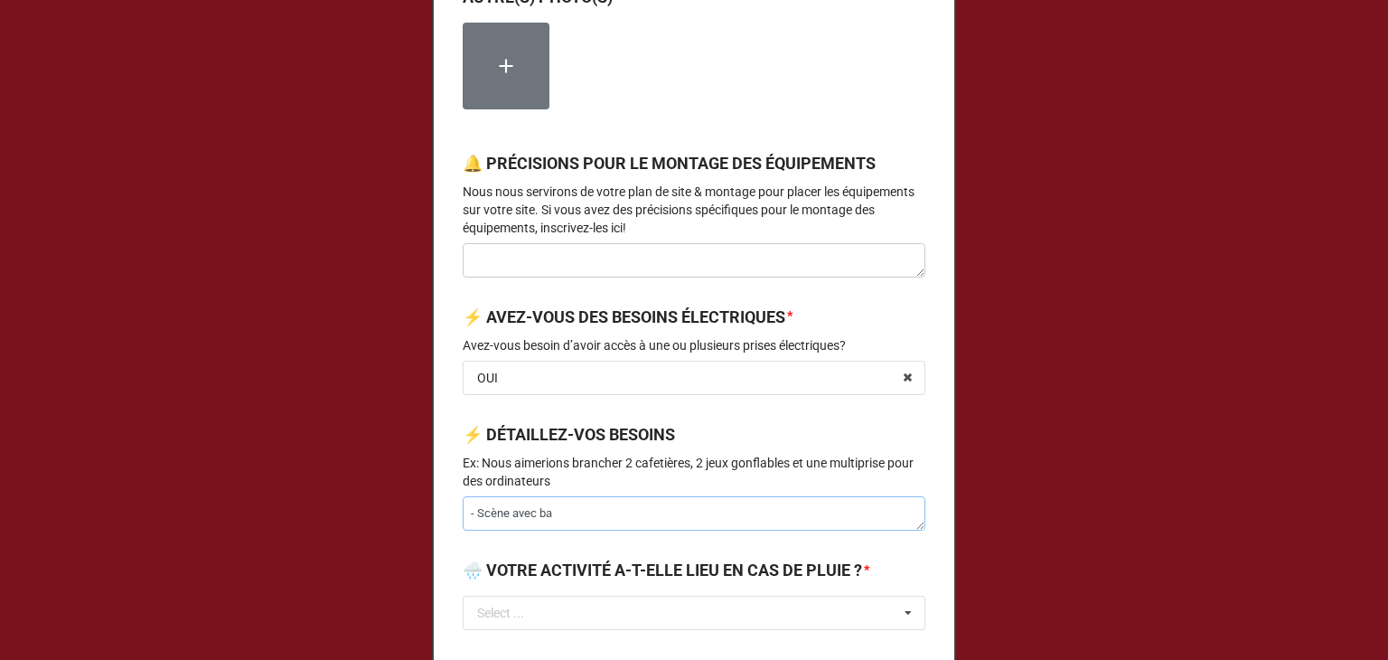
type textarea "- Scène avec ban"
type textarea "x"
type textarea "- Scène avec band"
type textarea "x"
type textarea "- Scène avec band"
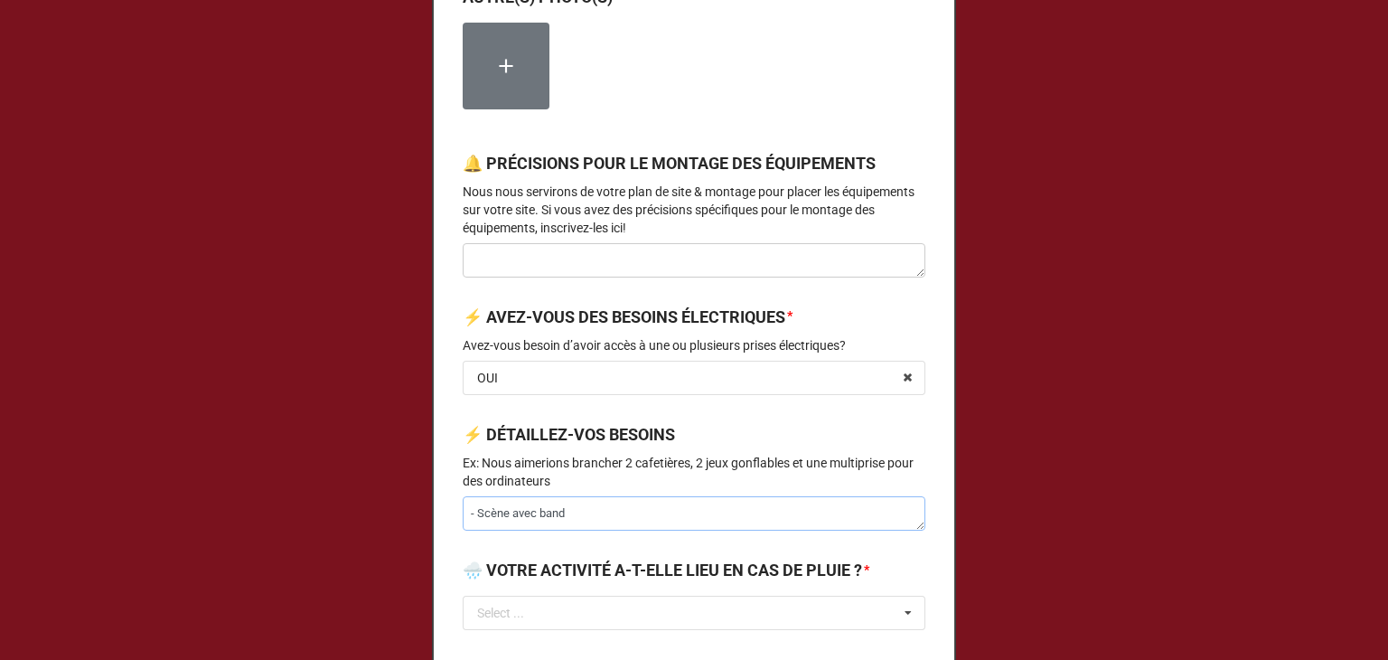
type textarea "x"
type textarea "- Scène avec band ("
type textarea "x"
type textarea "- Scène avec band (a"
type textarea "x"
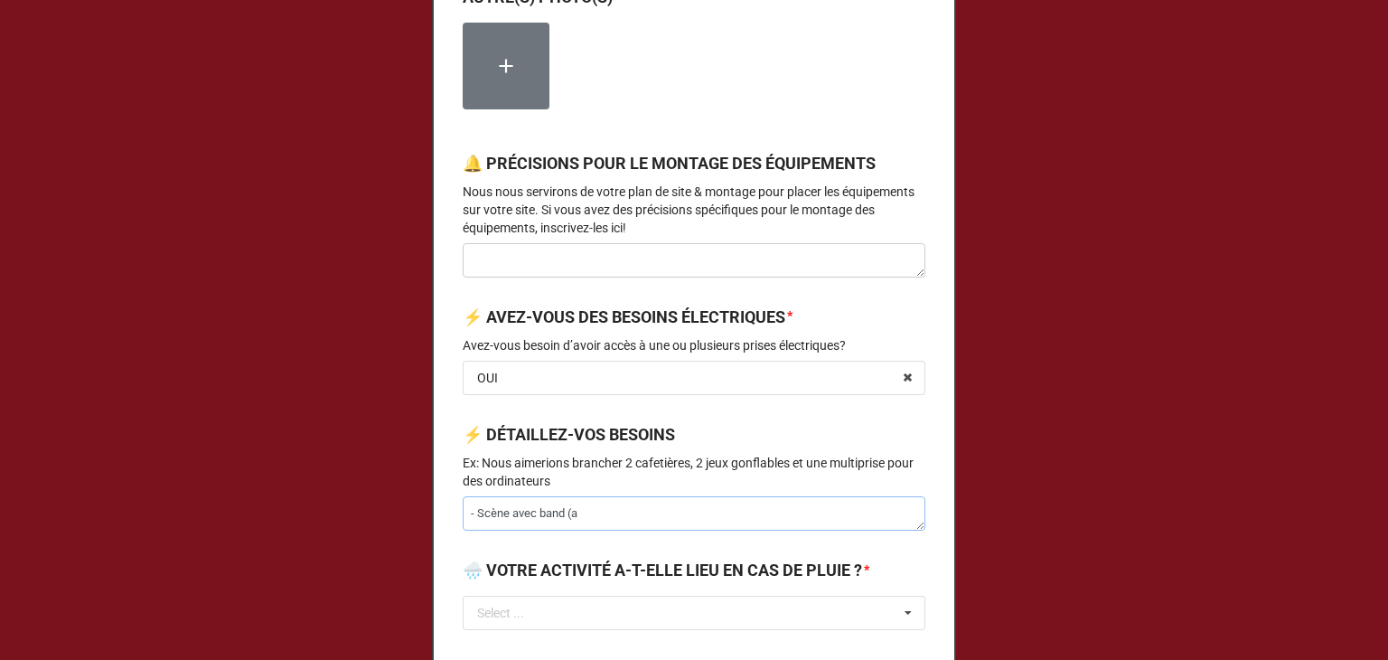
type textarea "- Scène avec band (at"
type textarea "x"
type textarea "- Scène avec band (att"
type textarea "x"
type textarea "- Scène avec band (atte"
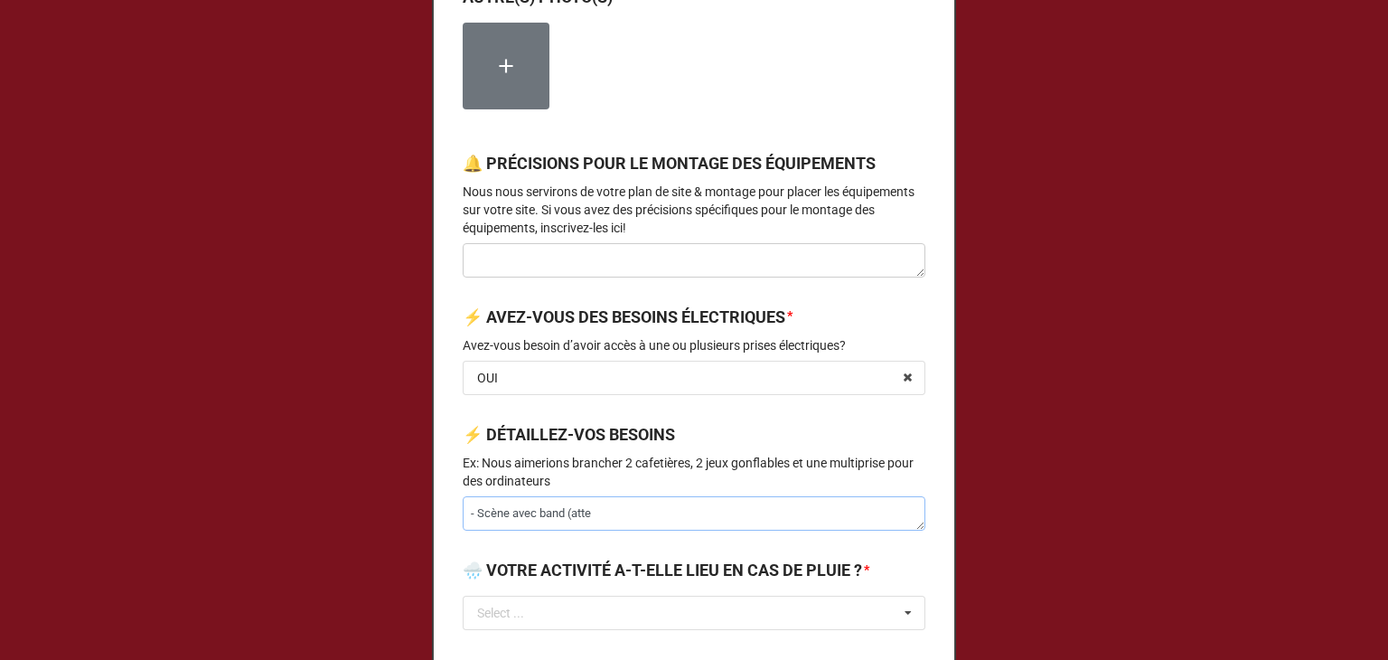
type textarea "x"
type textarea "- Scène avec band (atten"
type textarea "x"
type textarea "- Scène avec band (attent"
type textarea "x"
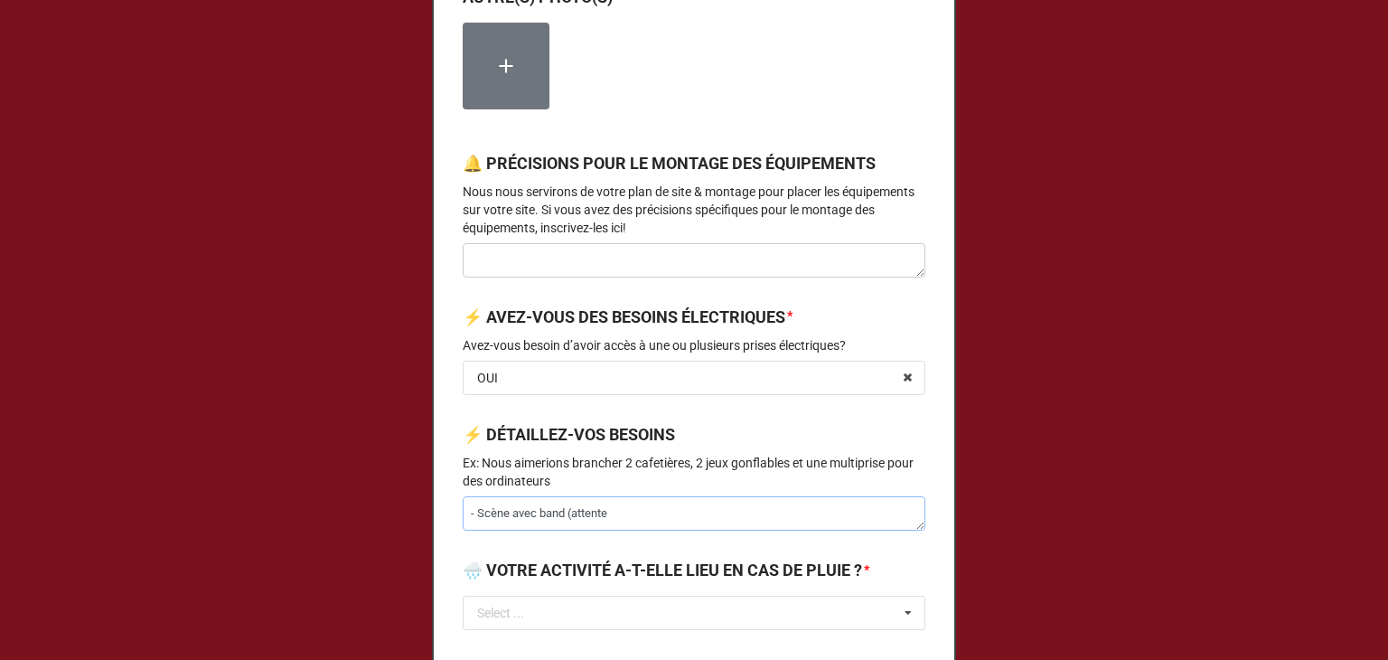
type textarea "- Scène avec band (attente"
type textarea "x"
type textarea "- Scène avec band (attente b"
type textarea "x"
type textarea "- Scène avec band (attente be"
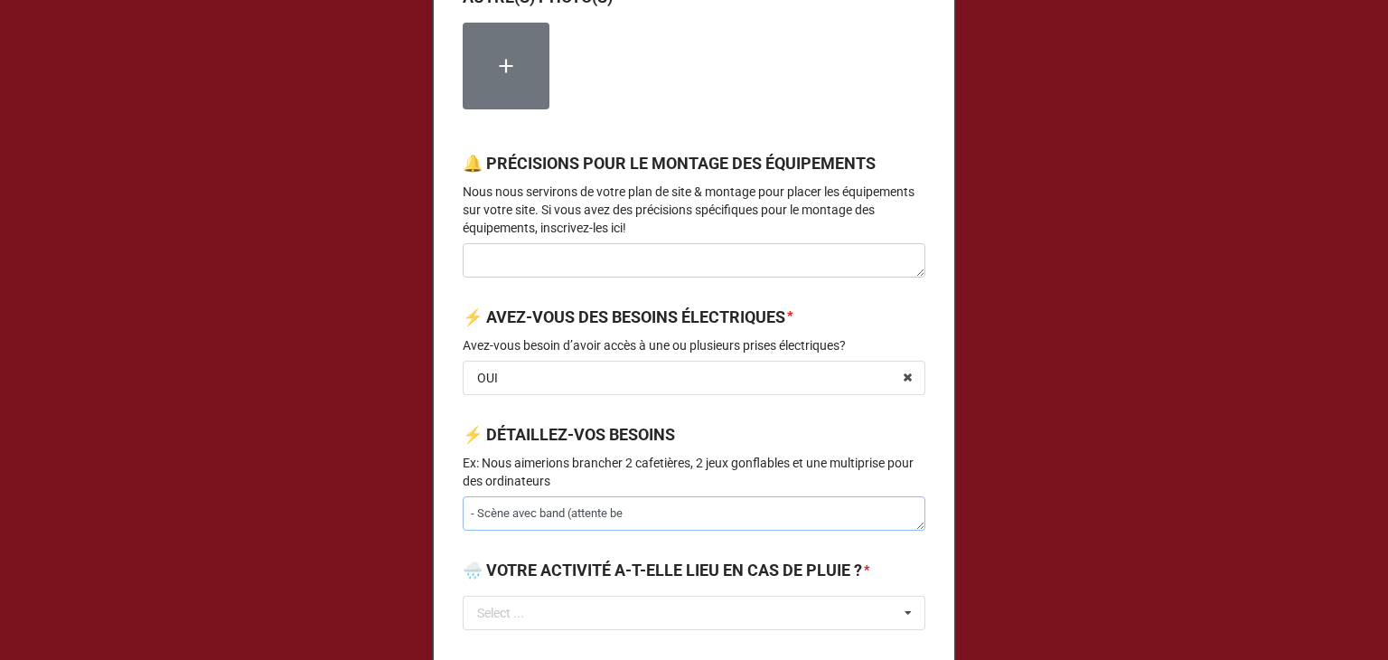
type textarea "x"
type textarea "- Scène avec band (attente bes"
type textarea "x"
type textarea "- Scène avec band (attente beso"
type textarea "x"
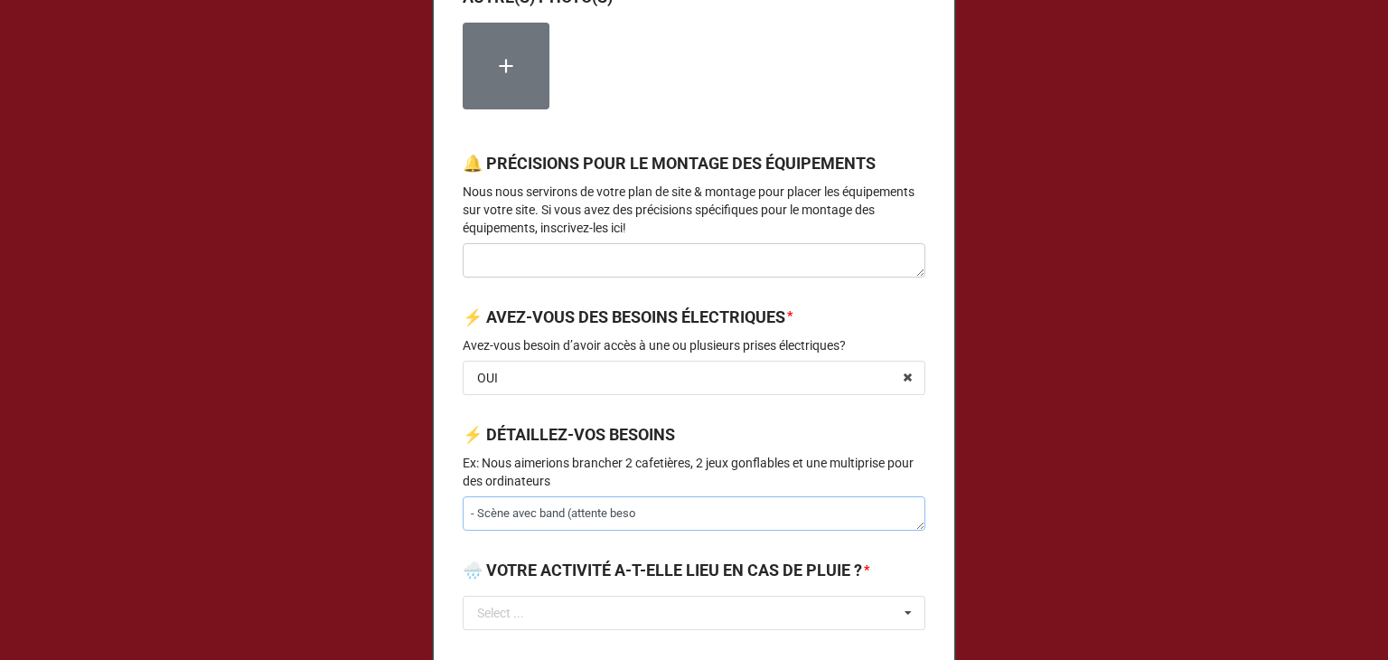
type textarea "- Scène avec band (attente besoi"
type textarea "x"
type textarea "- Scène avec band (attente besoin"
type textarea "x"
type textarea "- Scène avec band (attente besoin)"
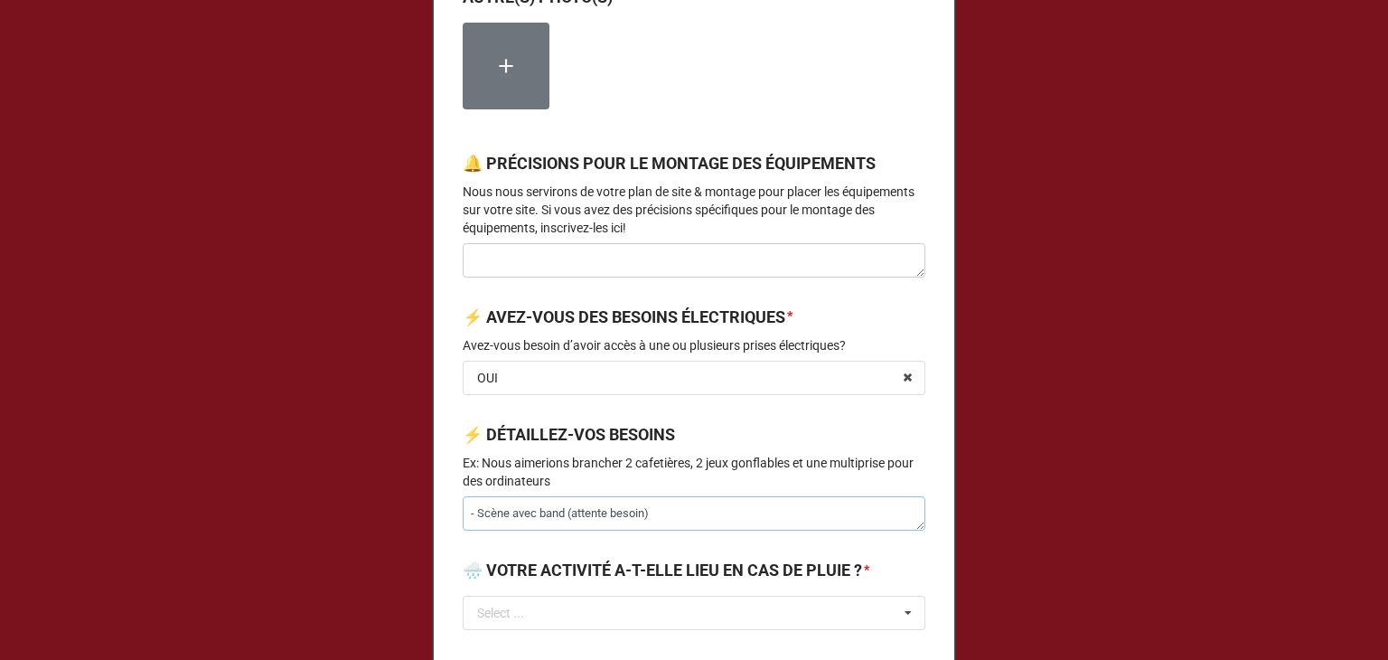
type textarea "x"
type textarea "- Scène avec band (attente besoin)"
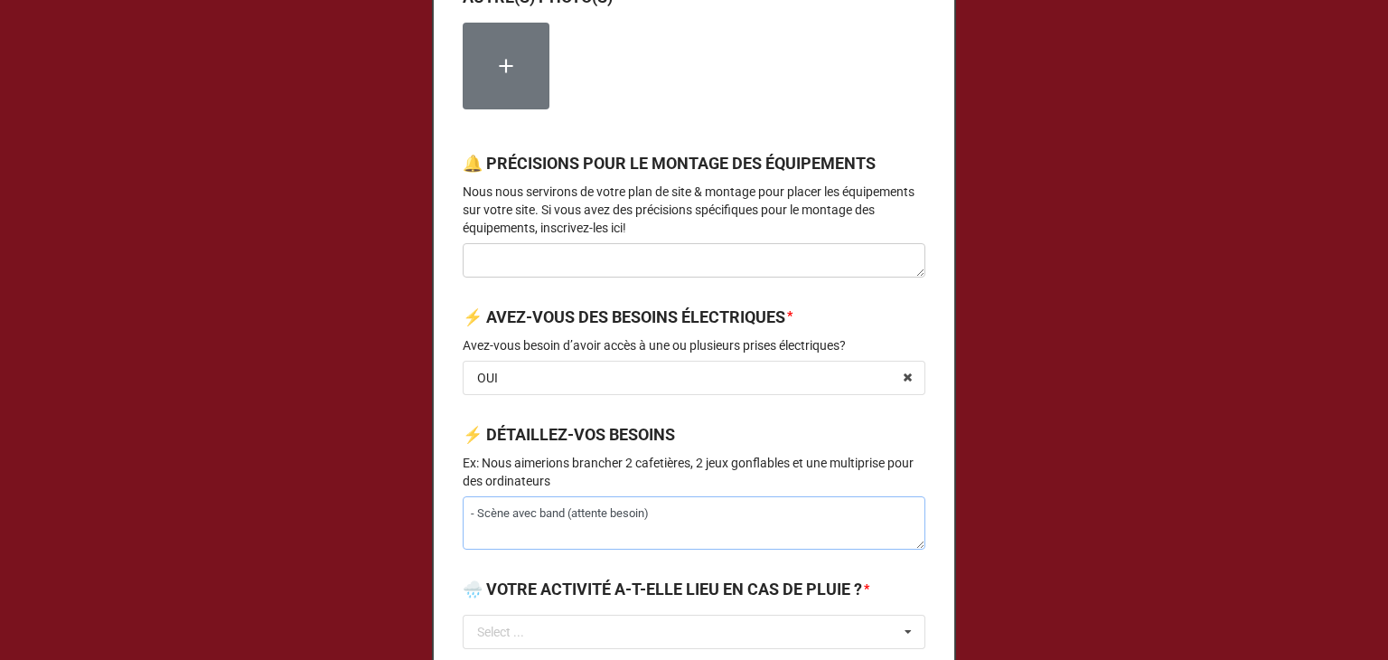
type textarea "x"
type textarea "- Scène avec band (attente besoin) -"
type textarea "x"
type textarea "- Scène avec band (attente besoin) -"
type textarea "x"
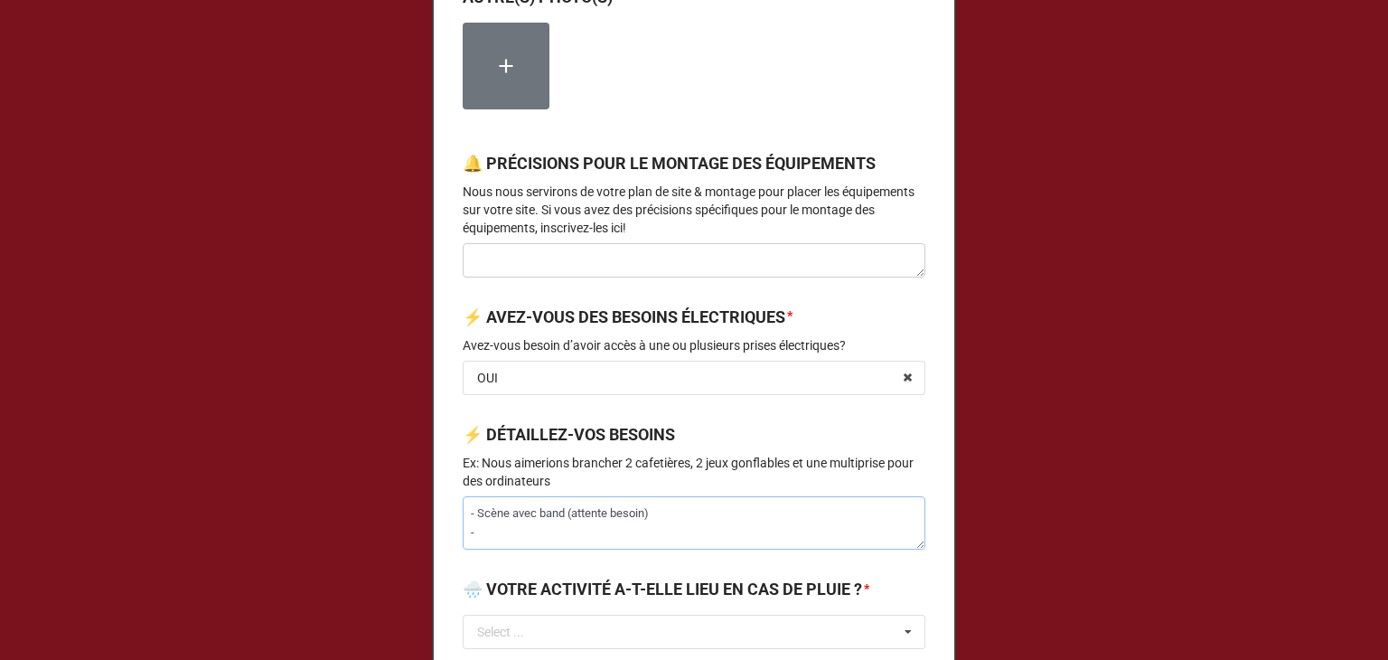
type textarea "- Scène avec band (attente besoin) - F"
type textarea "x"
type textarea "- Scène avec band (attente besoin) - Fr"
type textarea "x"
type textarea "- Scène avec band (attente besoin) - Fro"
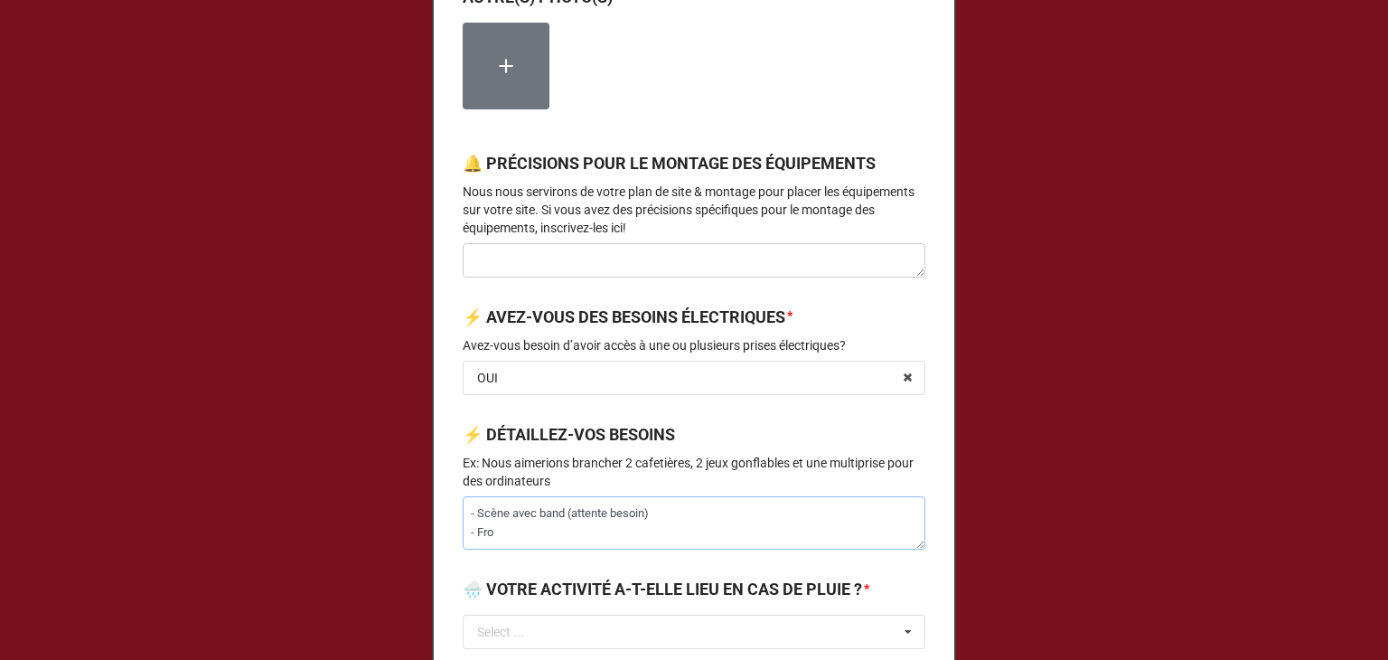
type textarea "x"
type textarea "- Scène avec band (attente besoin) - Fron"
type textarea "x"
type textarea "- Scène avec band (attente besoin) - Front"
type textarea "x"
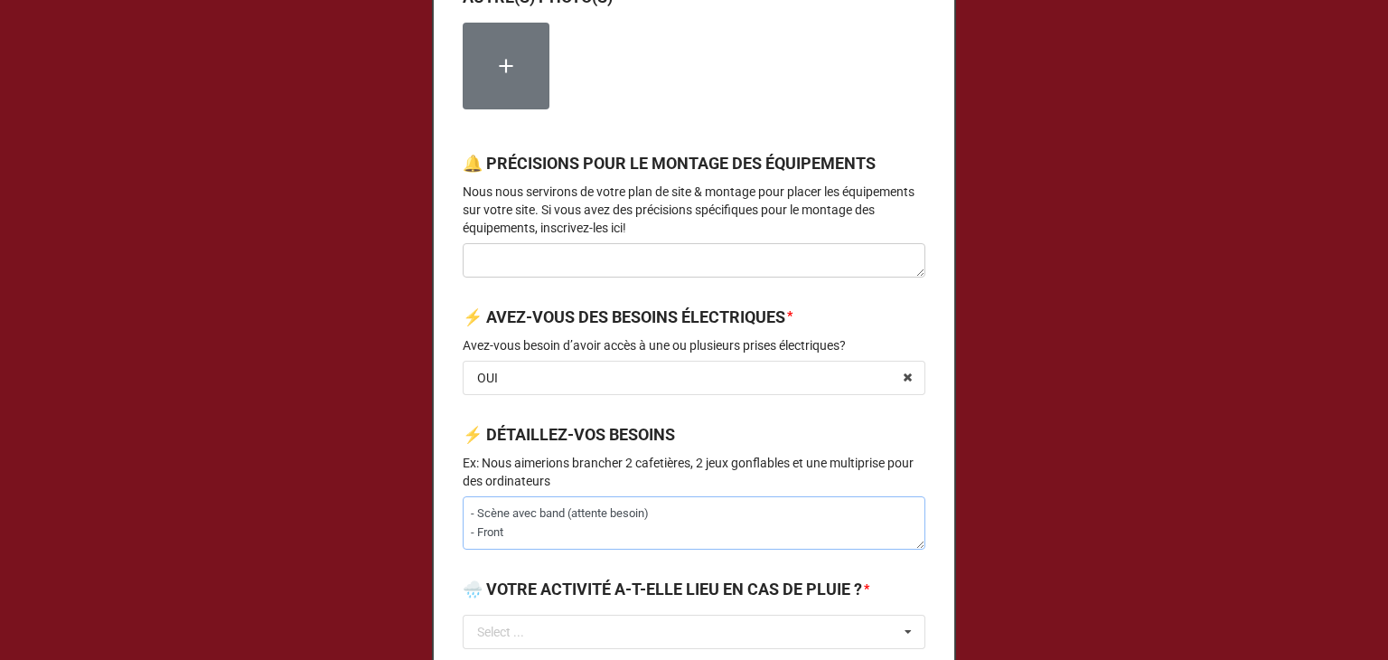
type textarea "- Scène avec band (attente besoin) - Front"
type textarea "x"
type textarea "- Scène avec band (attente besoin) - Front l"
type textarea "x"
type textarea "- Scène avec band (attente besoin) - Front li"
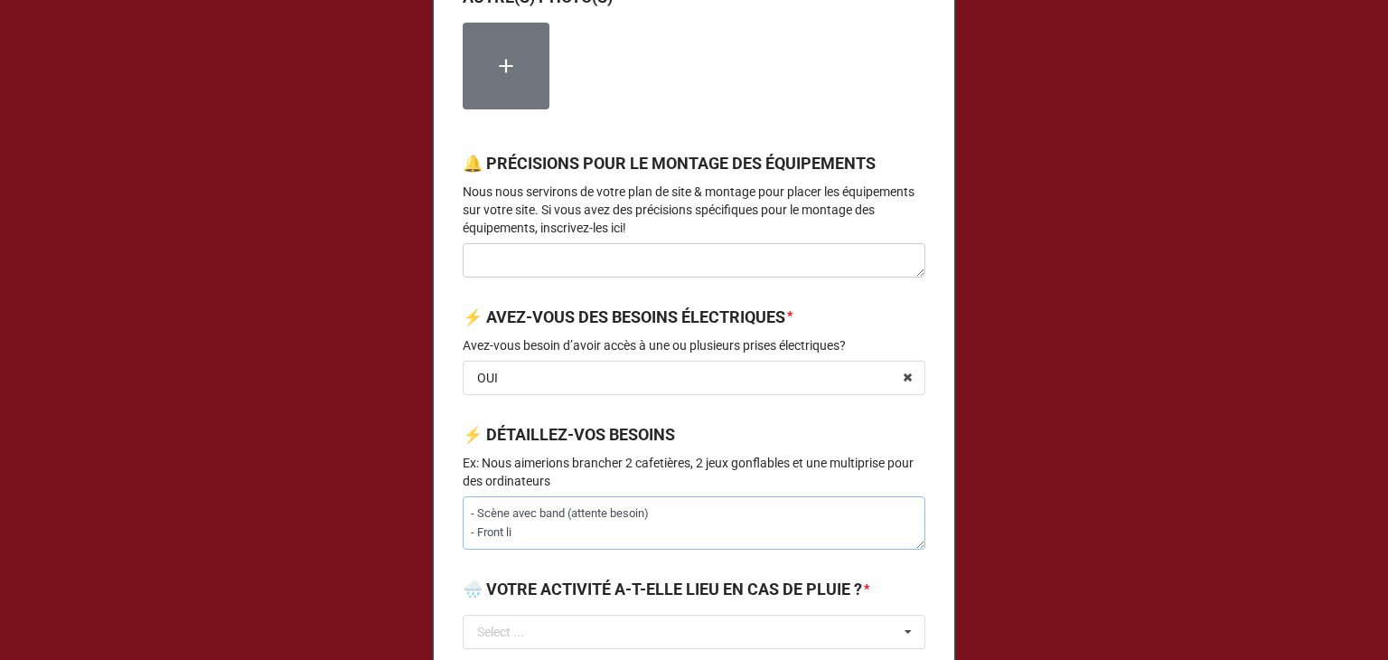
type textarea "x"
type textarea "- Scène avec band (attente besoin) - Front lin"
type textarea "x"
type textarea "- Scène avec band (attente besoin) - Front line"
type textarea "x"
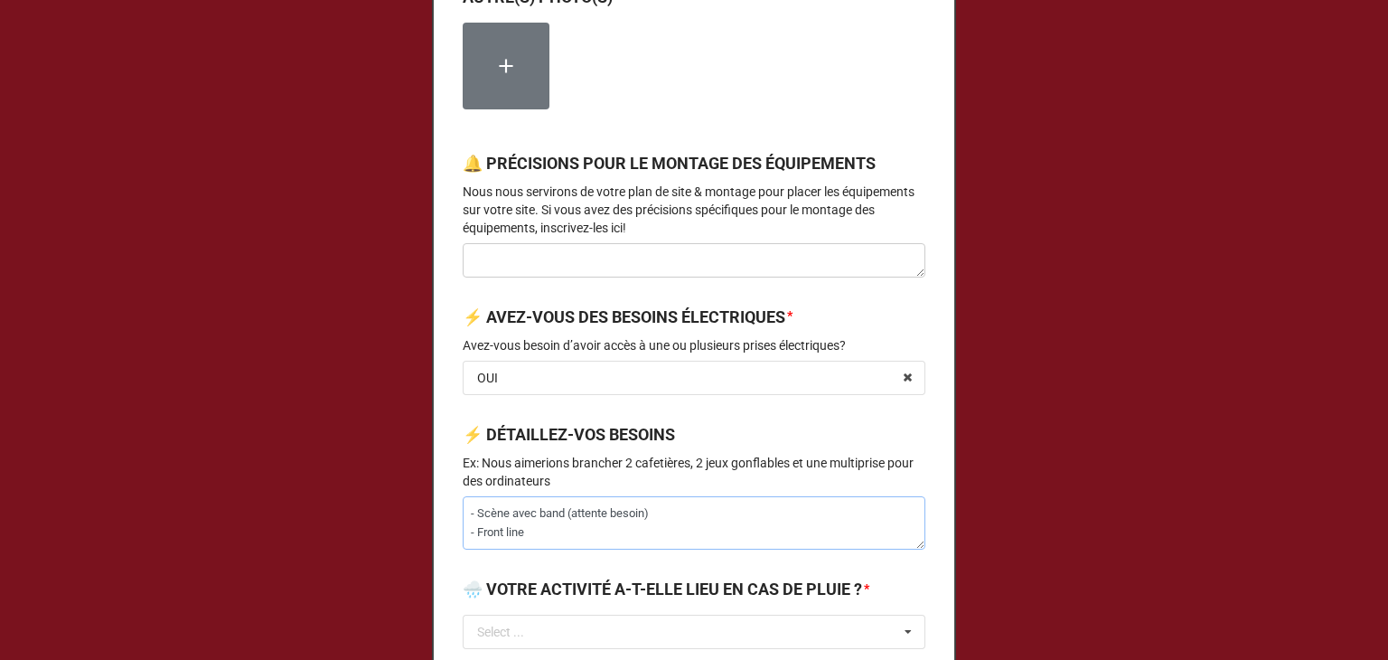
type textarea "- Scène avec band (attente besoin) - Front line"
type textarea "x"
type textarea "- Scène avec band (attente besoin) - Front line :"
type textarea "x"
type textarea "- Scène avec band (attente besoin) - Front line :"
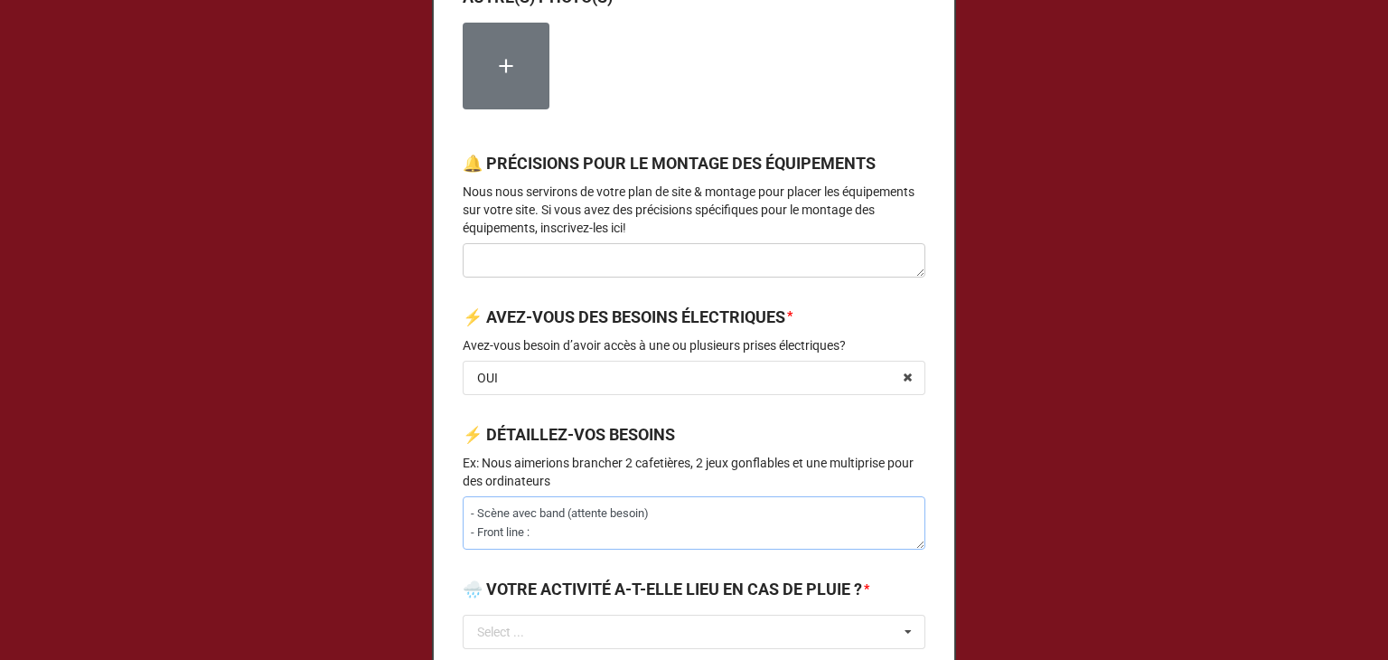
type textarea "x"
type textarea "- Scène avec band (attente besoin) - Front line : 2"
type textarea "x"
type textarea "- Scène avec band (attente besoin) - Front line : 2x"
type textarea "x"
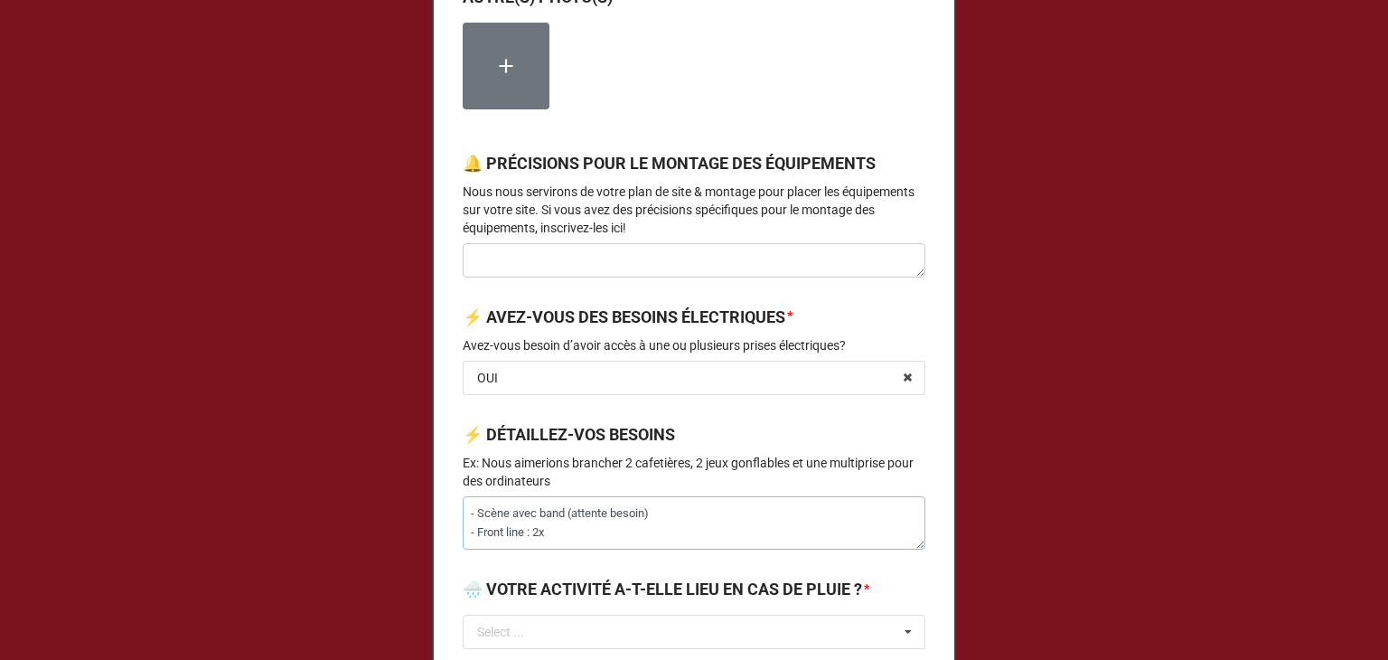
type textarea "- Scène avec band (attente besoin) - Front line : 2x"
type textarea "x"
type textarea "- Scène avec band (attente besoin) - Front line : 2x 1"
type textarea "x"
type textarea "- Scène avec band (attente besoin) - Front line : 2x 15"
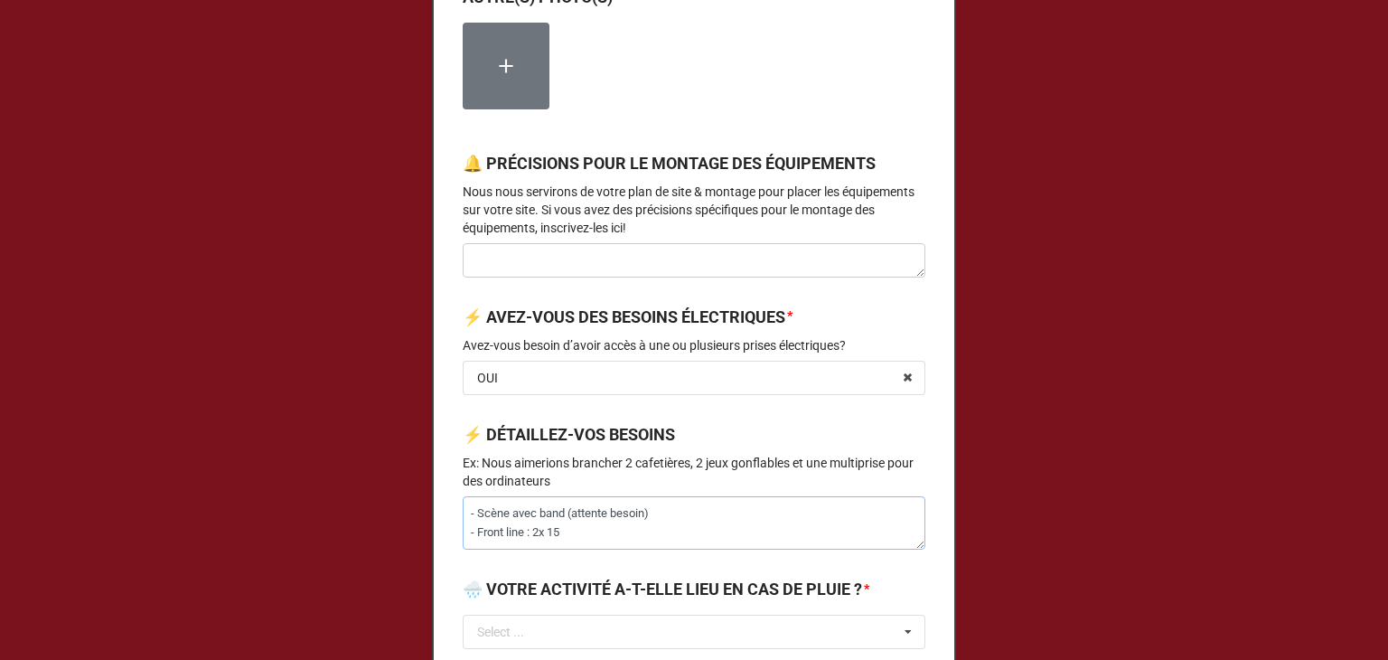
type textarea "x"
type textarea "- Scène avec band (attente besoin) - Front line : 2x 15A"
type textarea "x"
type textarea "- Scène avec band (attente besoin) - Front line : 2x 15A"
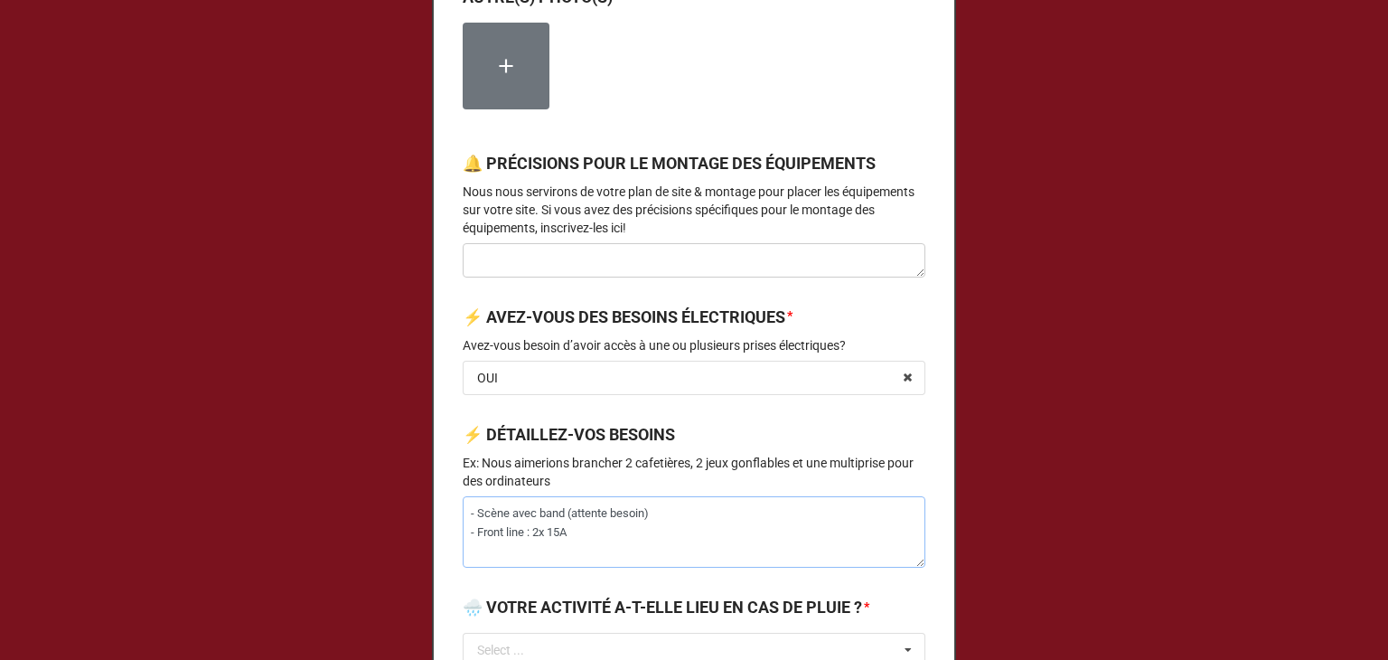
type textarea "x"
type textarea "- Scène avec band (attente besoin) - Front line : 2x 15A -"
type textarea "x"
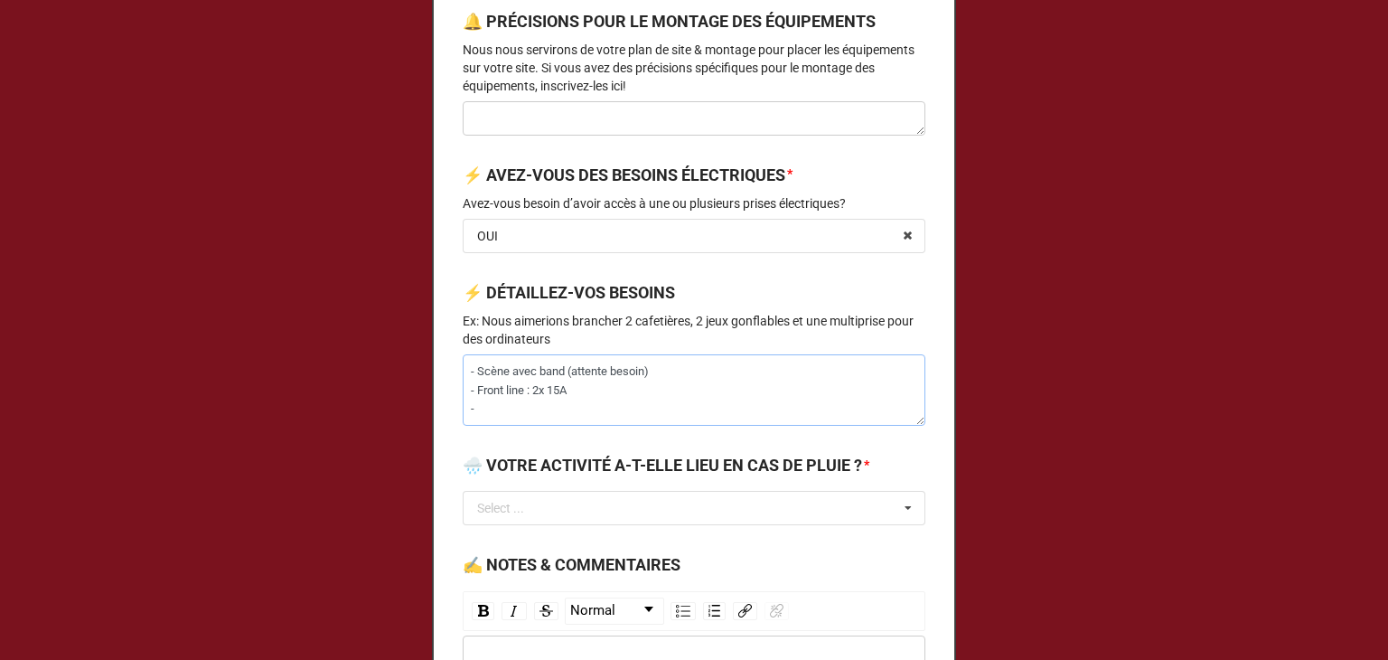
scroll to position [2515, 0]
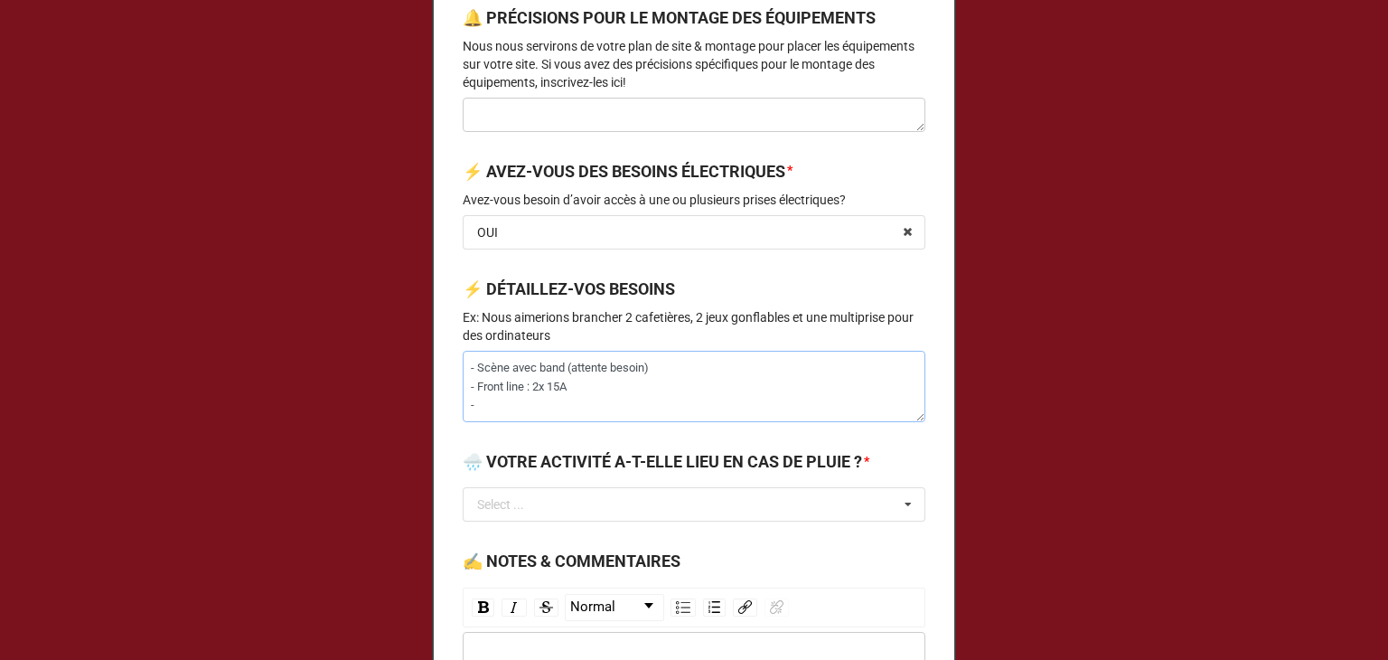
type textarea "- Scène avec band (attente besoin) - Front line : 2x 15A -"
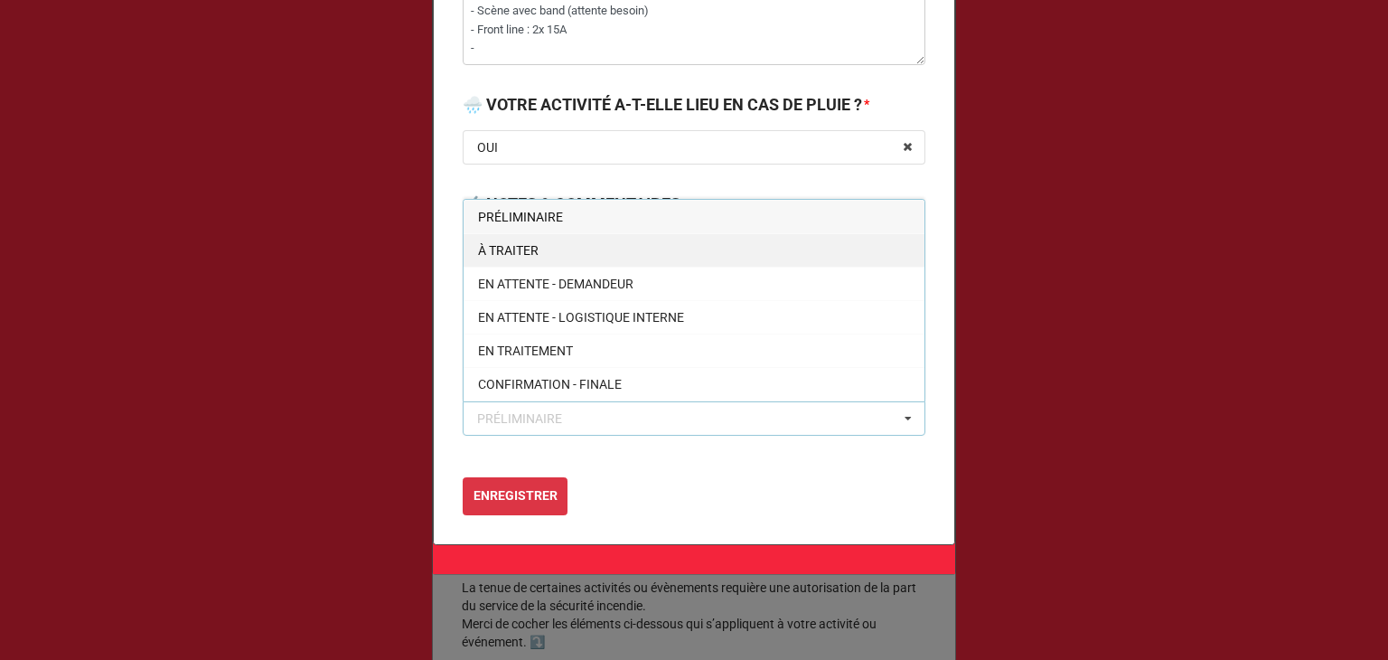
click at [573, 267] on div "À TRAITER" at bounding box center [694, 249] width 461 height 33
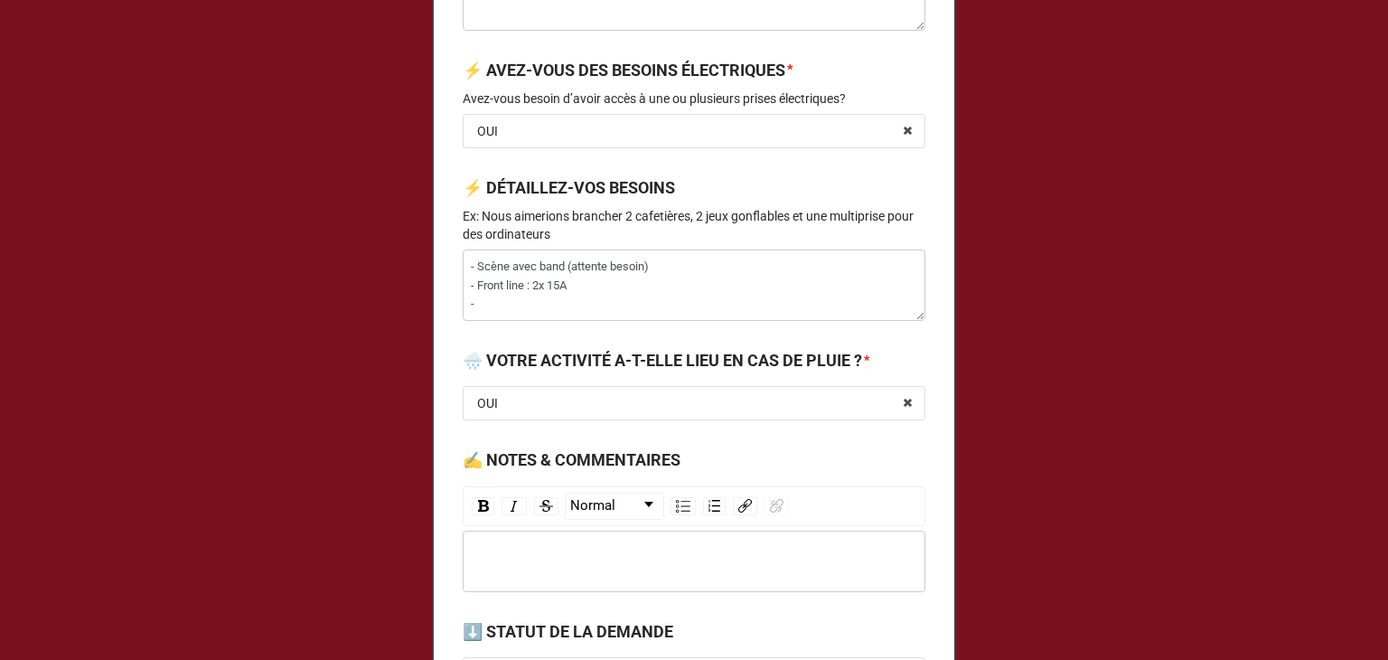
scroll to position [2615, 0]
click at [530, 322] on textarea "- Scène avec band (attente besoin) - Front line : 2x 15A -" at bounding box center [694, 285] width 463 height 71
type textarea "x"
type textarea "- Scène avec band (attente besoin) - Front line : 2x 15A - L"
type textarea "x"
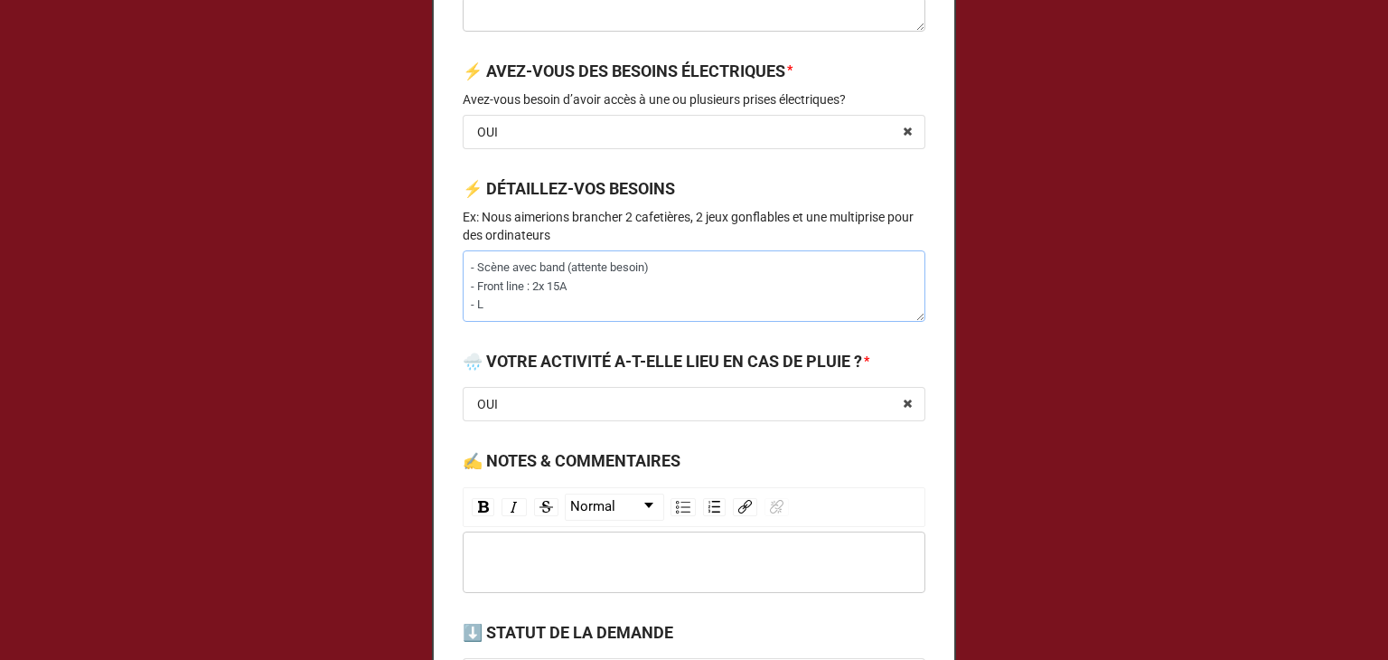
type textarea "- Scène avec band (attente besoin) - Front line : 2x 15A - Lu"
type textarea "x"
type textarea "- Scène avec band (attente besoin) - Front line : 2x 15A - Lum"
type textarea "x"
type textarea "- Scène avec band (attente besoin) - Front line : 2x 15A - Lumi"
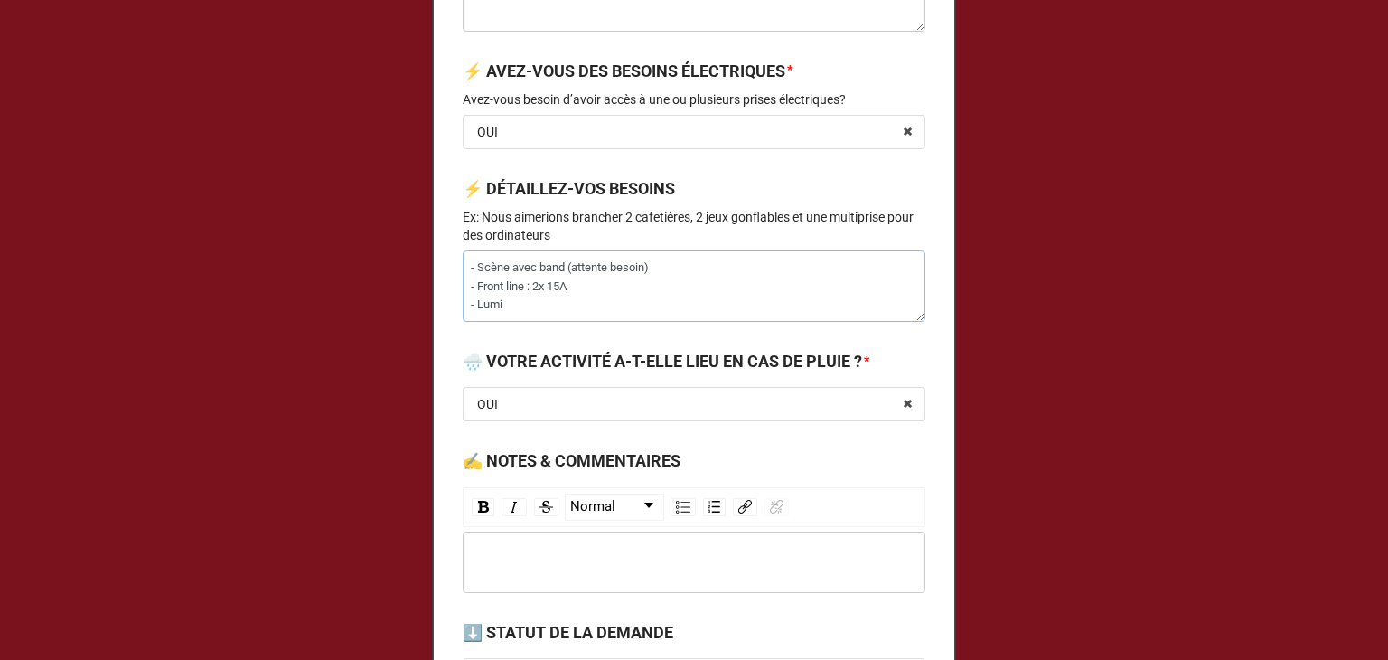
type textarea "x"
type textarea "- Scène avec band (attente besoin) - Front line : 2x 15A - Lumiè"
type textarea "x"
type textarea "- Scène avec band (attente besoin) - Front line : 2x 15A - Lumièr"
type textarea "x"
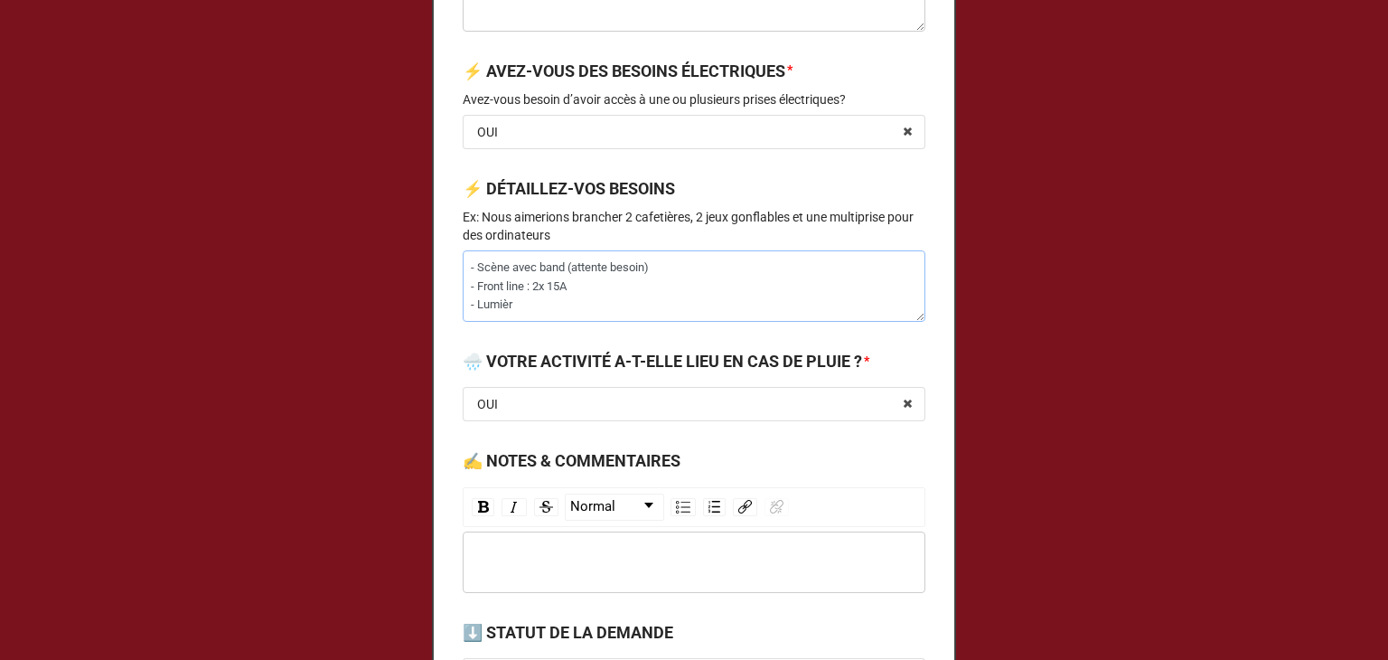
type textarea "- Scène avec band (attente besoin) - Front line : 2x 15A - Lumière"
type textarea "x"
type textarea "- Scène avec band (attente besoin) - Front line : 2x 15A - Lumière"
type textarea "x"
type textarea "- Scène avec band (attente besoin) - Front line : 2x 15A - Lumière à"
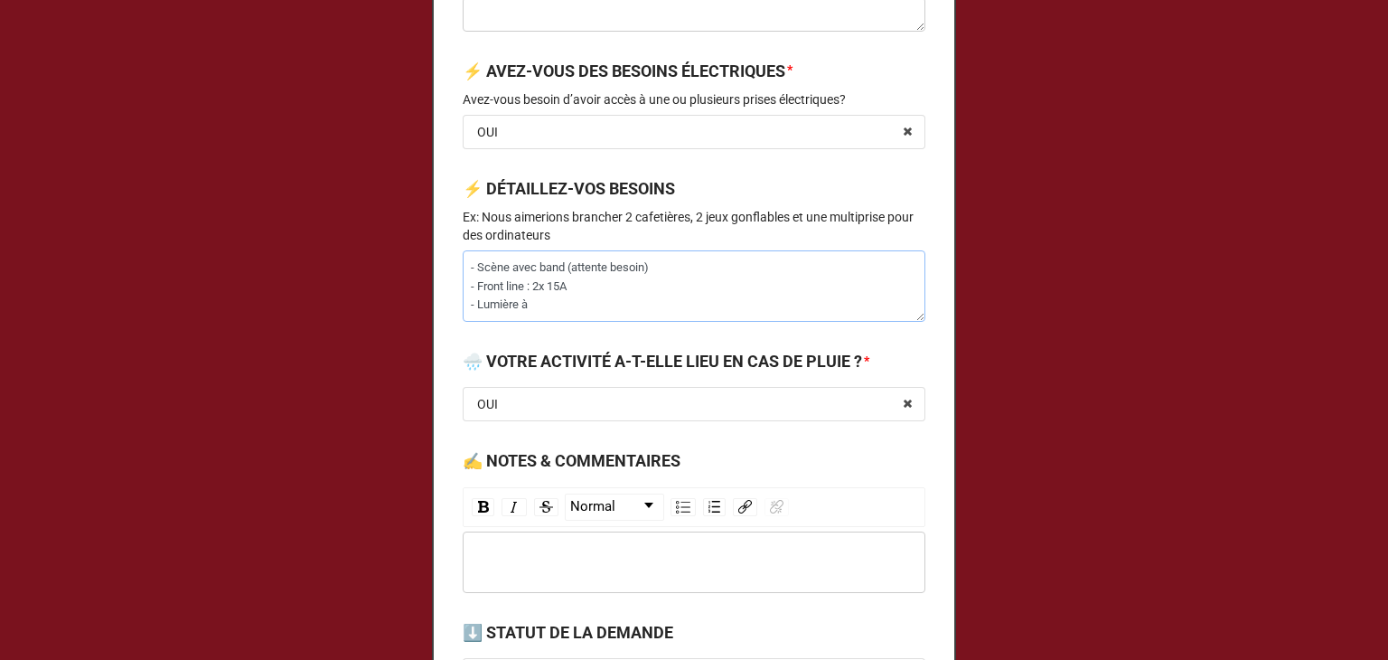
type textarea "x"
type textarea "- Scène avec band (attente besoin) - Front line : 2x 15A - Lumière à"
type textarea "x"
type textarea "- Scène avec band (attente besoin) - Front line : 2x 15A - Lumière à d"
type textarea "x"
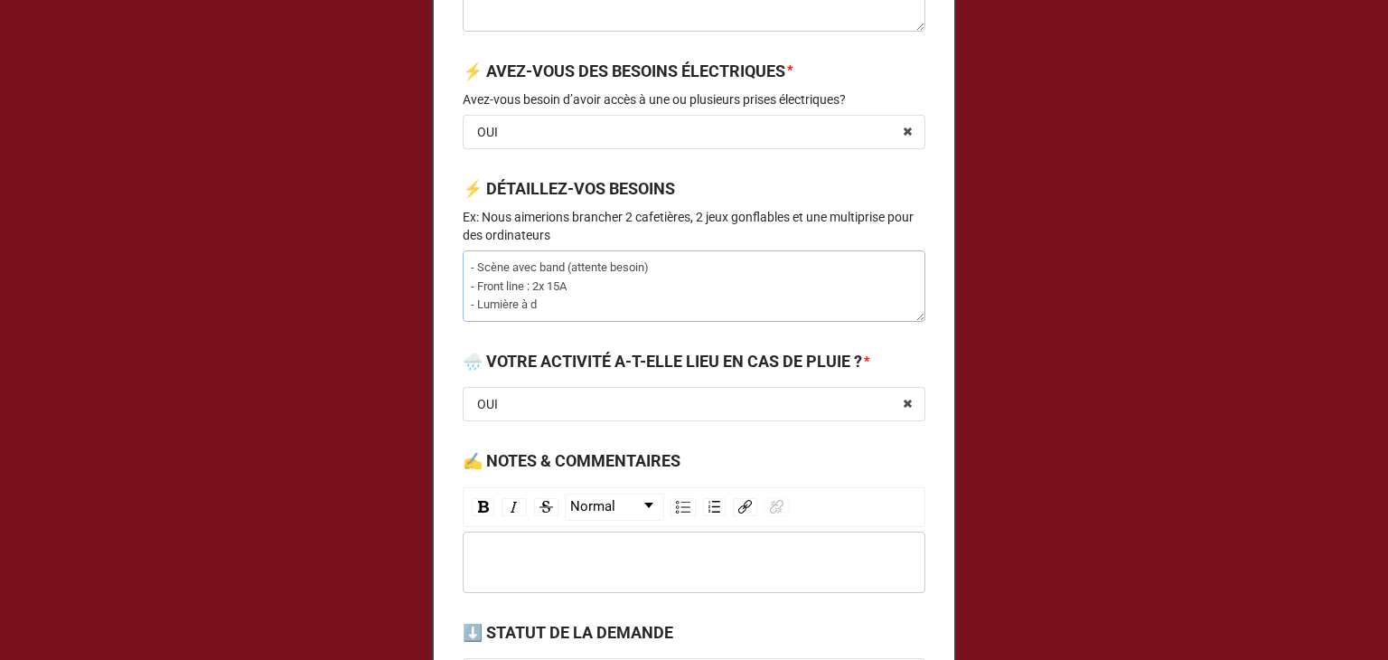
type textarea "- Scène avec band (attente besoin) - Front line : 2x 15A - Lumière à dé"
type textarea "x"
type textarea "- Scène avec band (attente besoin) - Front line : 2x 15A - Lumière à dét"
type textarea "x"
type textarea "- Scène avec band (attente besoin) - Front line : 2x 15A - Lumière à déte"
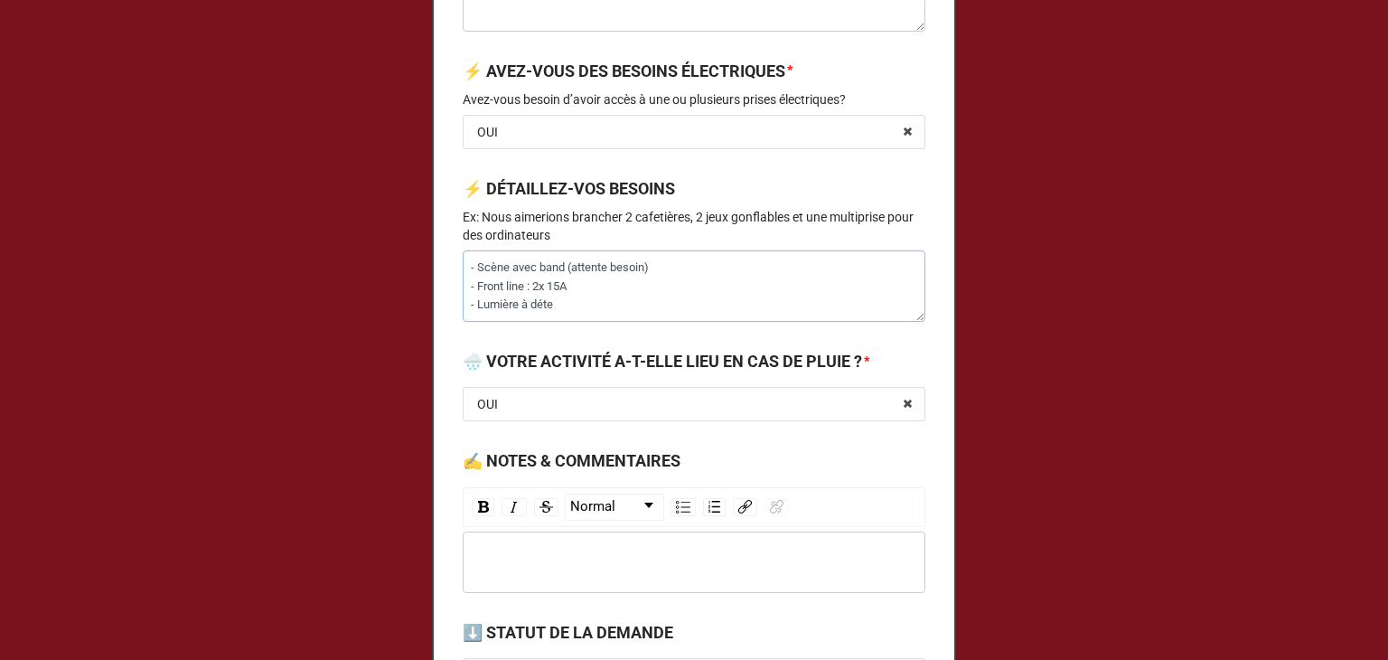
type textarea "x"
type textarea "- Scène avec band (attente besoin) - Front line : 2x 15A - Lumière à déterm"
type textarea "x"
type textarea "- Scène avec band (attente besoin) - Front line : 2x 15A - Lumière à détermin"
type textarea "x"
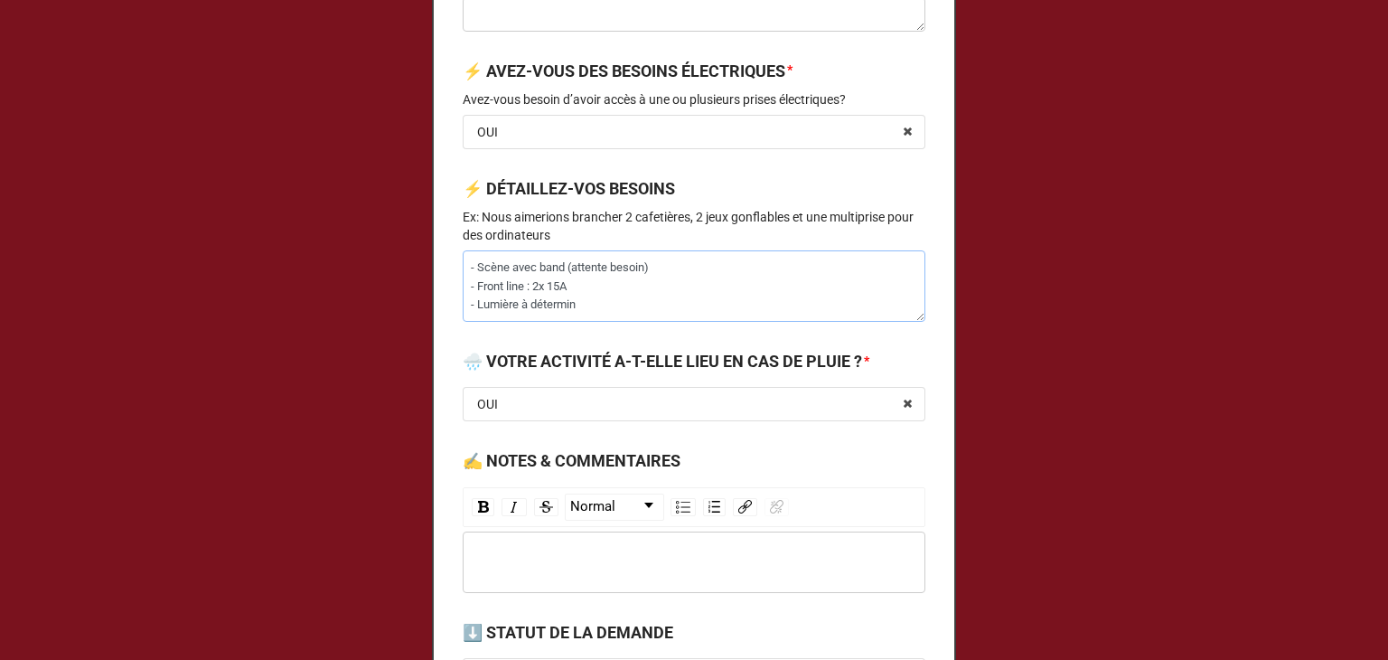
type textarea "- Scène avec band (attente besoin) - Front line : 2x 15A - Lumière à détermine"
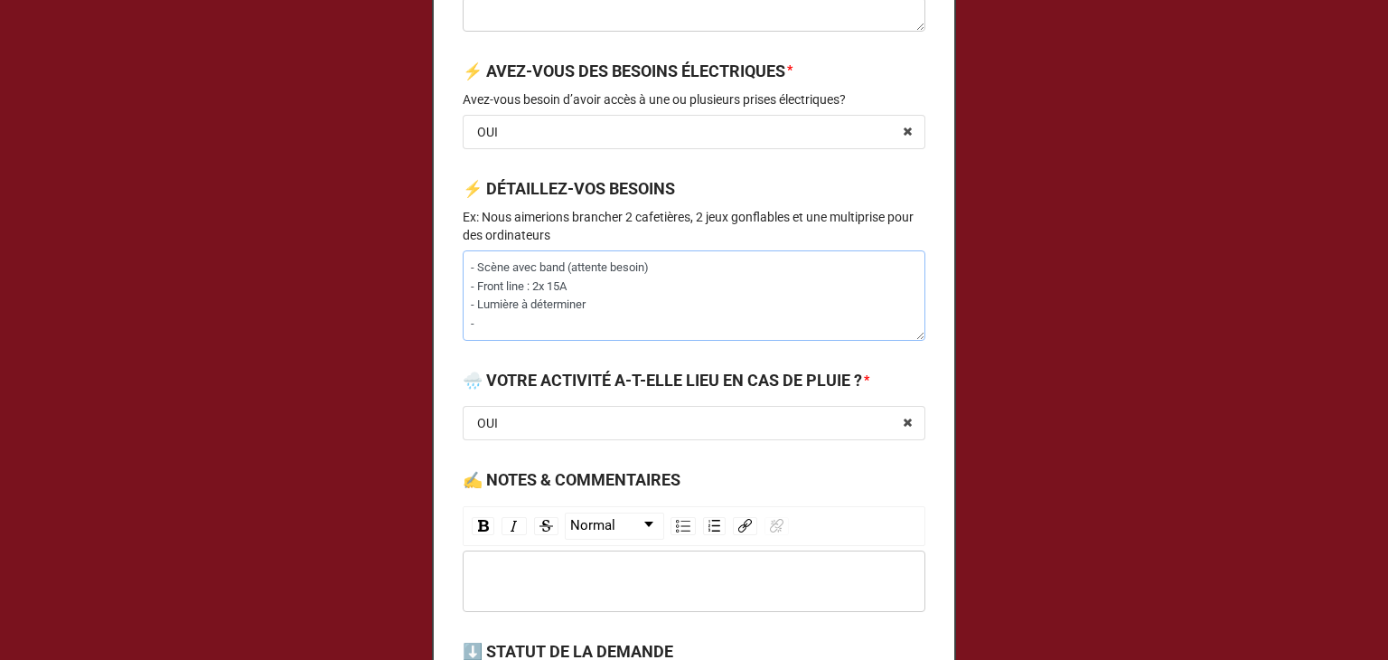
click at [677, 286] on textarea "- Scène avec band (attente besoin) - Front line : 2x 15A - Lumière à déterminer…" at bounding box center [694, 295] width 463 height 90
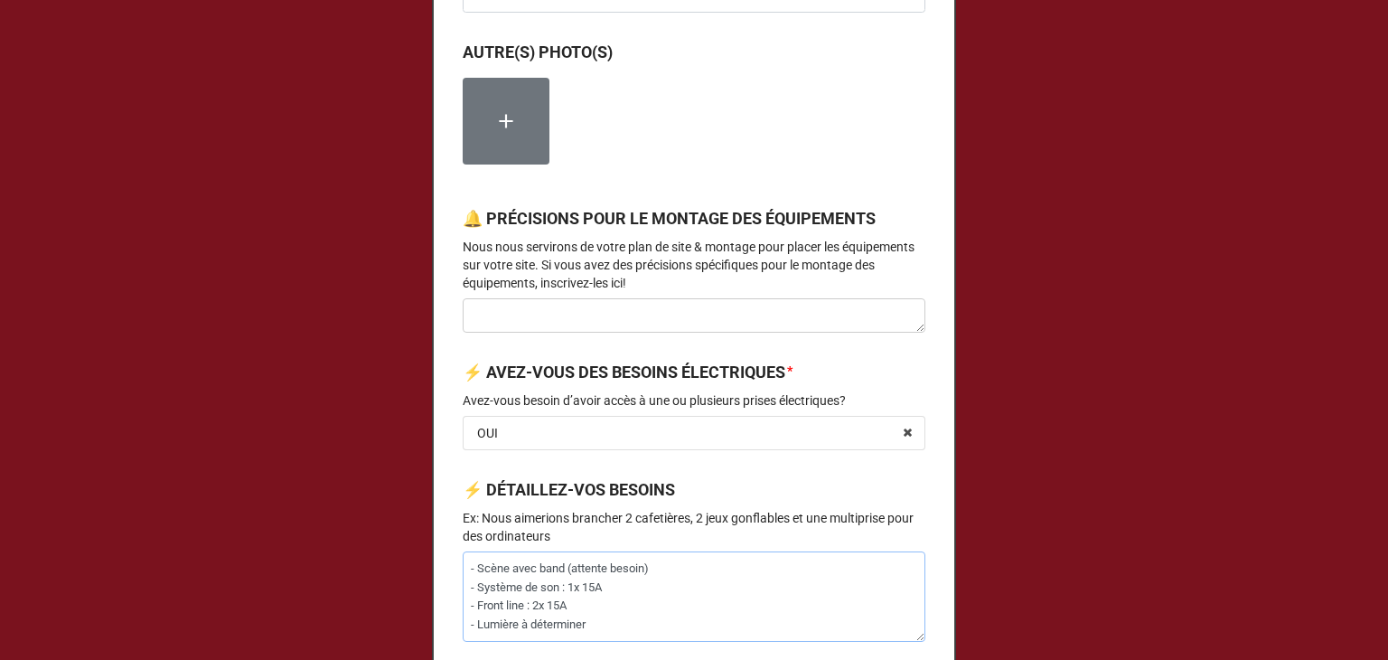
scroll to position [2314, 0]
click at [586, 333] on textarea at bounding box center [694, 316] width 463 height 34
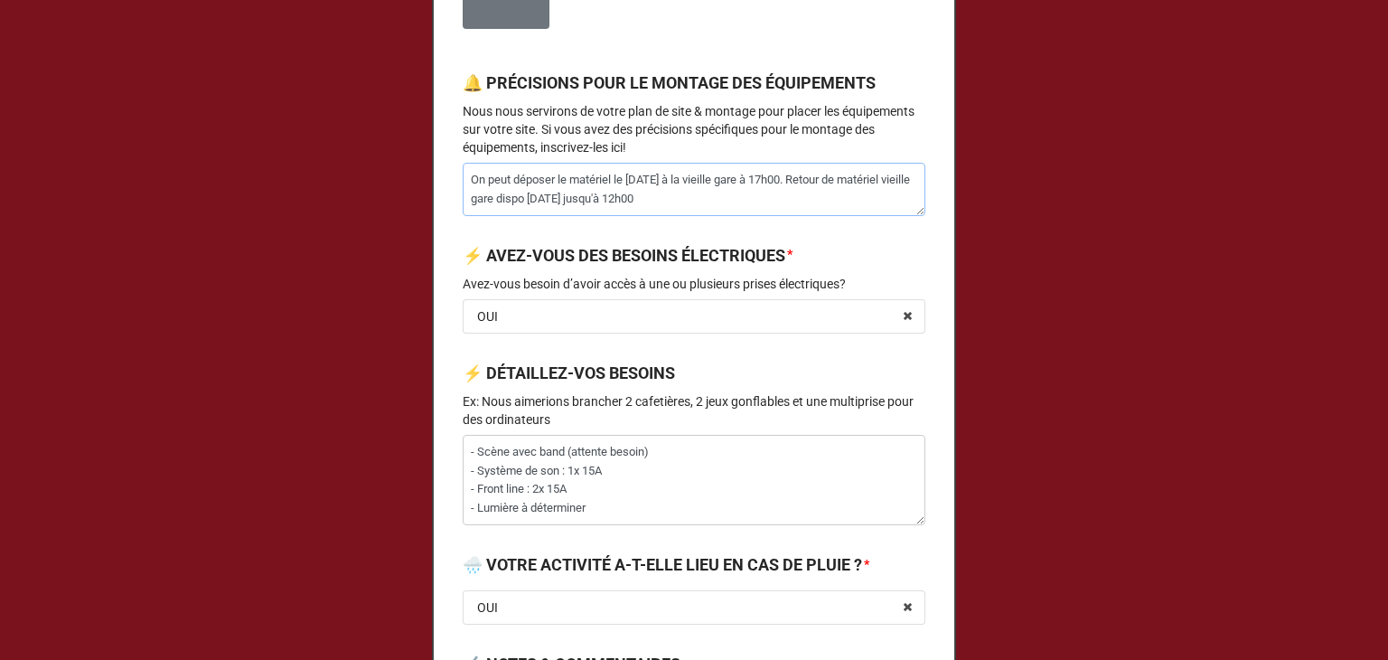
scroll to position [2451, 0]
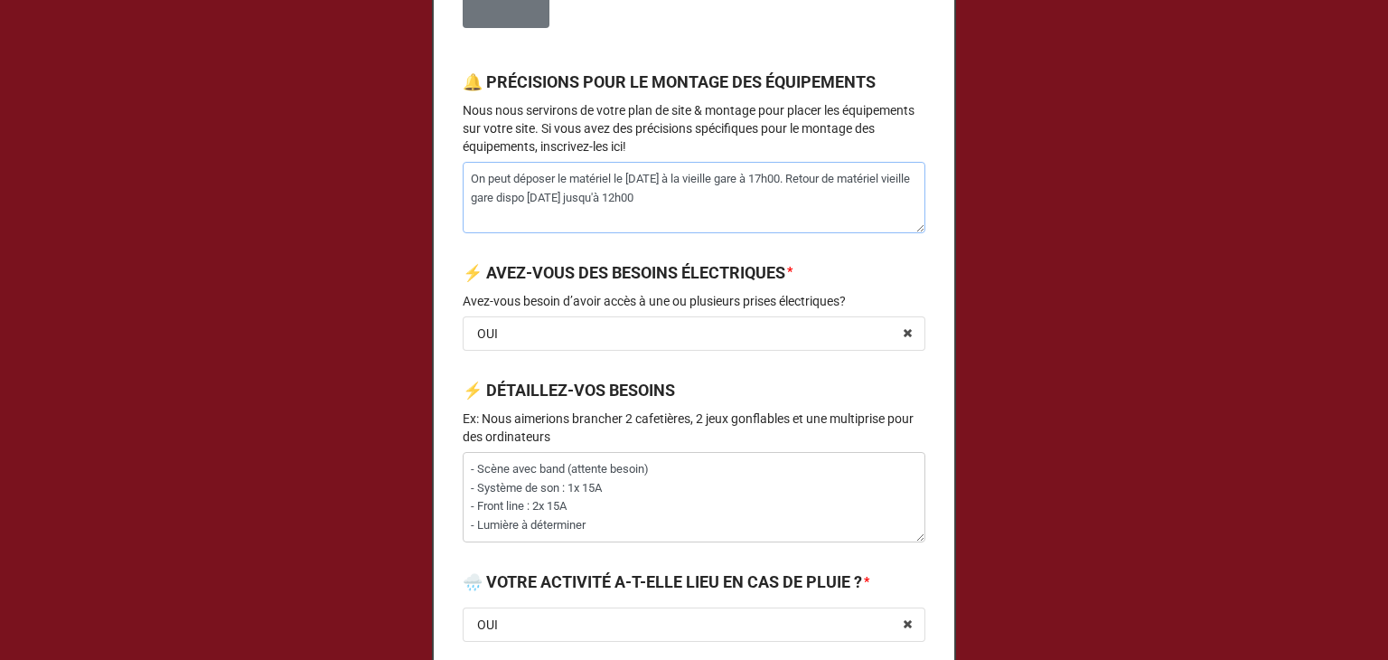
click at [784, 203] on textarea "On peut déposer le matériel le jeudi à la vieille gare à 17h00. Retour de matér…" at bounding box center [694, 197] width 463 height 71
click at [723, 233] on textarea "On peut déposer le matériel le jeudi à la vieille gare à 17h00. Retour de matér…" at bounding box center [694, 197] width 463 height 71
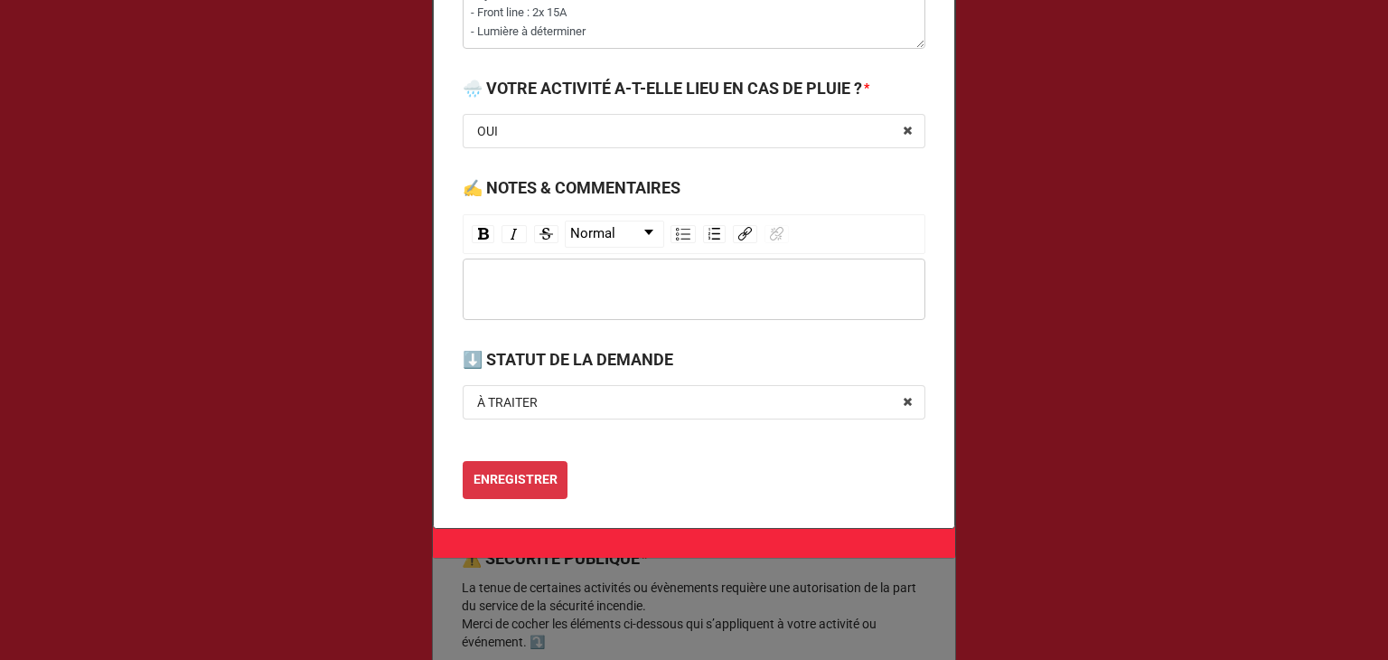
scroll to position [2964, 0]
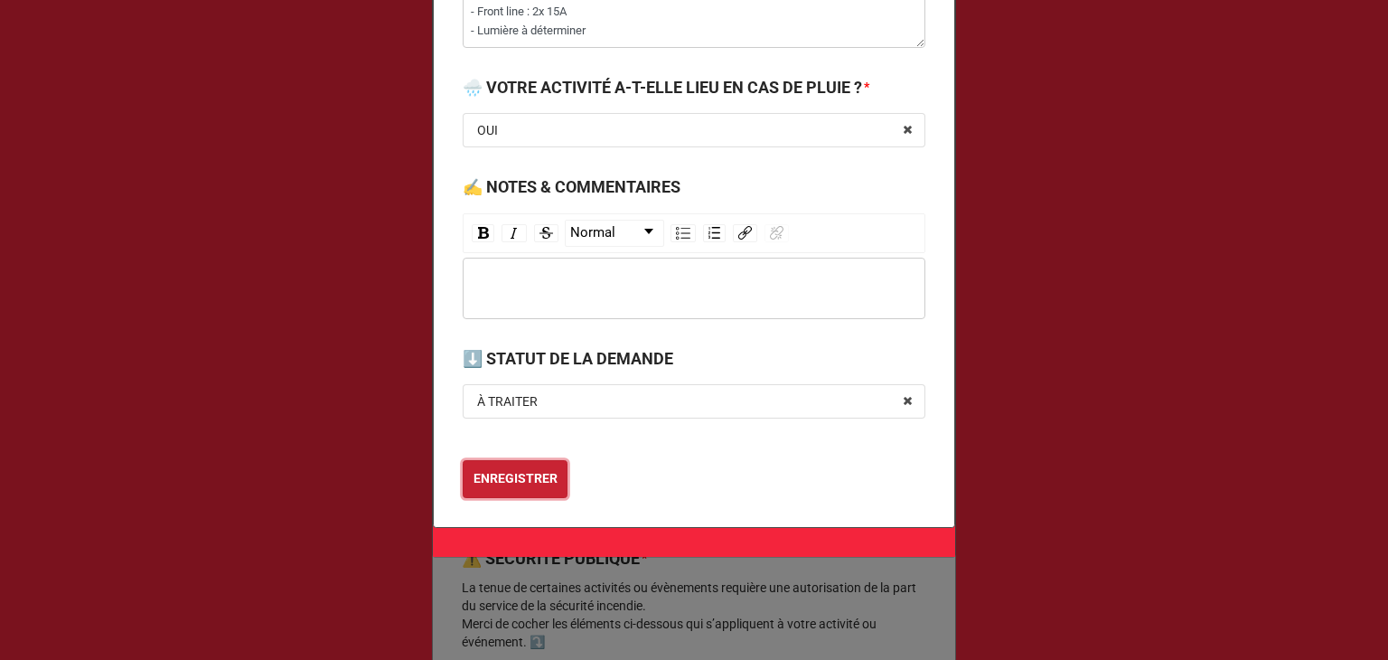
click at [508, 488] on b "ENREGISTRER" at bounding box center [516, 478] width 84 height 19
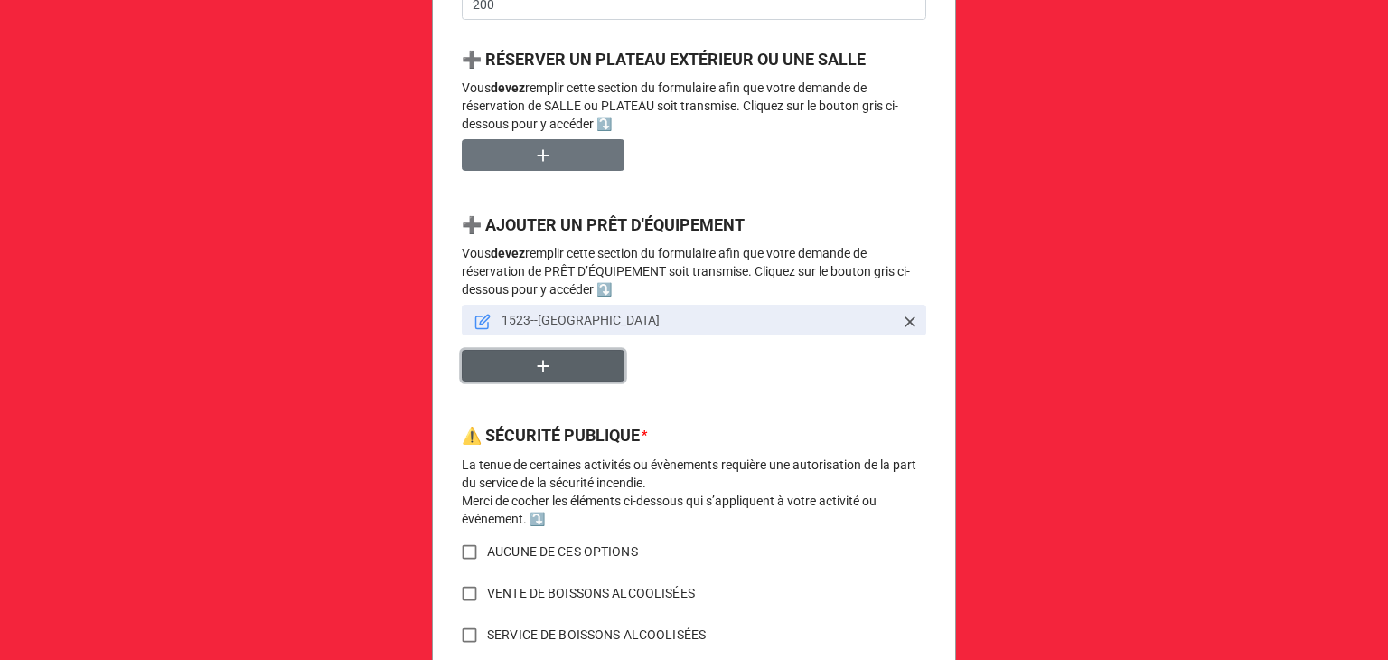
scroll to position [1441, 0]
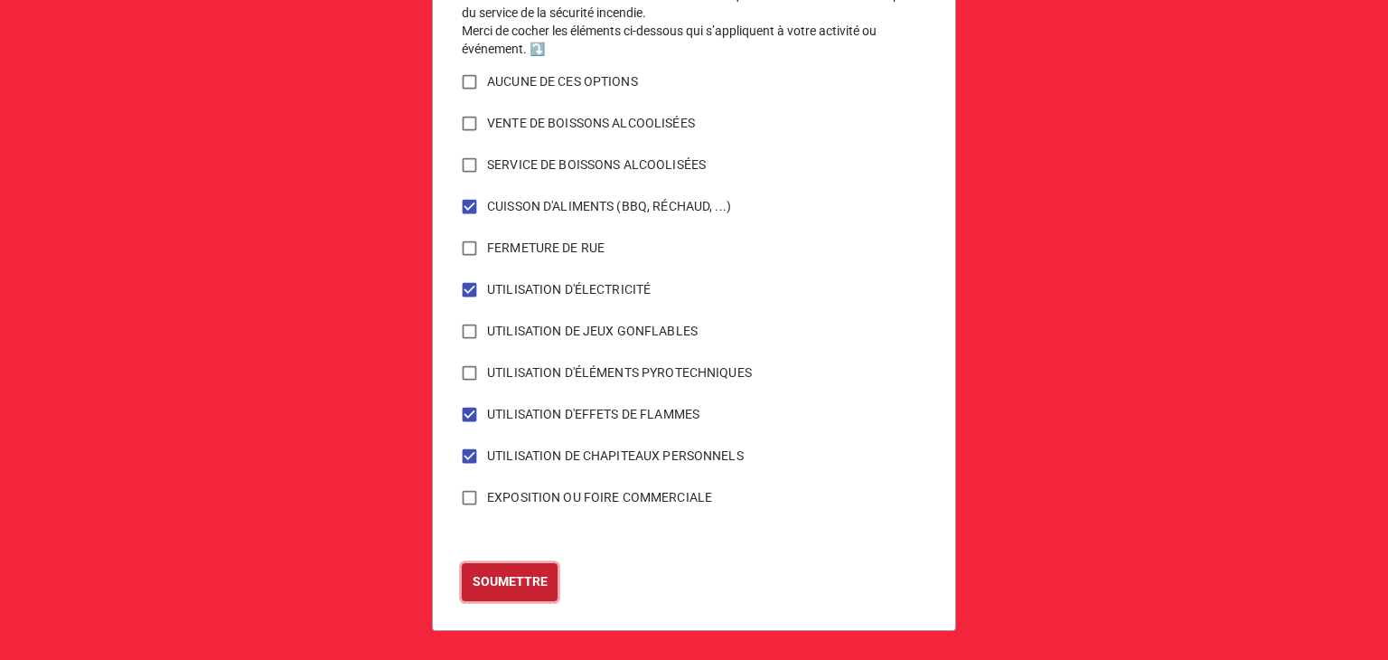
click at [512, 587] on b "SOUMETTRE" at bounding box center [510, 581] width 75 height 19
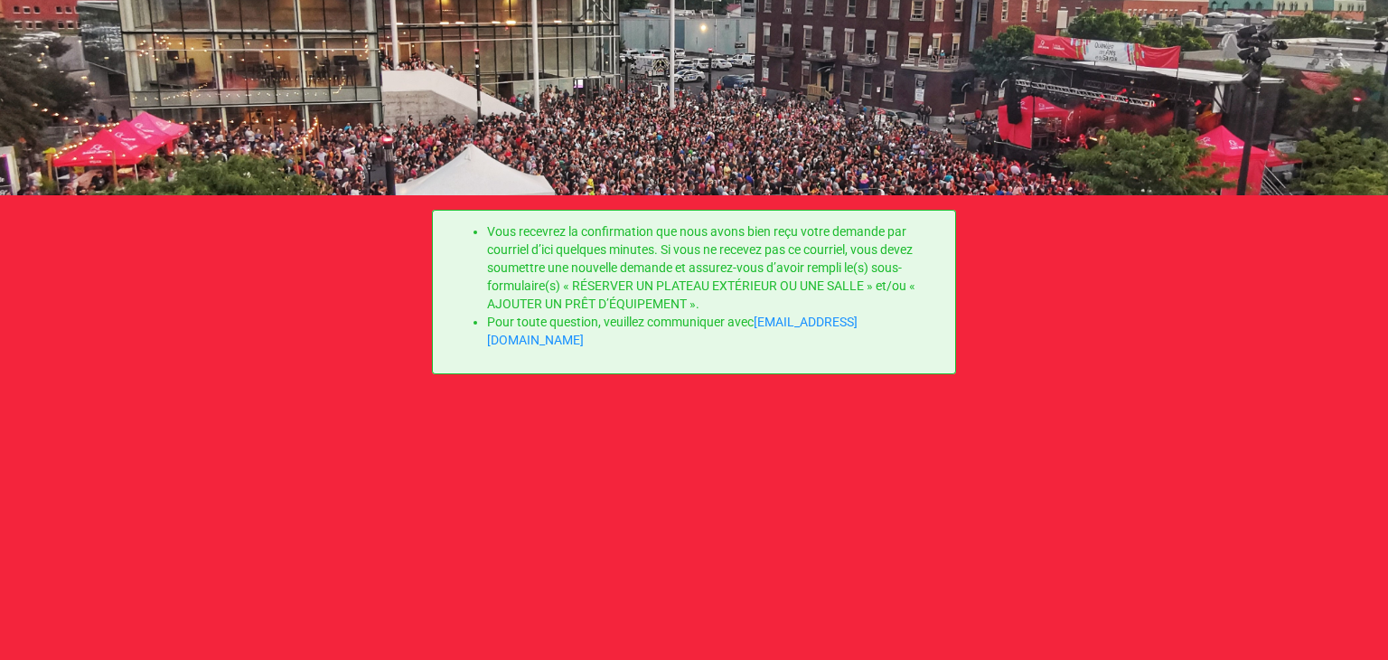
scroll to position [0, 0]
